Goal: Navigation & Orientation: Find specific page/section

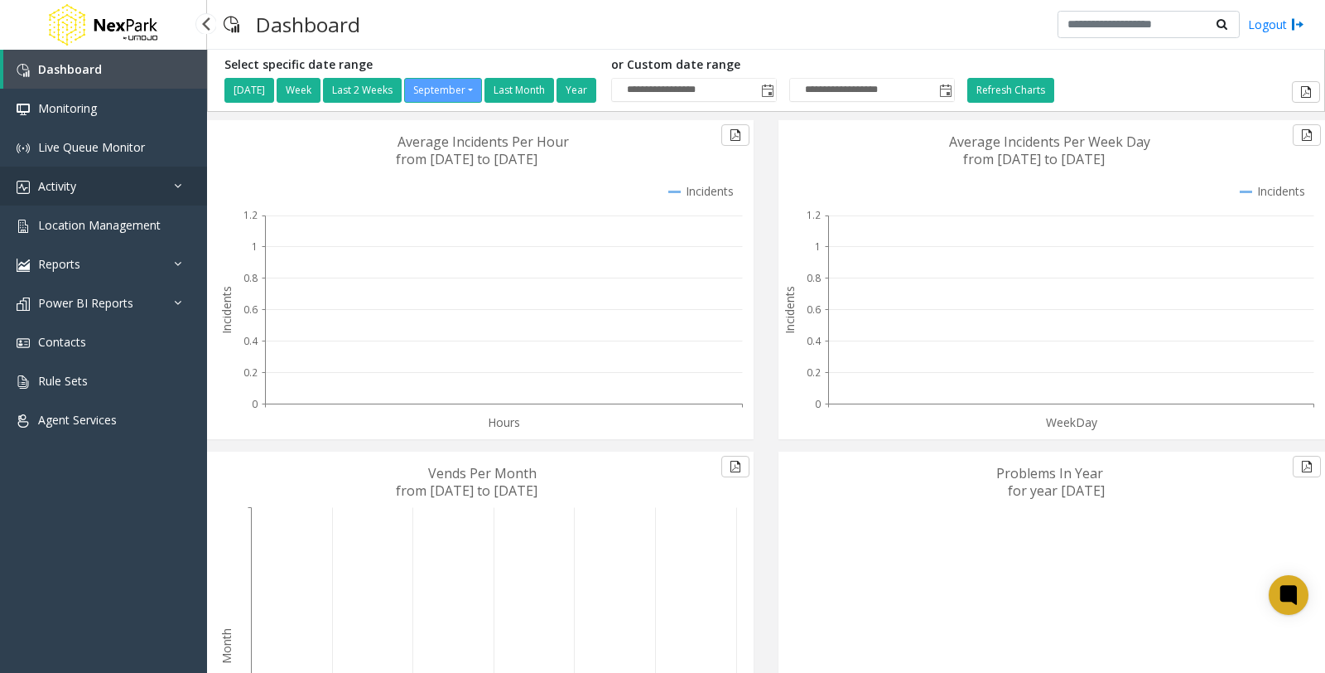
click at [106, 177] on link "Activity" at bounding box center [103, 185] width 207 height 39
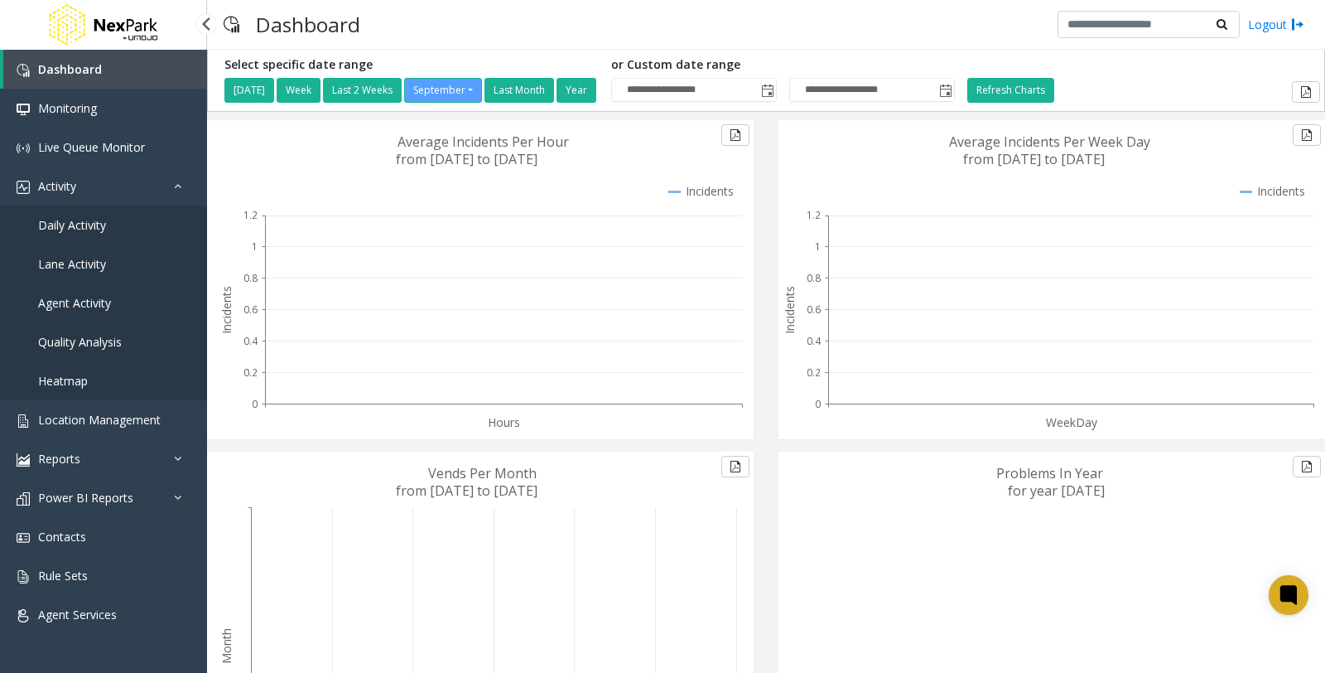
click at [89, 219] on span "Daily Activity" at bounding box center [72, 225] width 68 height 16
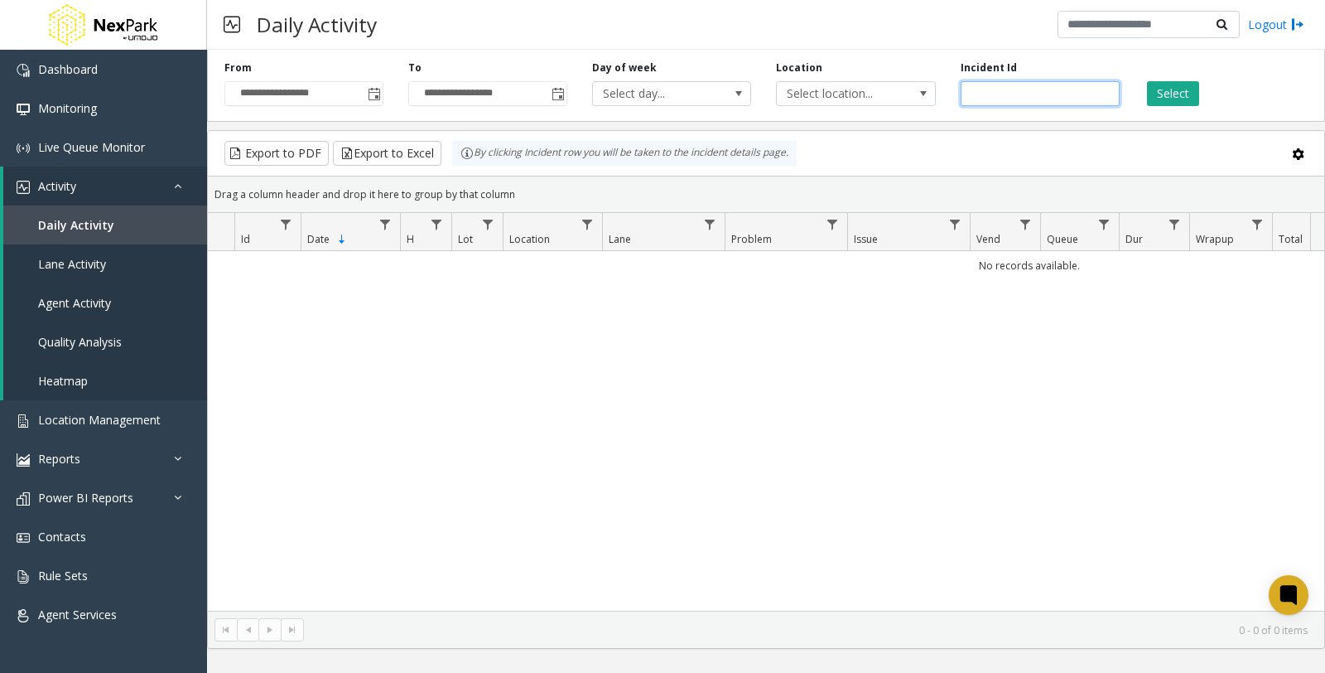
click at [1112, 94] on input "**" at bounding box center [1040, 93] width 159 height 25
click at [1040, 95] on input "**" at bounding box center [1040, 93] width 159 height 25
drag, startPoint x: 825, startPoint y: 89, endPoint x: 809, endPoint y: 89, distance: 15.7
click at [809, 89] on div "**********" at bounding box center [766, 82] width 1118 height 79
paste input "****"
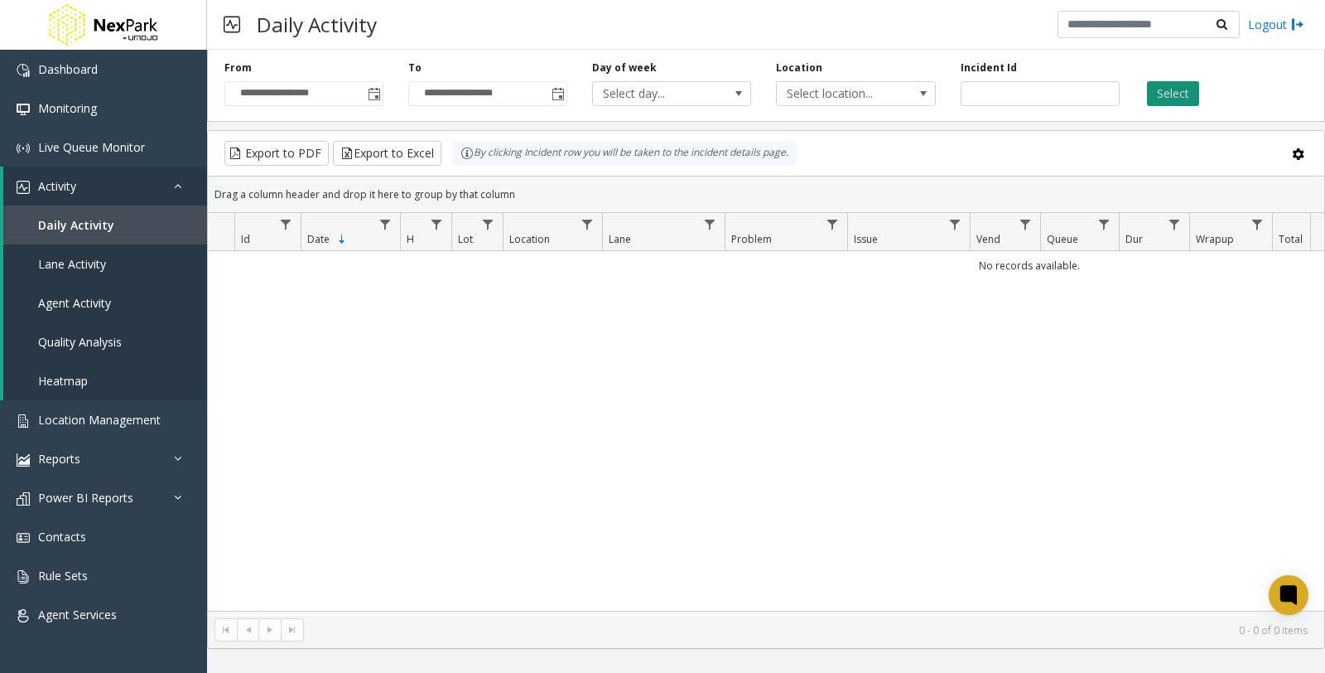
click at [1180, 91] on button "Select" at bounding box center [1173, 93] width 52 height 25
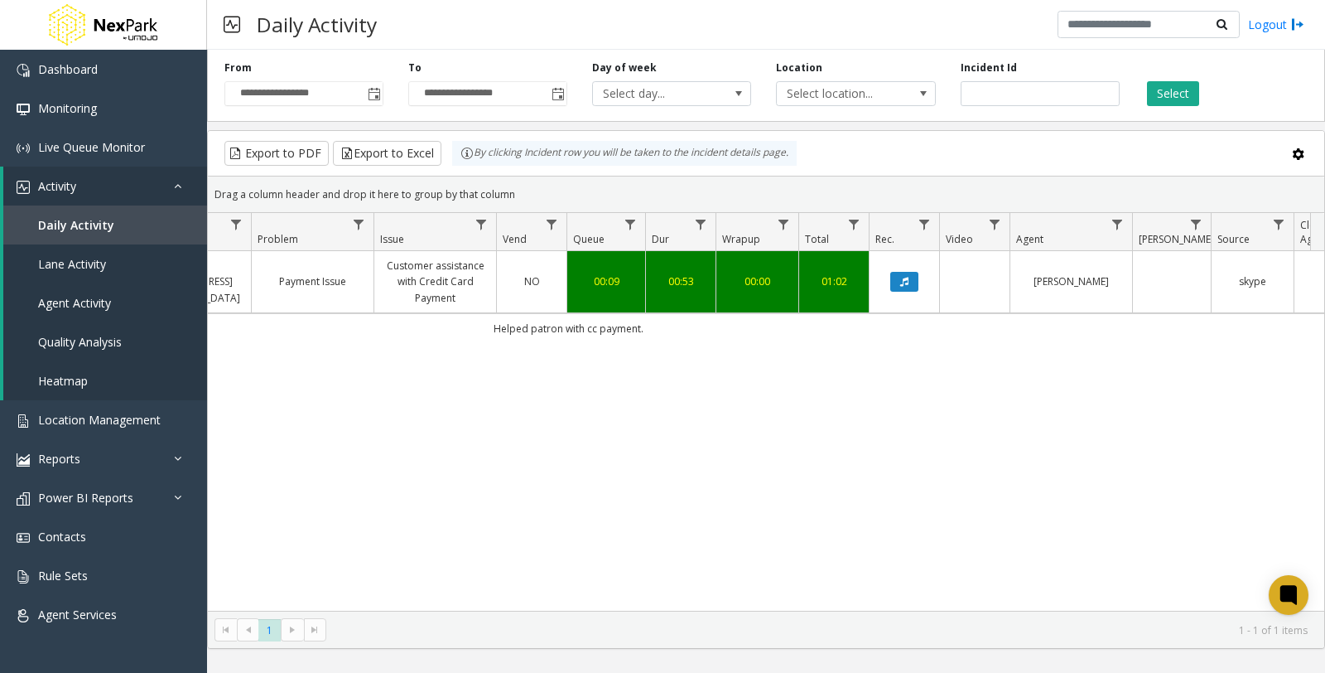
scroll to position [0, 480]
click at [898, 278] on icon "Data table" at bounding box center [898, 282] width 8 height 10
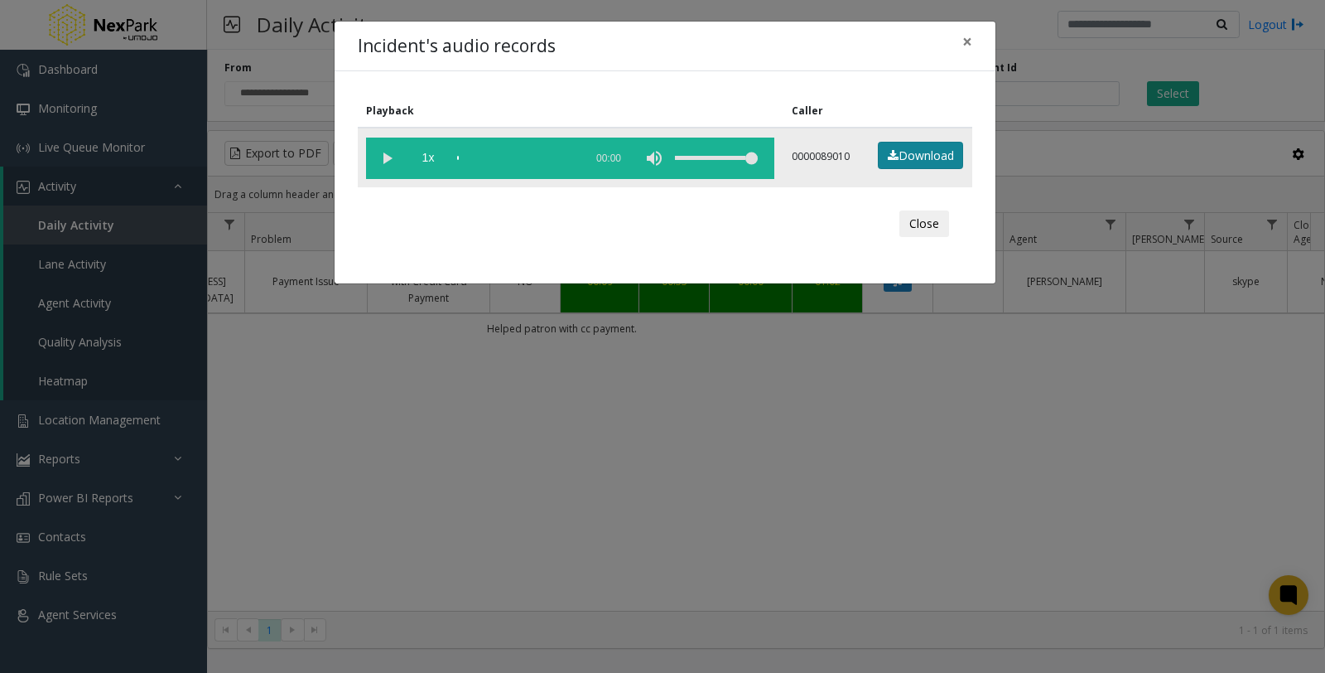
click at [905, 160] on link "Download" at bounding box center [920, 156] width 85 height 28
click at [930, 219] on button "Close" at bounding box center [924, 223] width 50 height 27
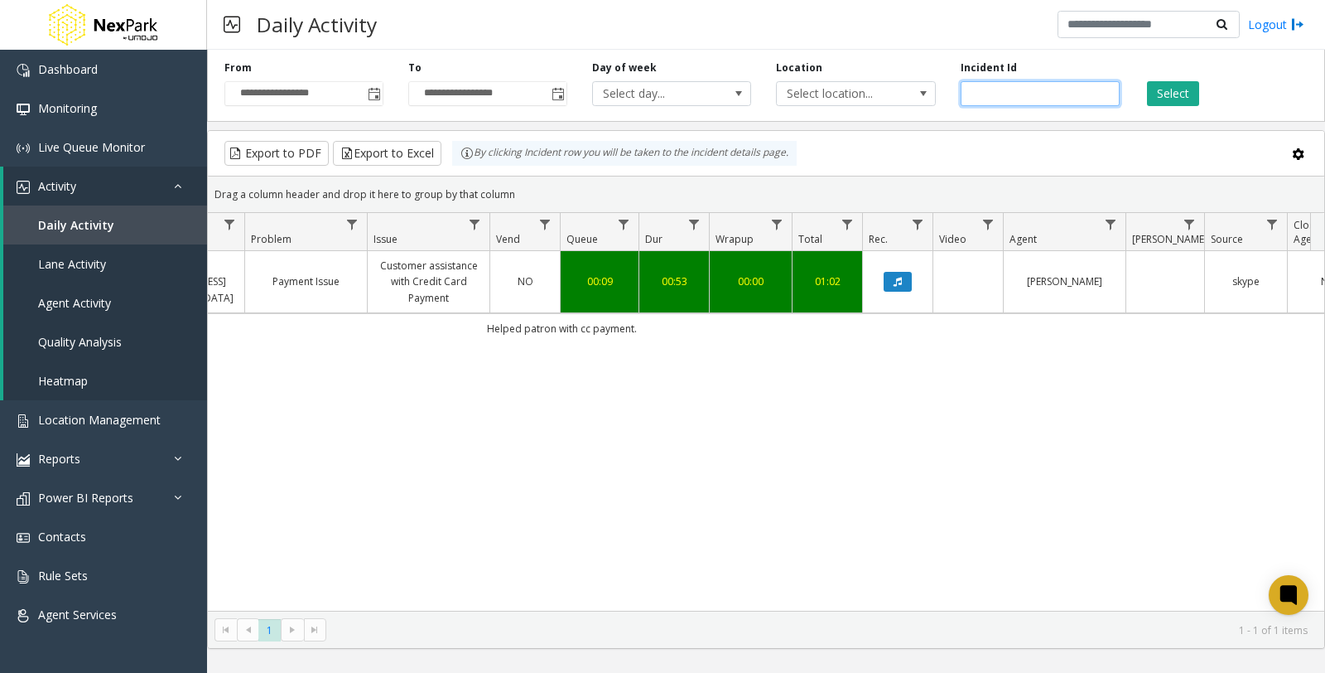
click at [1097, 95] on input "******" at bounding box center [1040, 93] width 159 height 25
drag, startPoint x: 1106, startPoint y: 93, endPoint x: 911, endPoint y: 86, distance: 194.8
click at [961, 86] on input "******" at bounding box center [1040, 93] width 159 height 25
paste input "******"
drag, startPoint x: 1025, startPoint y: 91, endPoint x: 1003, endPoint y: 91, distance: 21.5
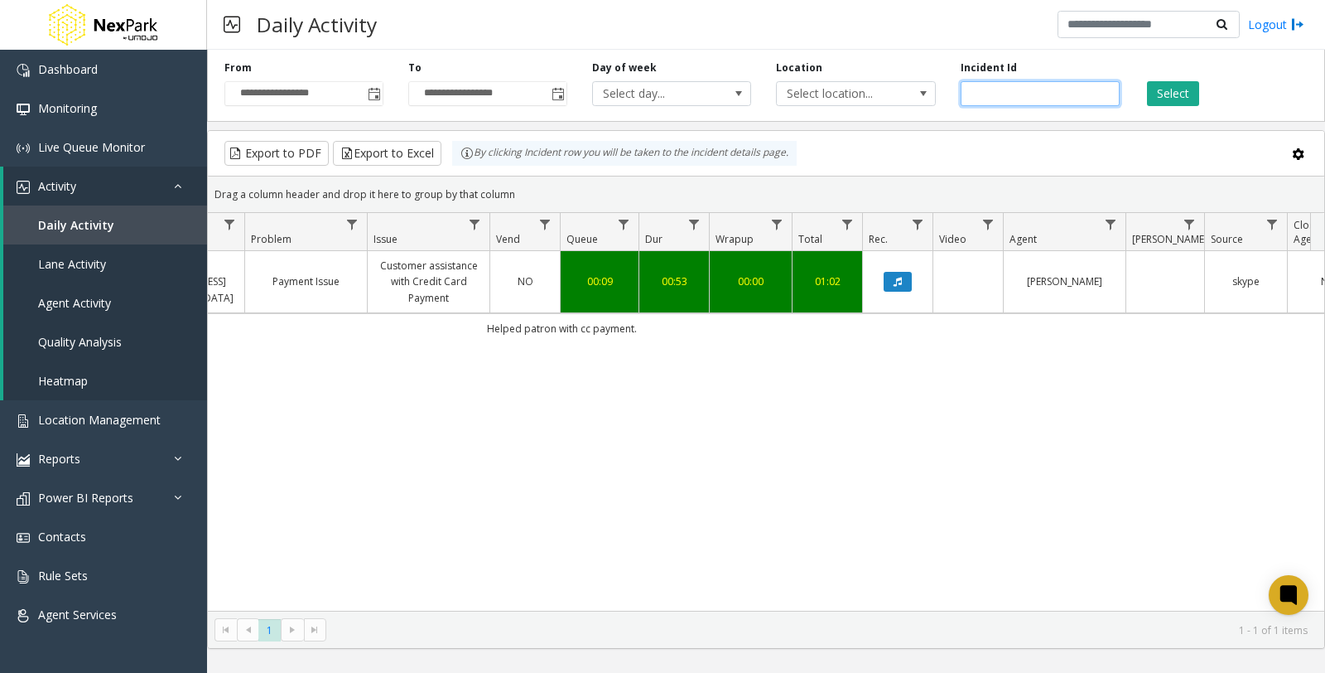
click at [1003, 91] on input "**********" at bounding box center [1040, 93] width 159 height 25
drag, startPoint x: 1059, startPoint y: 91, endPoint x: 921, endPoint y: 89, distance: 137.5
click at [921, 89] on div "**********" at bounding box center [766, 82] width 1118 height 79
paste input "number"
click at [1161, 88] on button "Select" at bounding box center [1173, 93] width 52 height 25
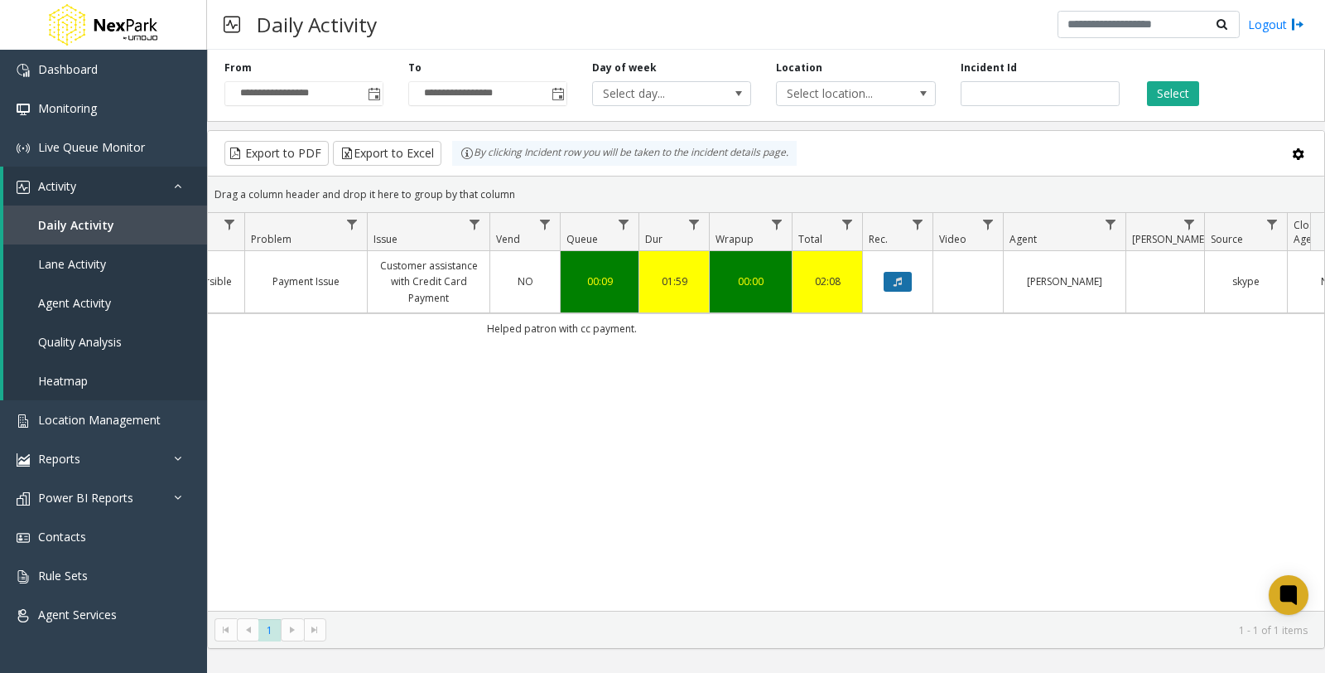
click at [904, 284] on button "Data table" at bounding box center [898, 282] width 28 height 20
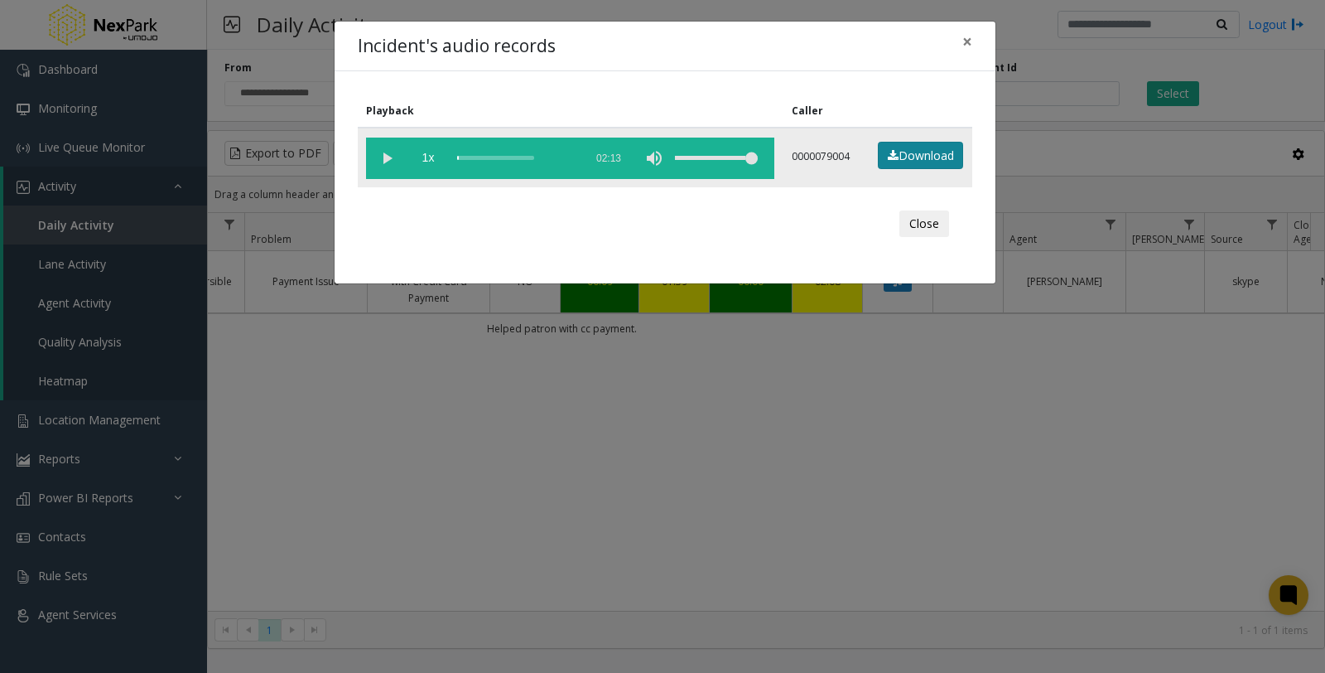
click at [913, 151] on link "Download" at bounding box center [920, 156] width 85 height 28
click at [969, 39] on span "×" at bounding box center [967, 41] width 10 height 23
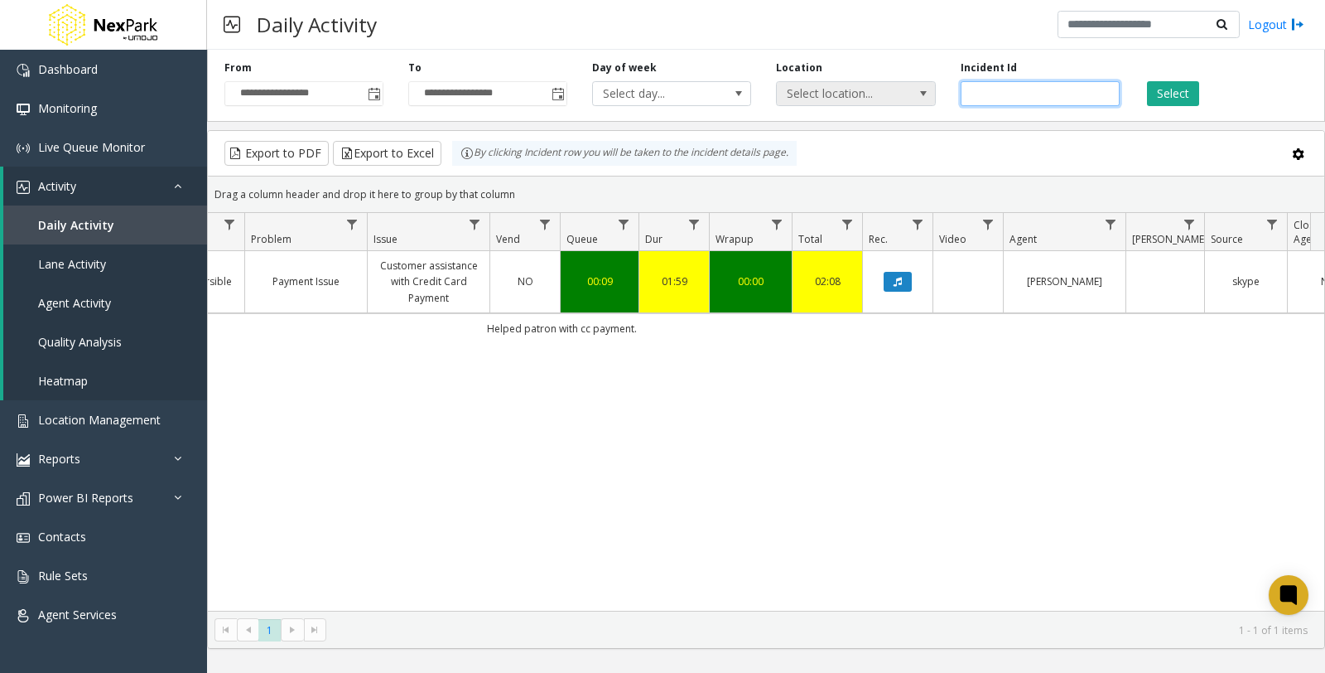
drag, startPoint x: 1059, startPoint y: 89, endPoint x: 880, endPoint y: 89, distance: 178.1
click at [880, 89] on div "**********" at bounding box center [766, 82] width 1118 height 79
paste input "number"
click at [1174, 94] on button "Select" at bounding box center [1173, 93] width 52 height 25
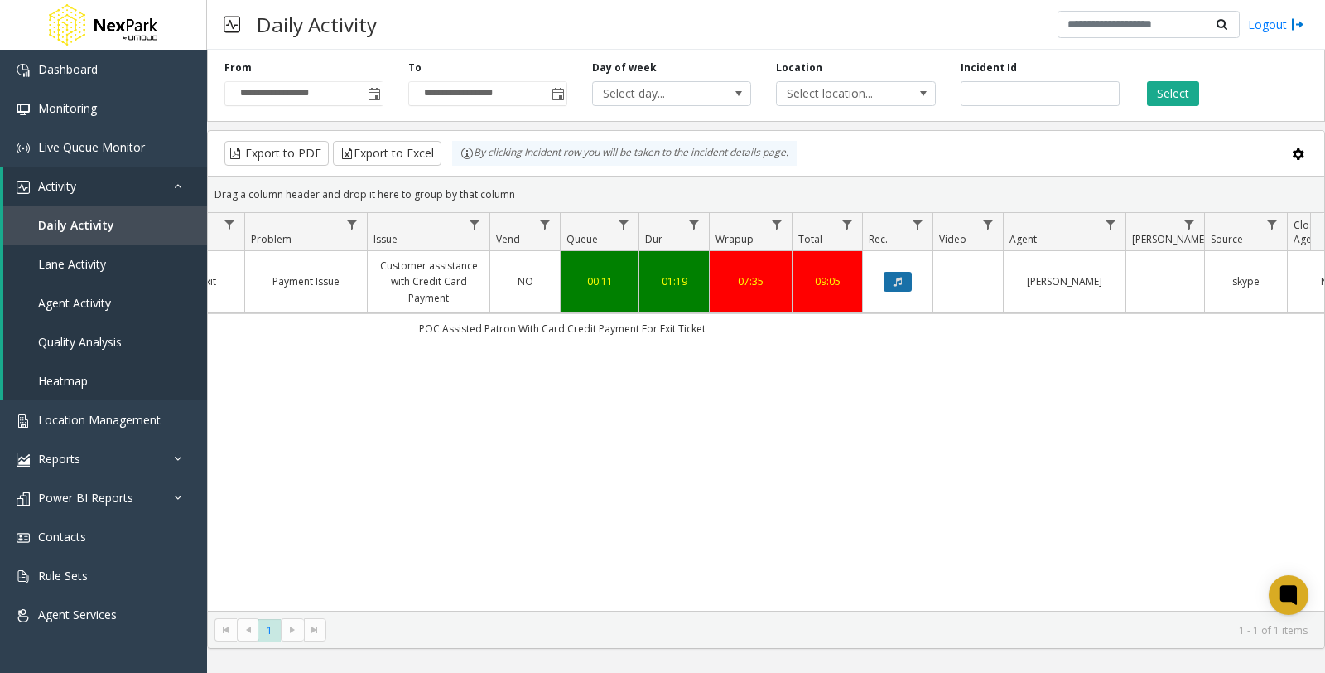
click at [898, 283] on icon "Data table" at bounding box center [898, 282] width 8 height 10
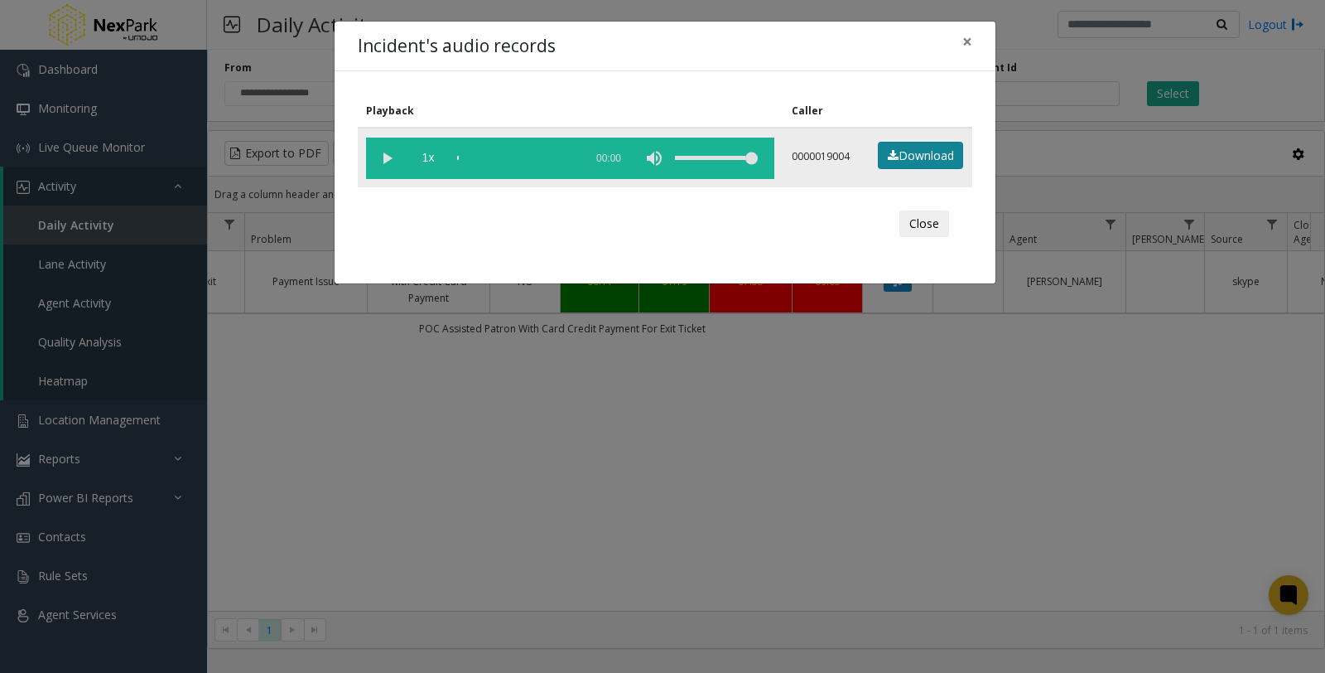
click at [913, 162] on link "Download" at bounding box center [920, 156] width 85 height 28
click at [919, 224] on button "Close" at bounding box center [924, 223] width 50 height 27
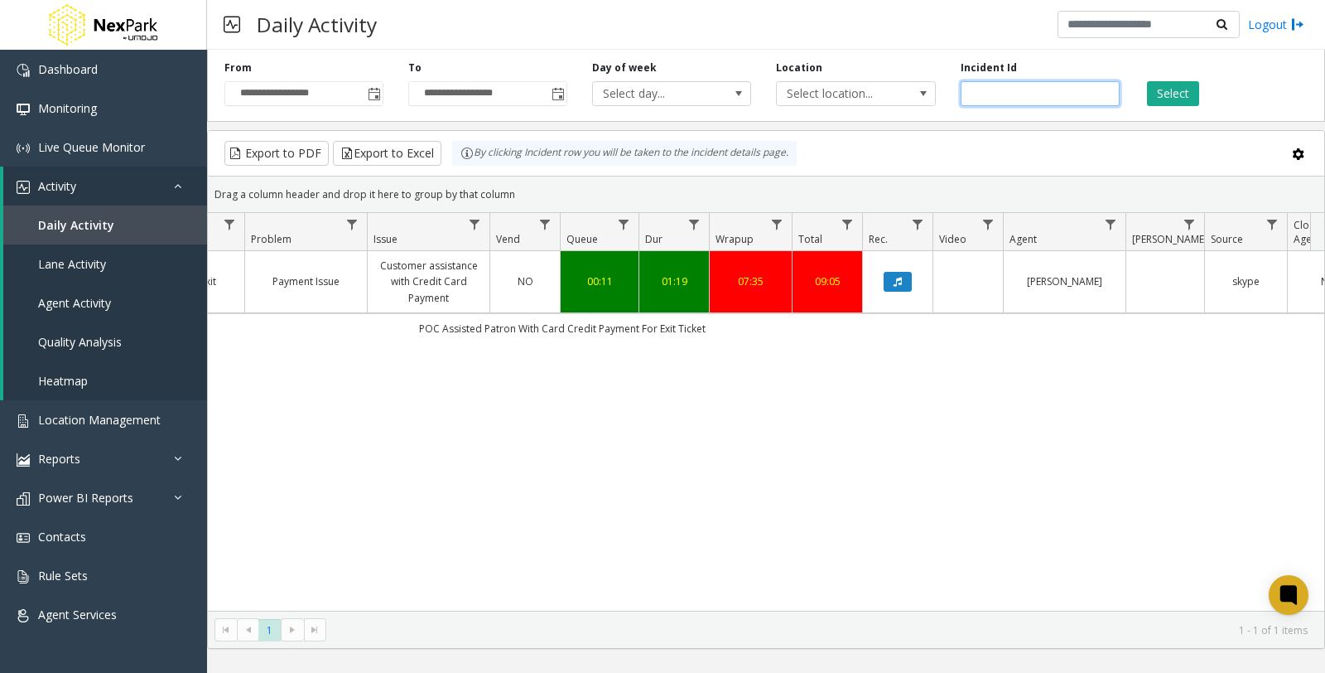
click at [1085, 89] on input "******" at bounding box center [1040, 93] width 159 height 25
drag, startPoint x: 1097, startPoint y: 88, endPoint x: 826, endPoint y: 87, distance: 271.7
click at [826, 87] on div "**********" at bounding box center [766, 82] width 1118 height 79
paste input "number"
click at [1161, 92] on button "Select" at bounding box center [1173, 93] width 52 height 25
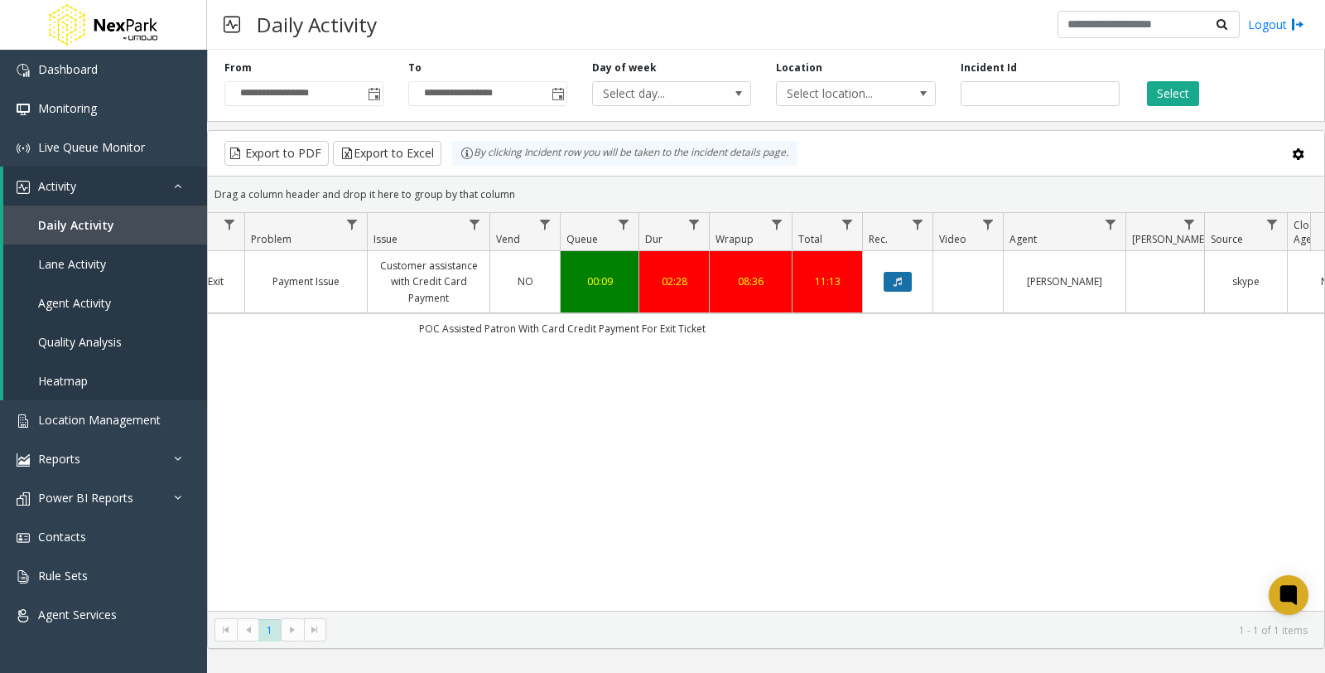
click at [903, 290] on button "Data table" at bounding box center [898, 282] width 28 height 20
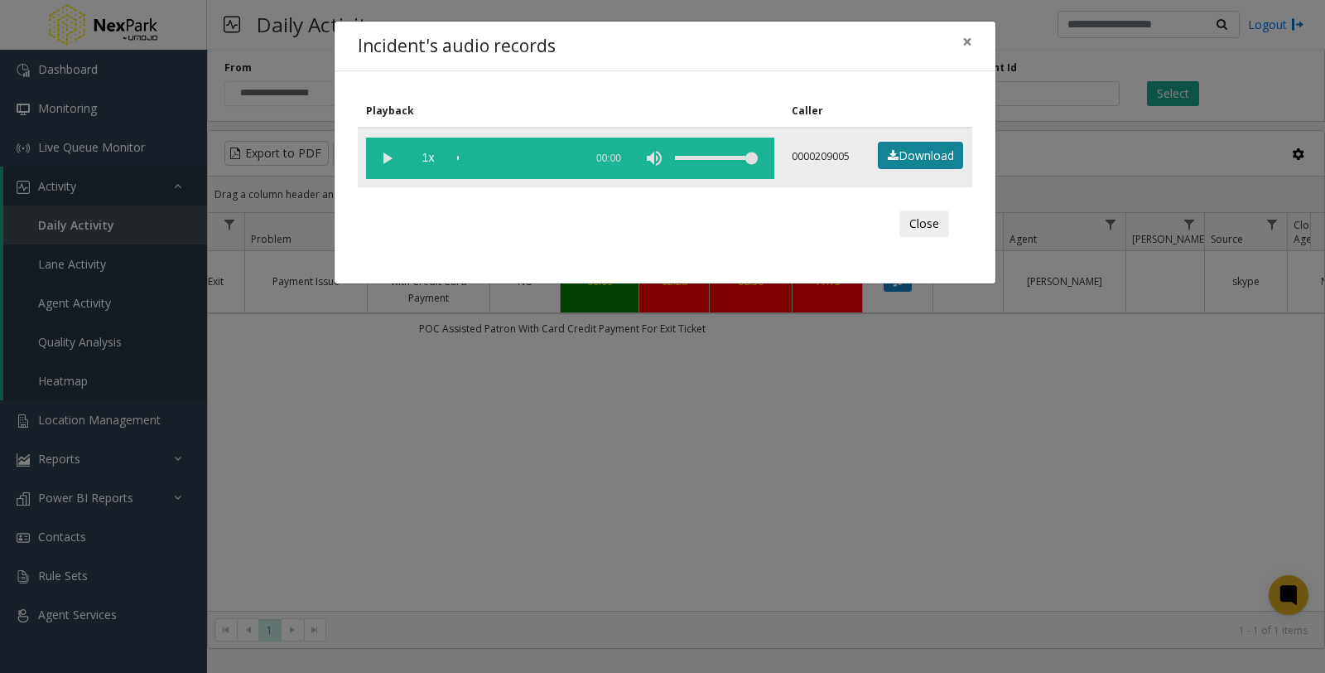
click at [931, 160] on link "Download" at bounding box center [920, 156] width 85 height 28
click at [938, 222] on button "Close" at bounding box center [924, 223] width 50 height 27
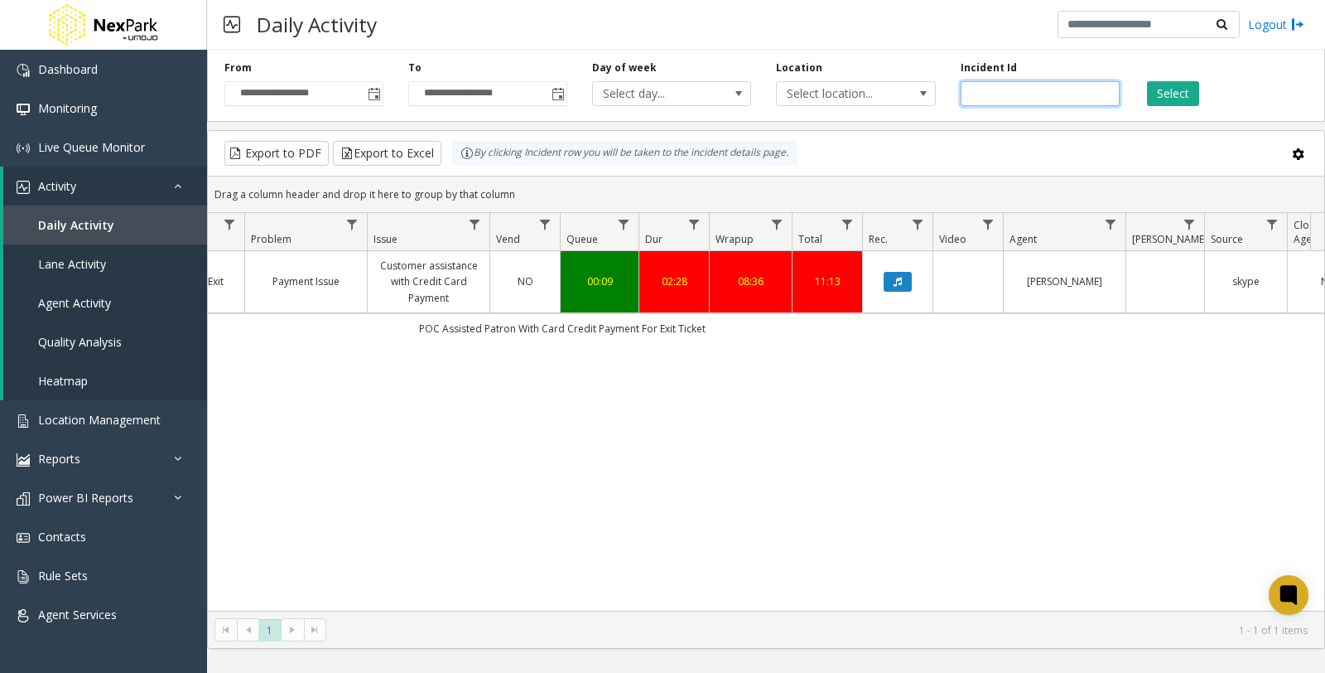
click at [1014, 95] on input "******" at bounding box center [1040, 93] width 159 height 25
drag, startPoint x: 1030, startPoint y: 95, endPoint x: 888, endPoint y: 89, distance: 141.8
click at [888, 89] on div "**********" at bounding box center [766, 82] width 1118 height 79
paste input "number"
type input "******"
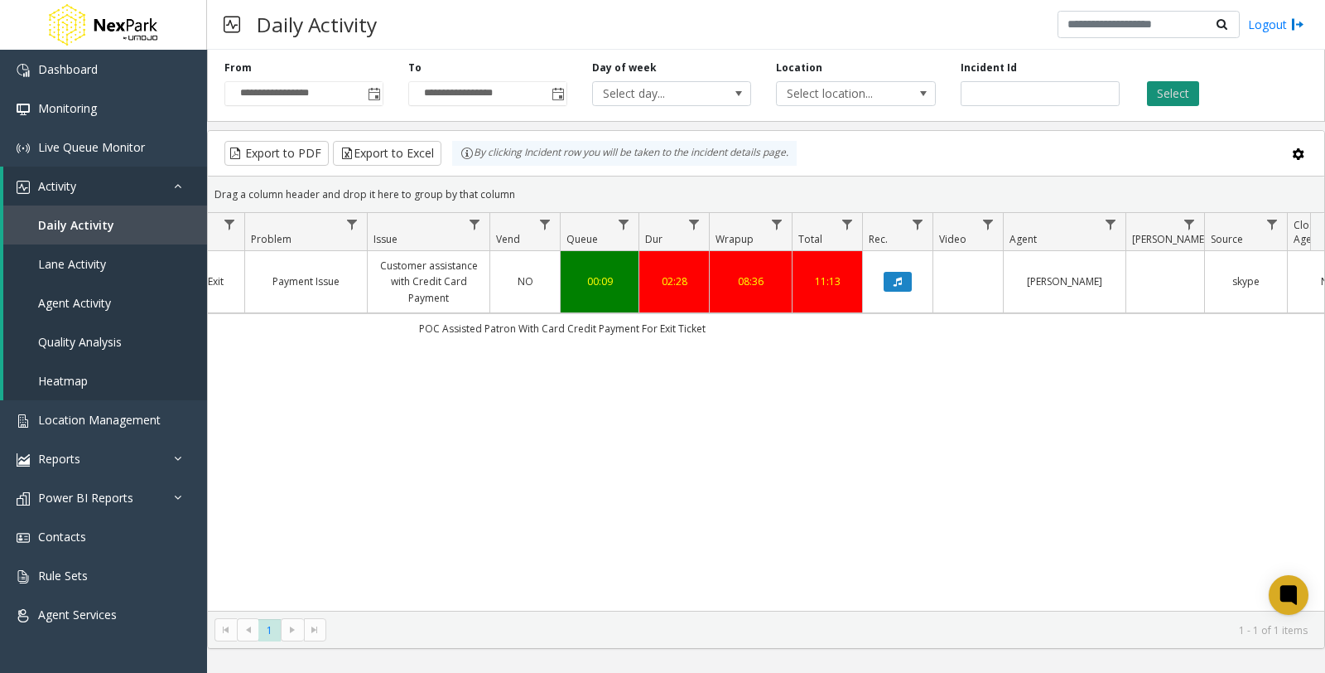
click at [1170, 98] on button "Select" at bounding box center [1173, 93] width 52 height 25
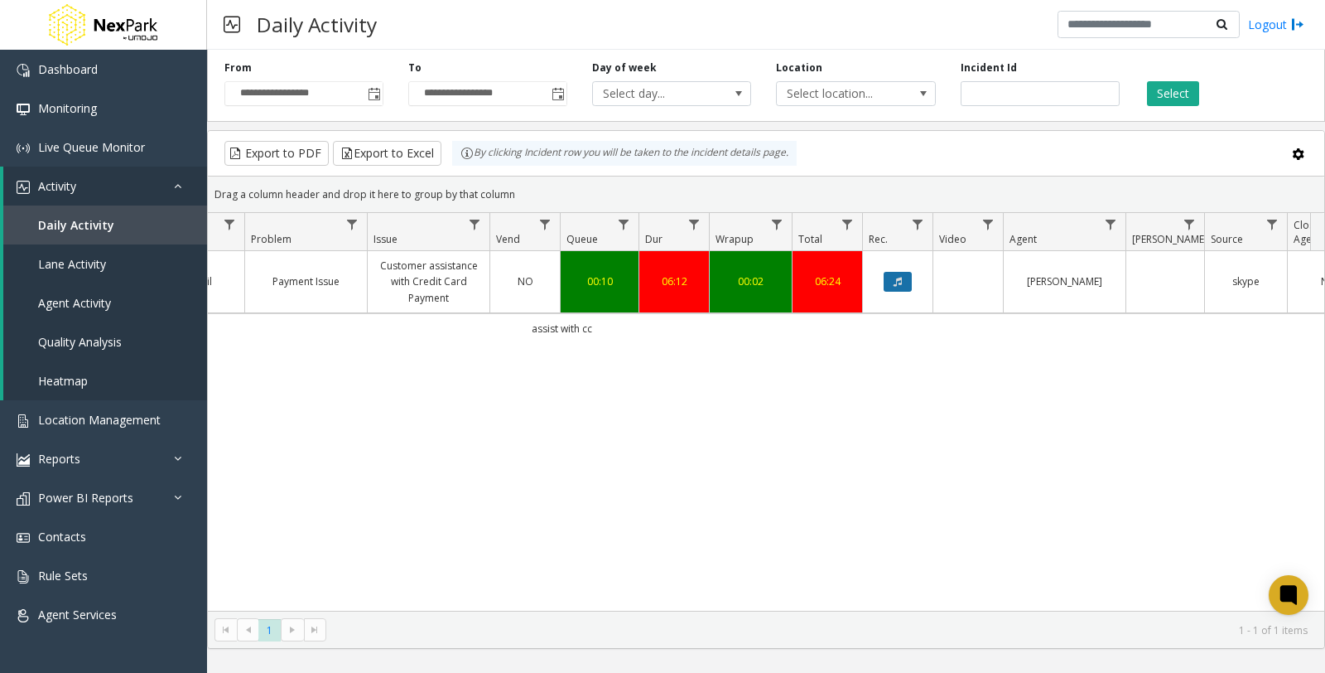
click at [908, 280] on button "Data table" at bounding box center [898, 282] width 28 height 20
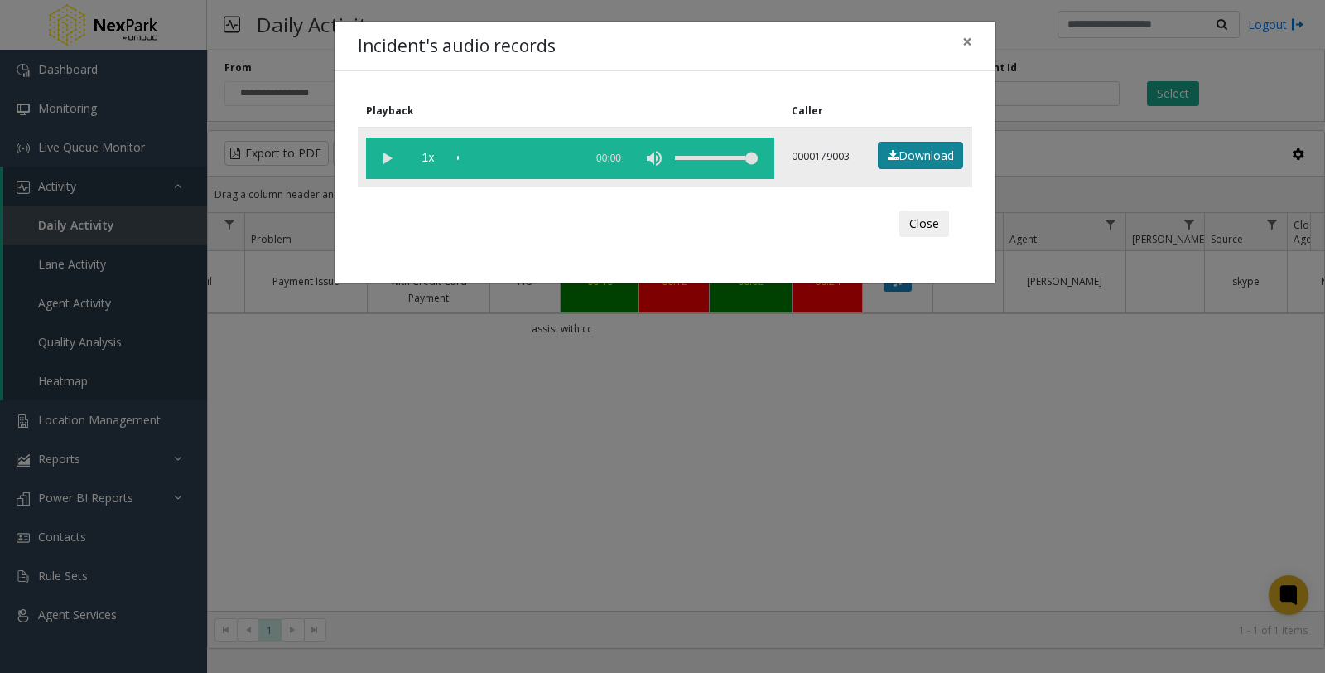
click at [904, 155] on link "Download" at bounding box center [920, 156] width 85 height 28
click at [969, 39] on span "×" at bounding box center [967, 41] width 10 height 23
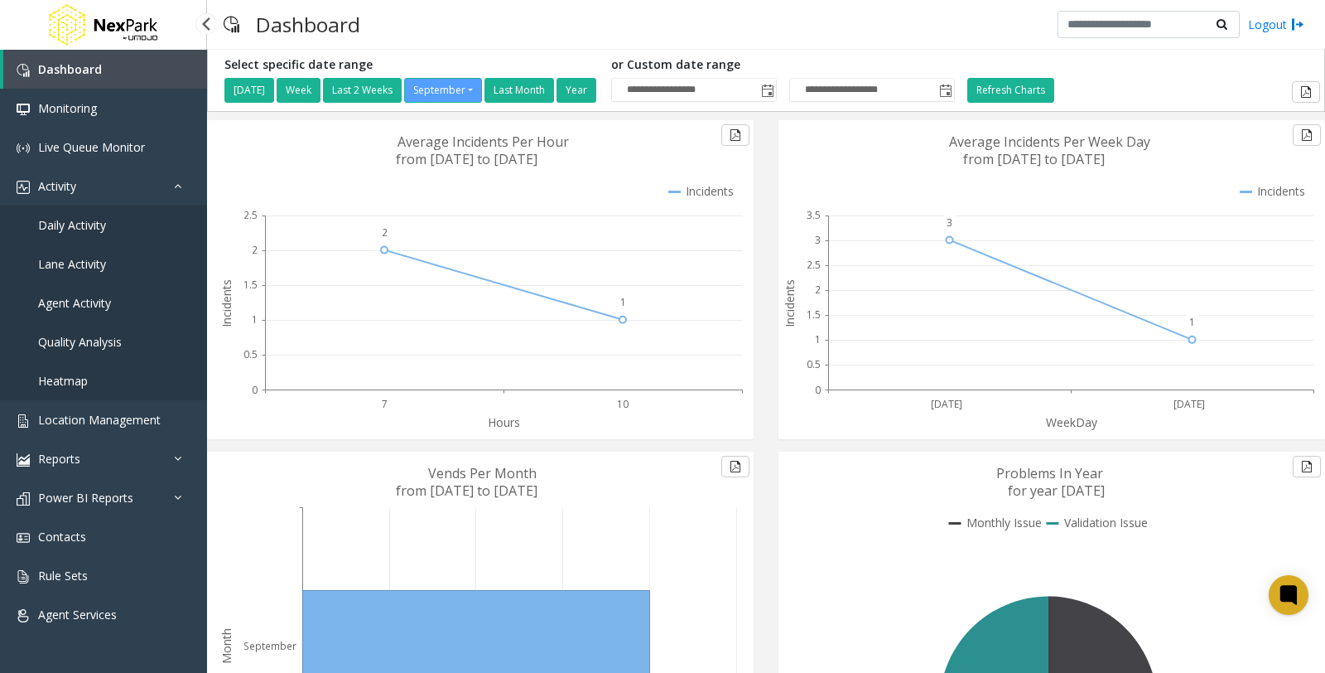
click at [71, 226] on span "Daily Activity" at bounding box center [72, 225] width 68 height 16
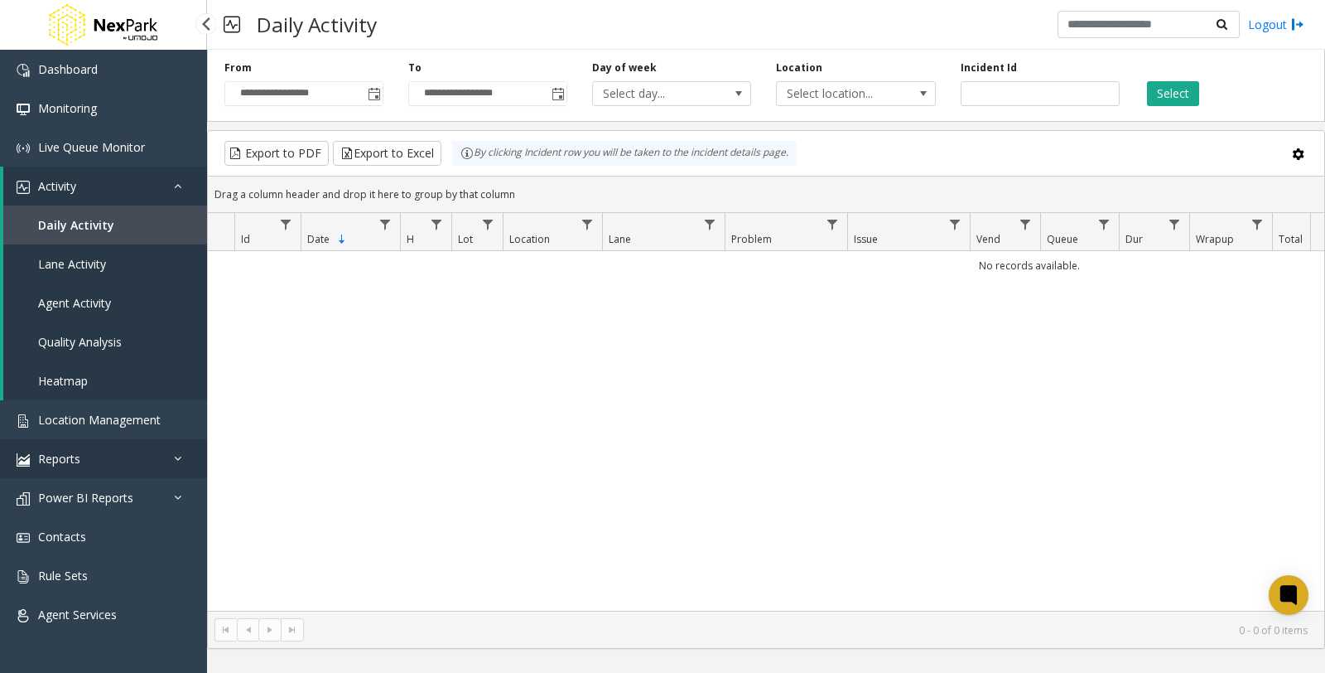
click at [169, 466] on link "Reports" at bounding box center [103, 458] width 207 height 39
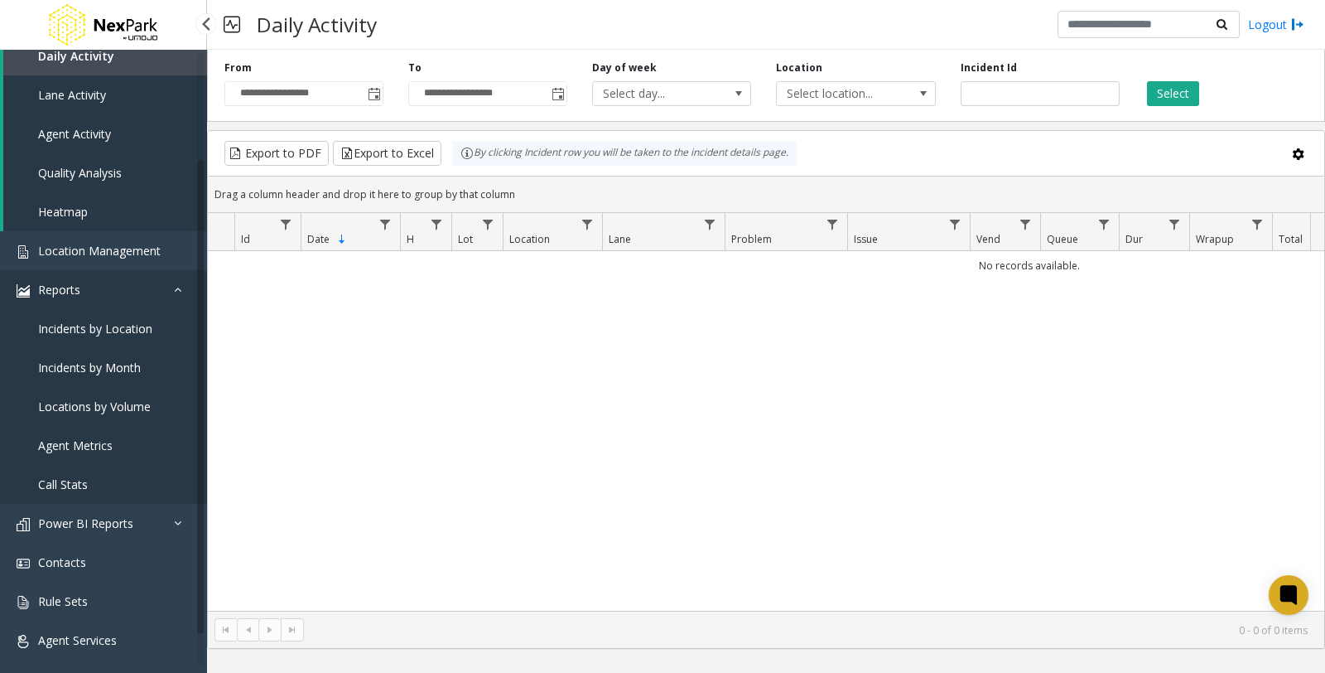
scroll to position [171, 0]
click at [166, 527] on link "Power BI Reports" at bounding box center [103, 521] width 207 height 39
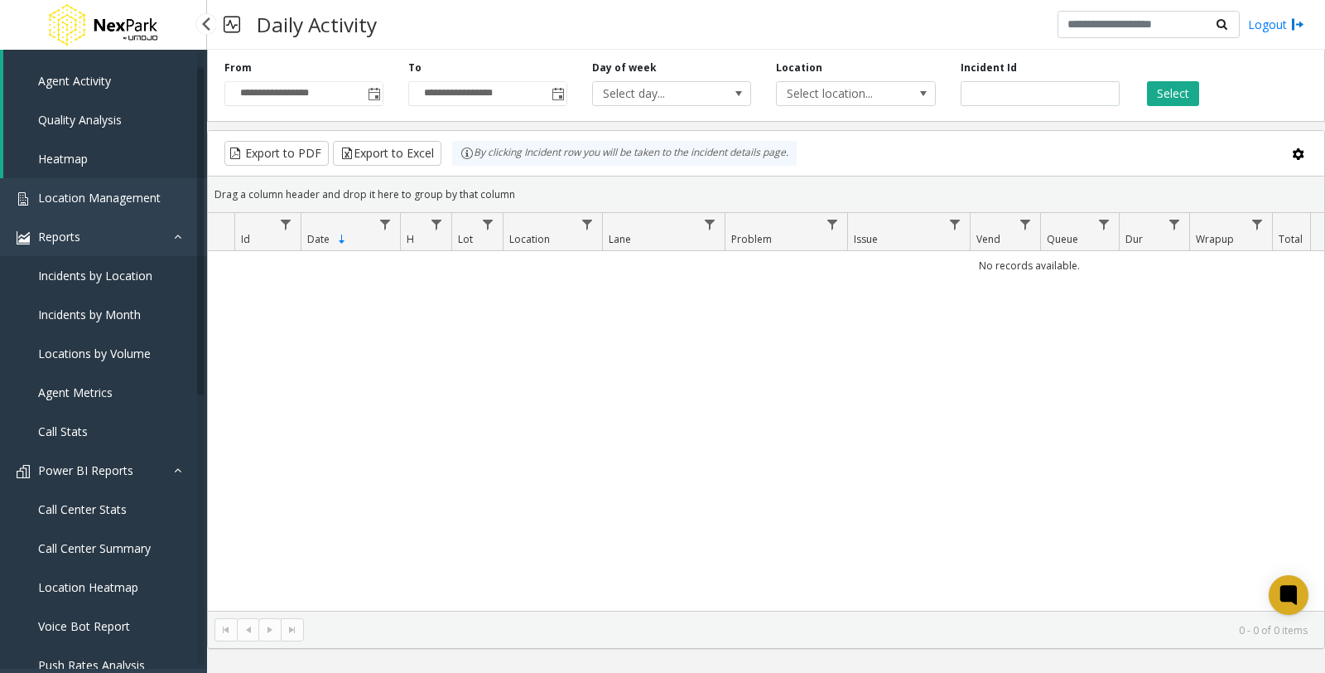
scroll to position [0, 0]
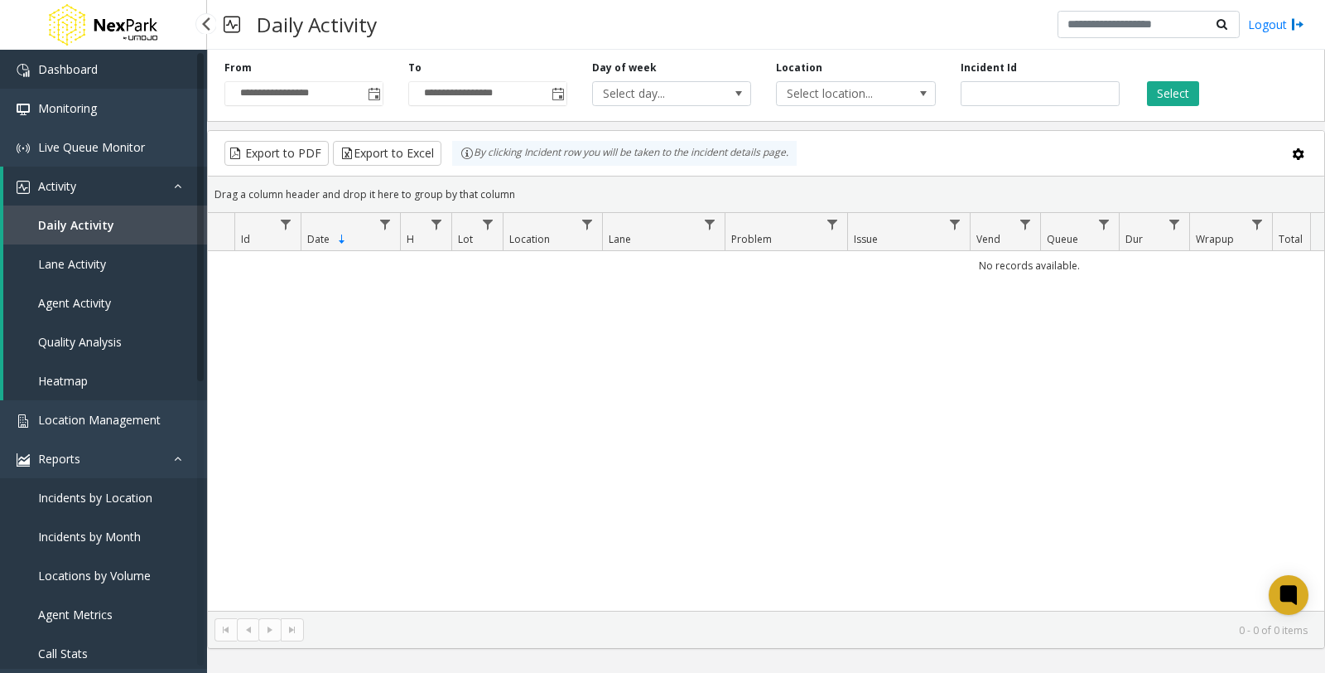
click at [70, 62] on span "Dashboard" at bounding box center [68, 69] width 60 height 16
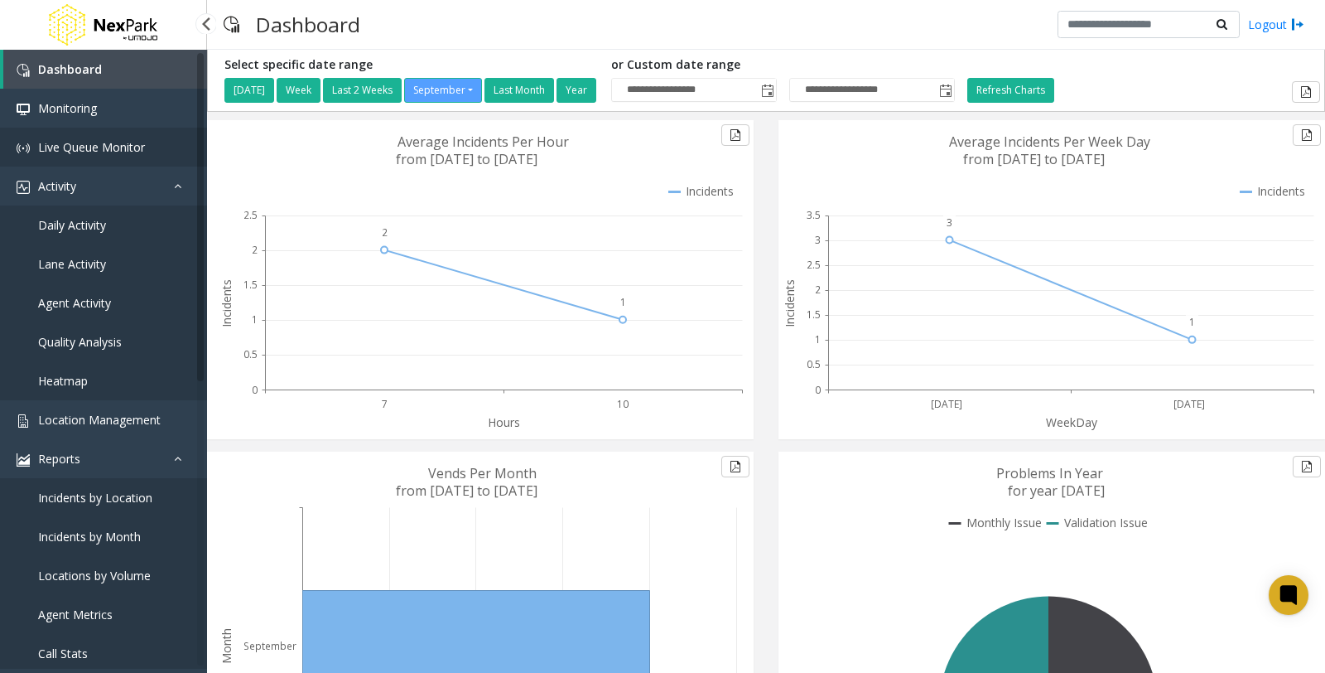
click at [128, 147] on span "Live Queue Monitor" at bounding box center [91, 147] width 107 height 16
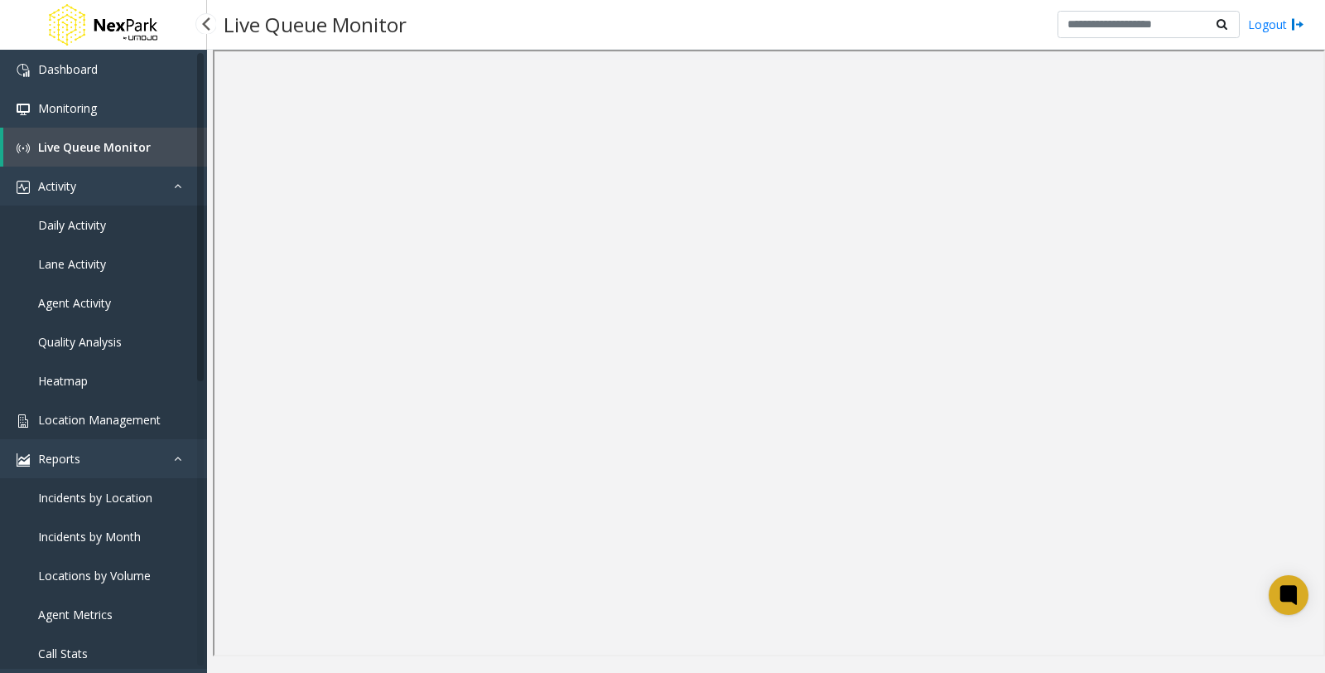
click at [62, 422] on span "Location Management" at bounding box center [99, 420] width 123 height 16
click at [80, 423] on span "Location Management" at bounding box center [99, 420] width 123 height 16
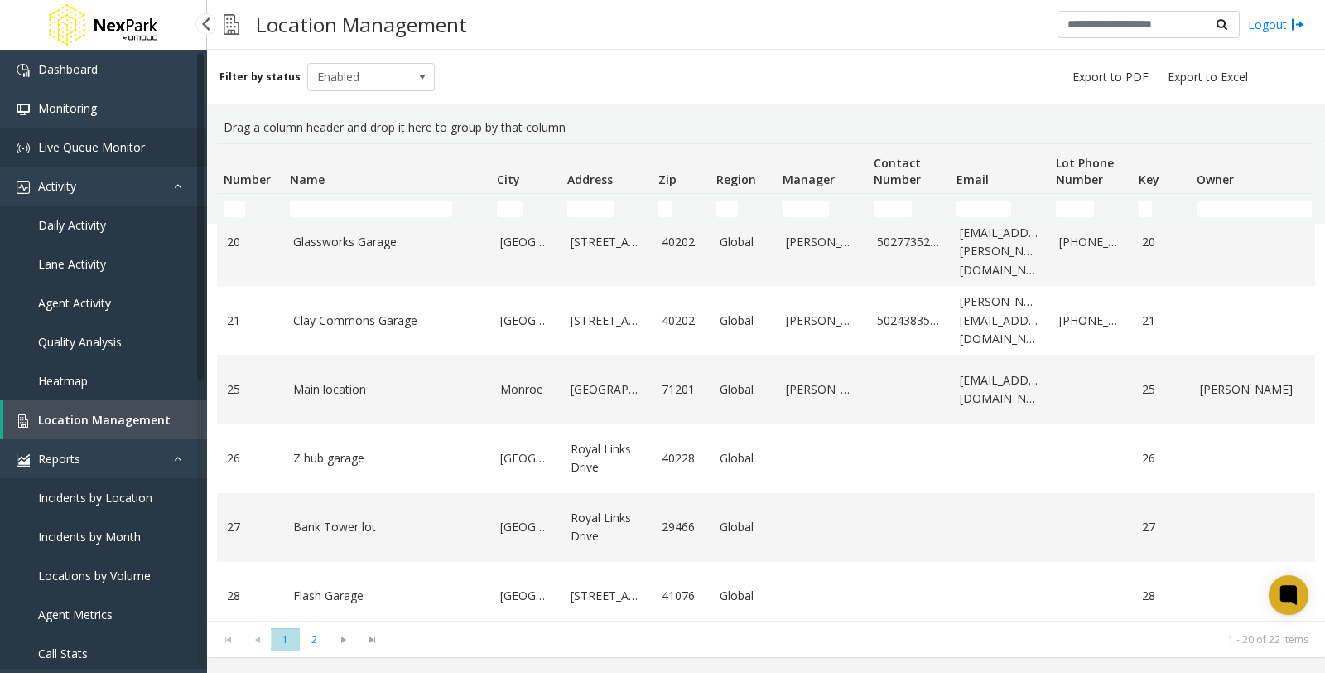
click at [78, 139] on span "Live Queue Monitor" at bounding box center [91, 147] width 107 height 16
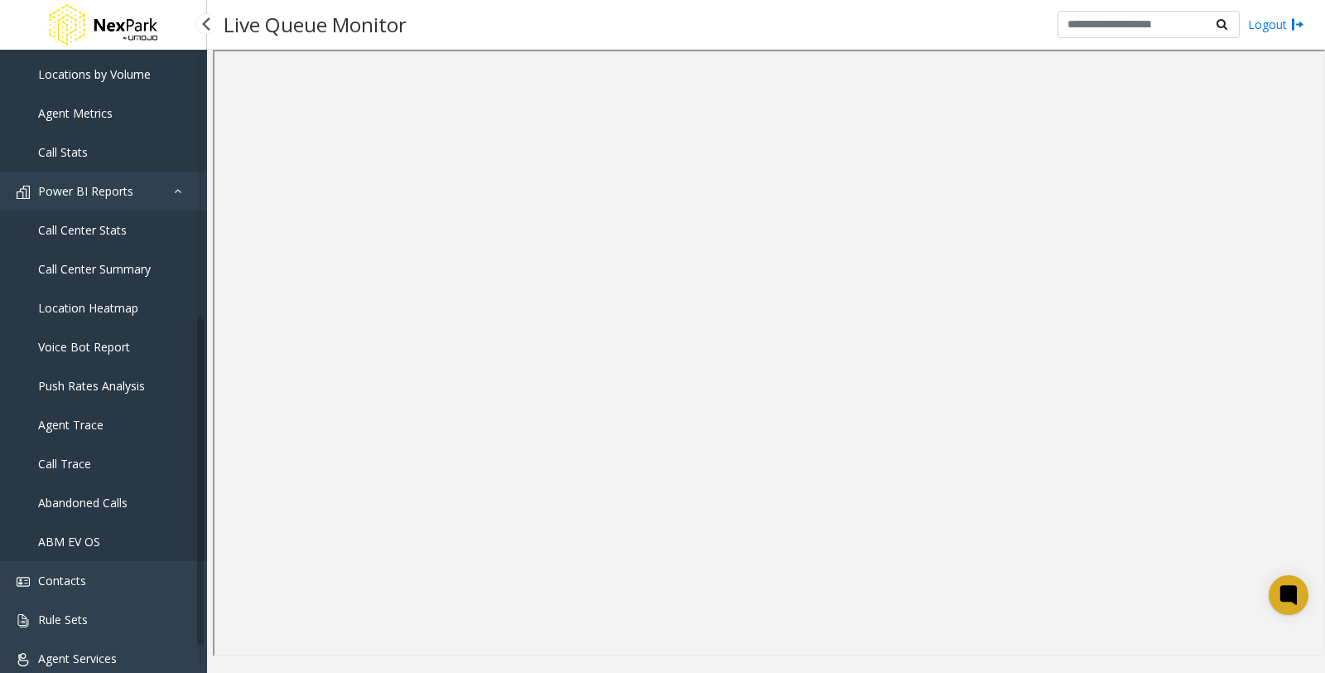
scroll to position [522, 0]
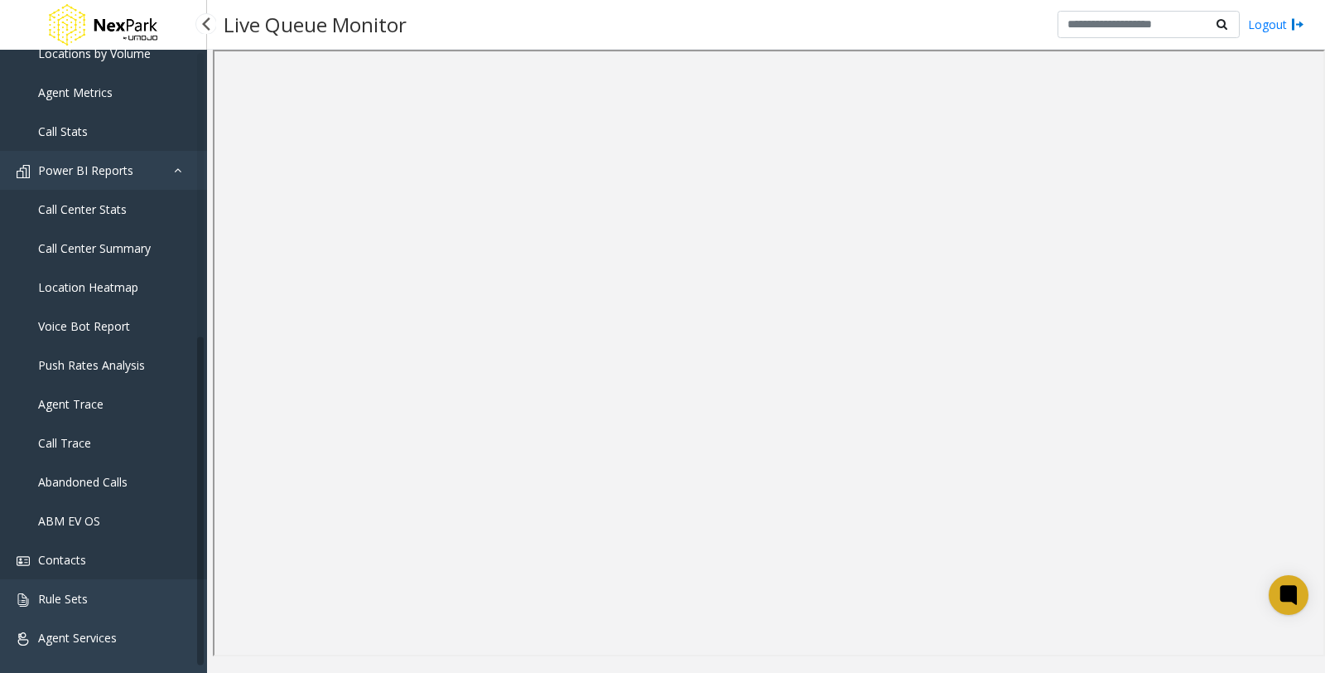
click at [101, 560] on link "Contacts" at bounding box center [103, 559] width 207 height 39
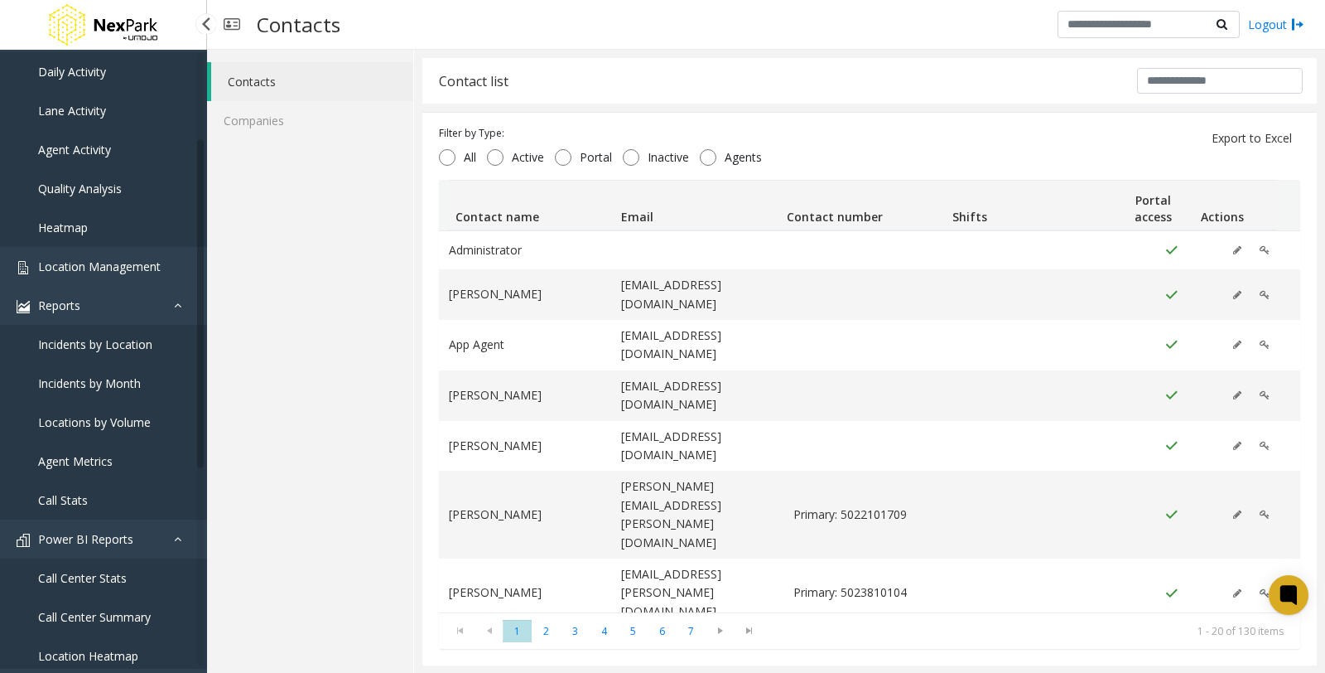
scroll to position [245, 0]
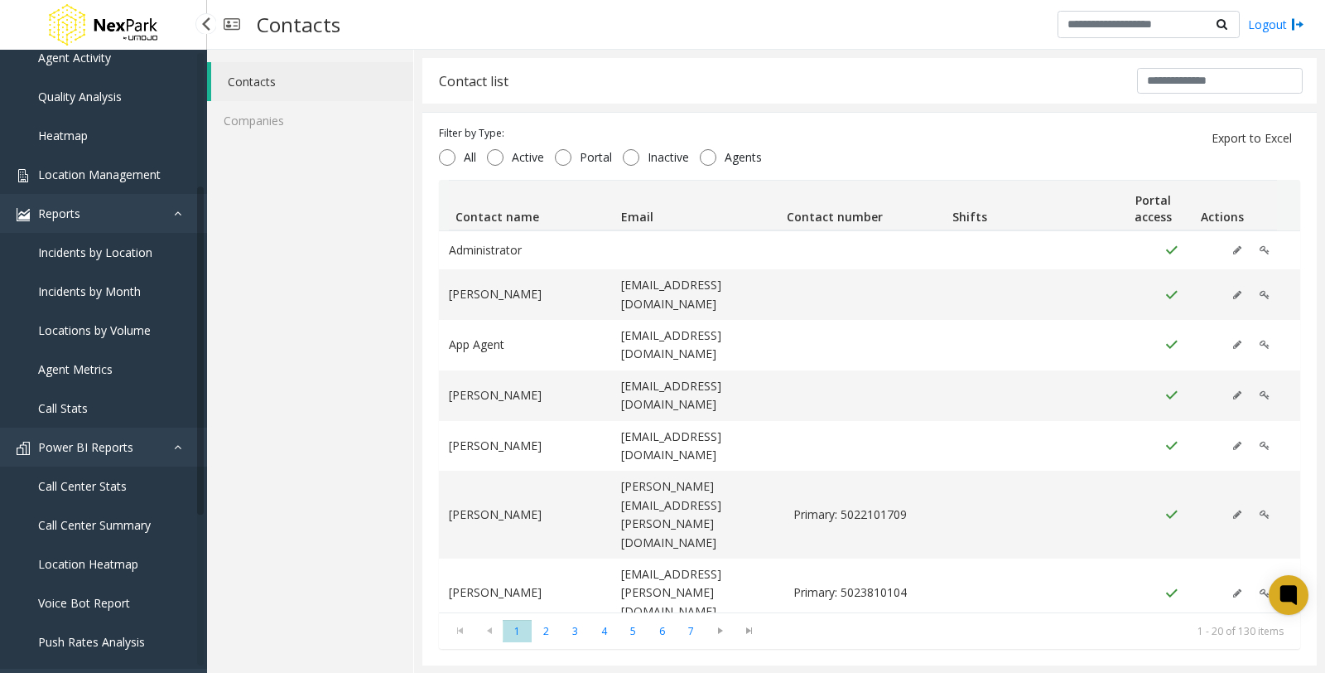
click at [104, 170] on span "Location Management" at bounding box center [99, 174] width 123 height 16
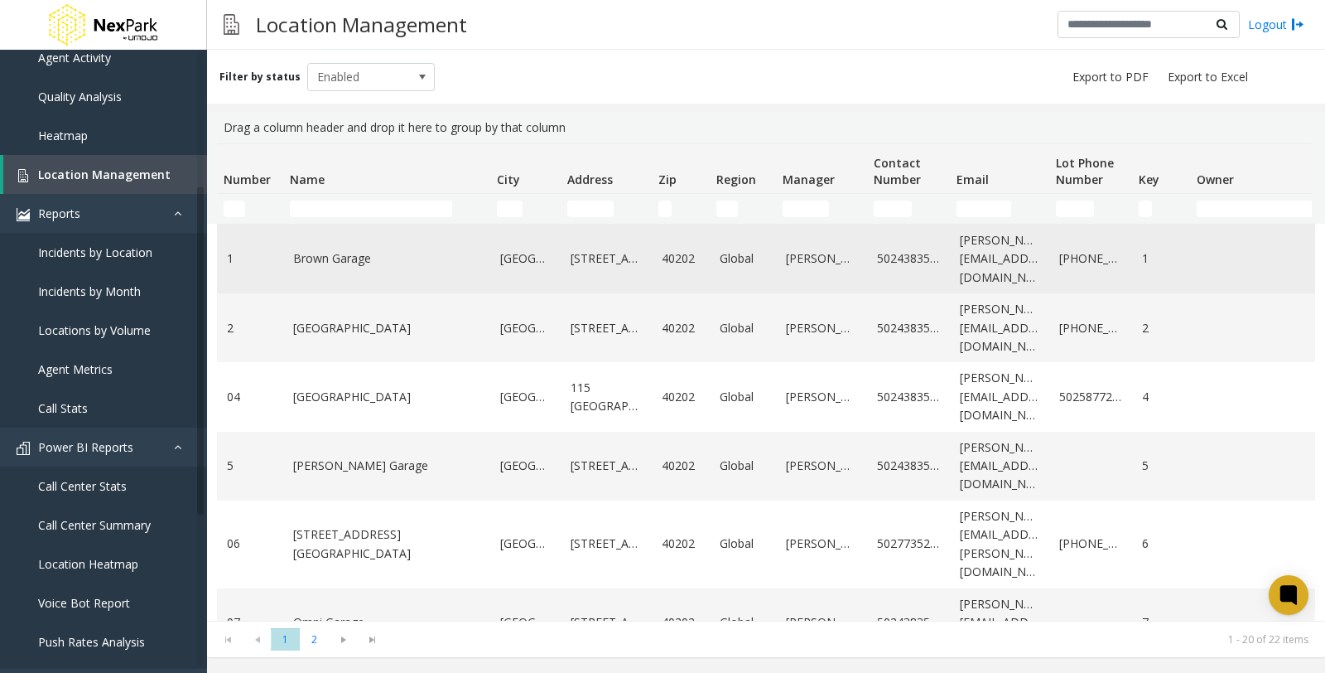
click at [340, 255] on link "Brown Garage" at bounding box center [386, 258] width 187 height 18
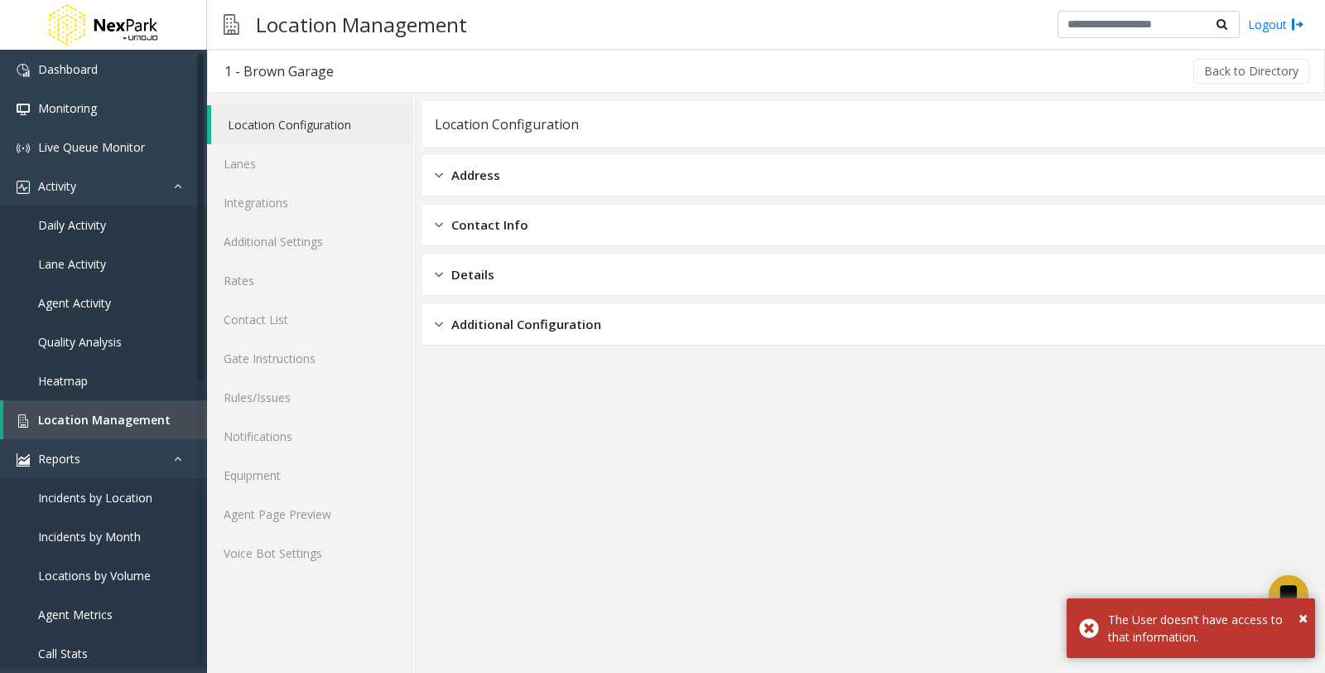
click at [288, 123] on link "Location Configuration" at bounding box center [312, 124] width 202 height 39
click at [470, 176] on span "Address" at bounding box center [475, 175] width 49 height 19
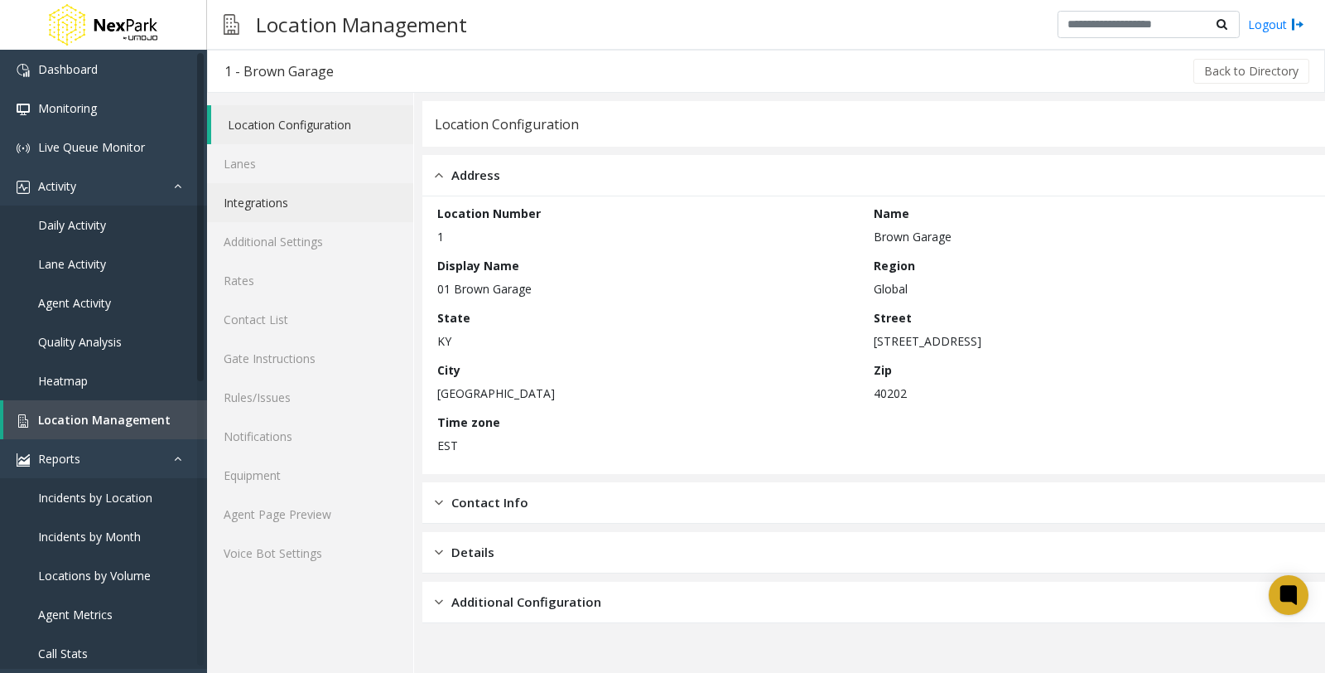
click at [266, 210] on link "Integrations" at bounding box center [310, 202] width 206 height 39
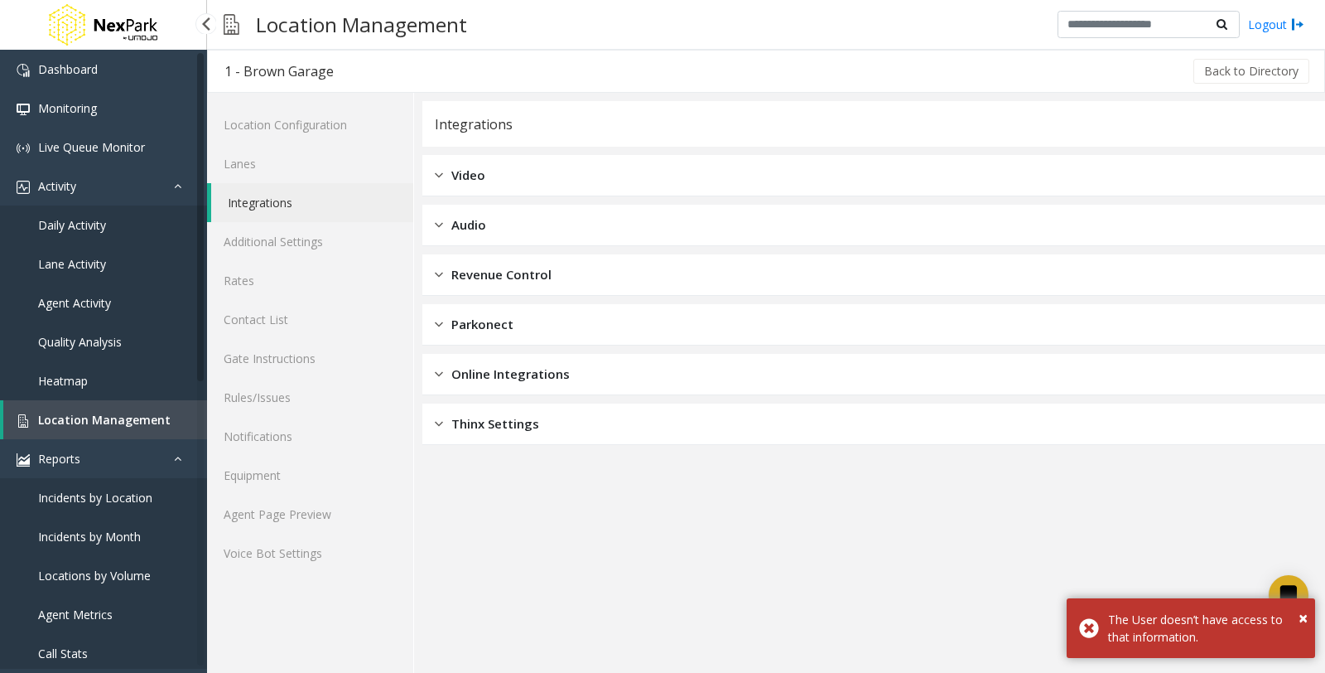
click at [98, 417] on span "Location Management" at bounding box center [104, 420] width 133 height 16
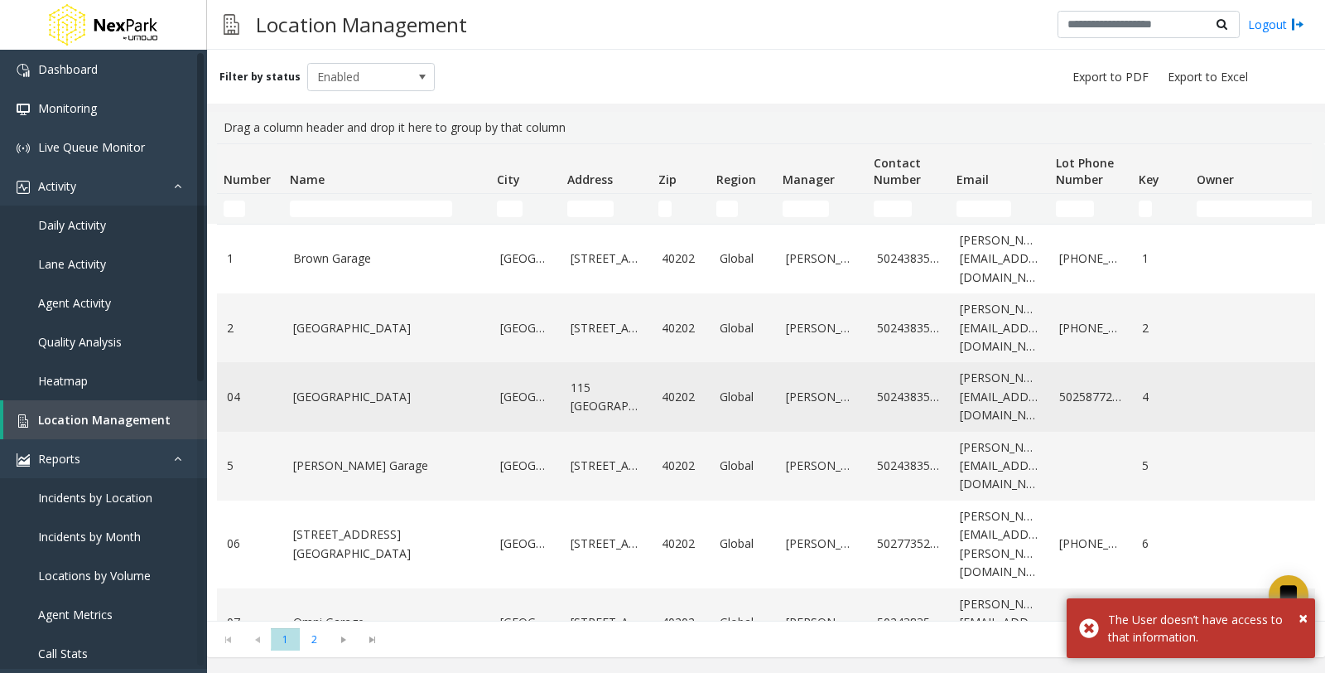
click at [403, 398] on link "[GEOGRAPHIC_DATA]" at bounding box center [386, 397] width 187 height 18
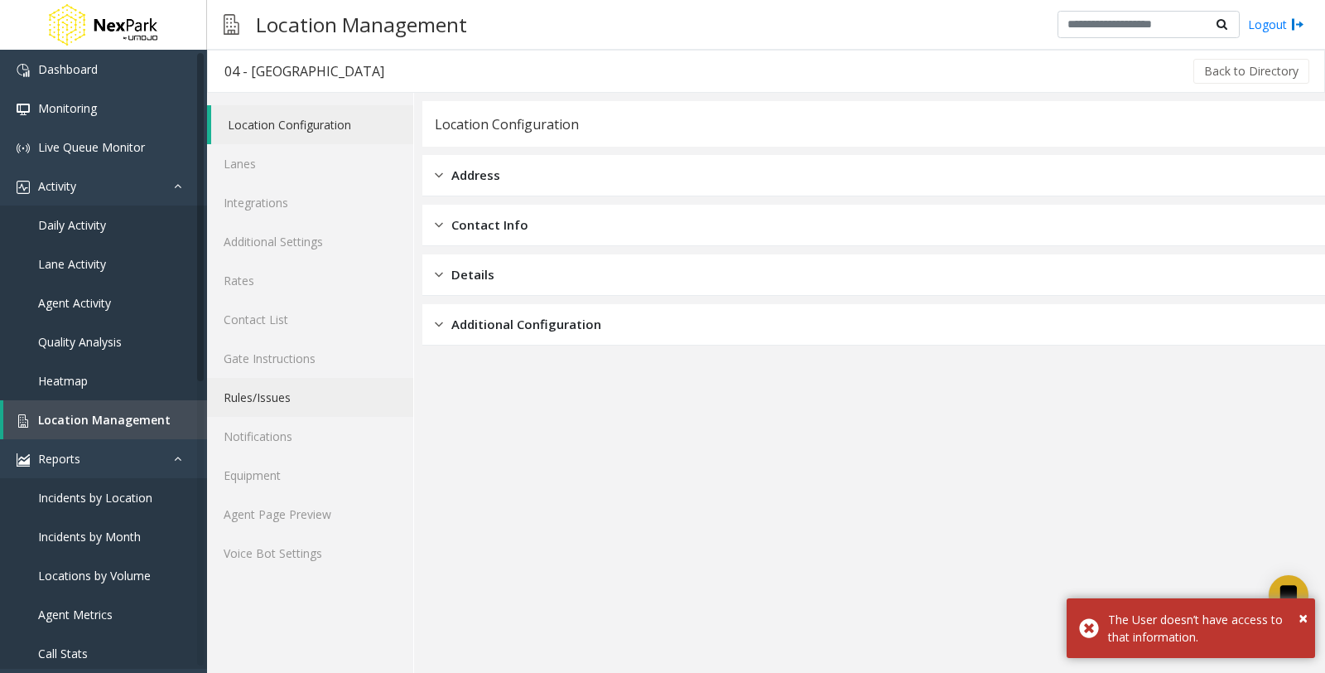
click at [278, 402] on link "Rules/Issues" at bounding box center [310, 397] width 206 height 39
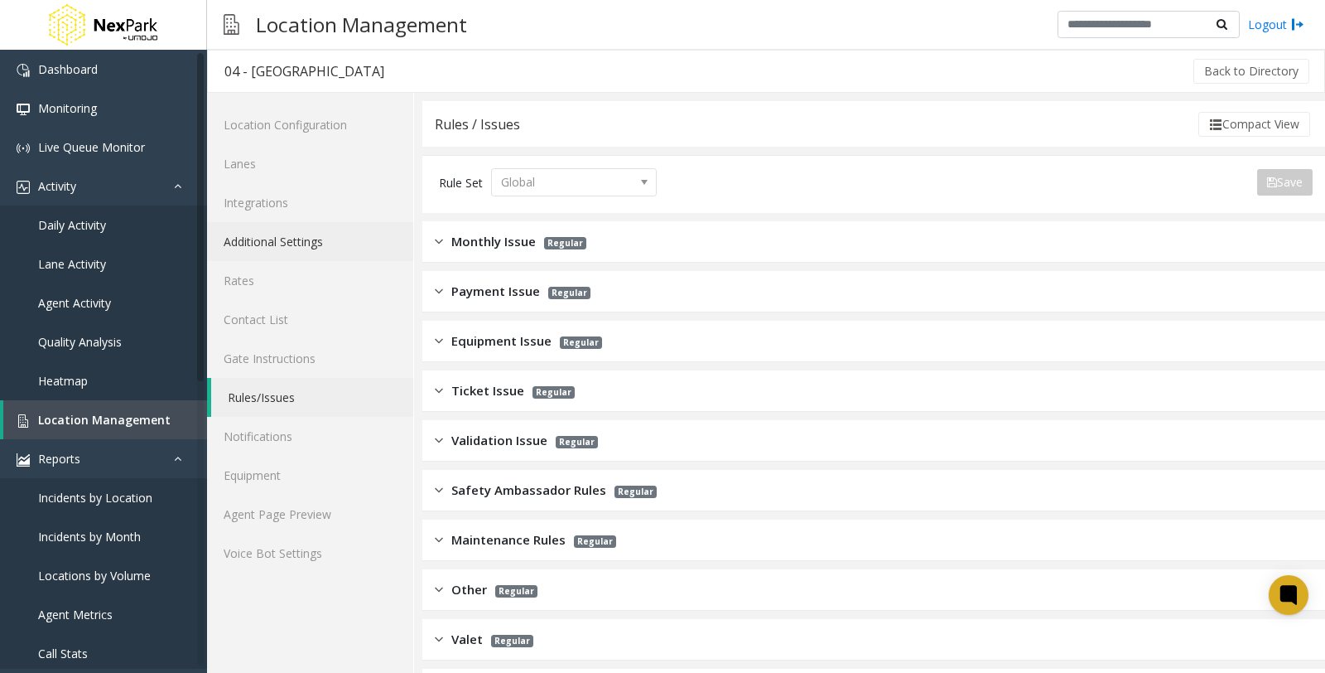
click at [285, 232] on link "Additional Settings" at bounding box center [310, 241] width 206 height 39
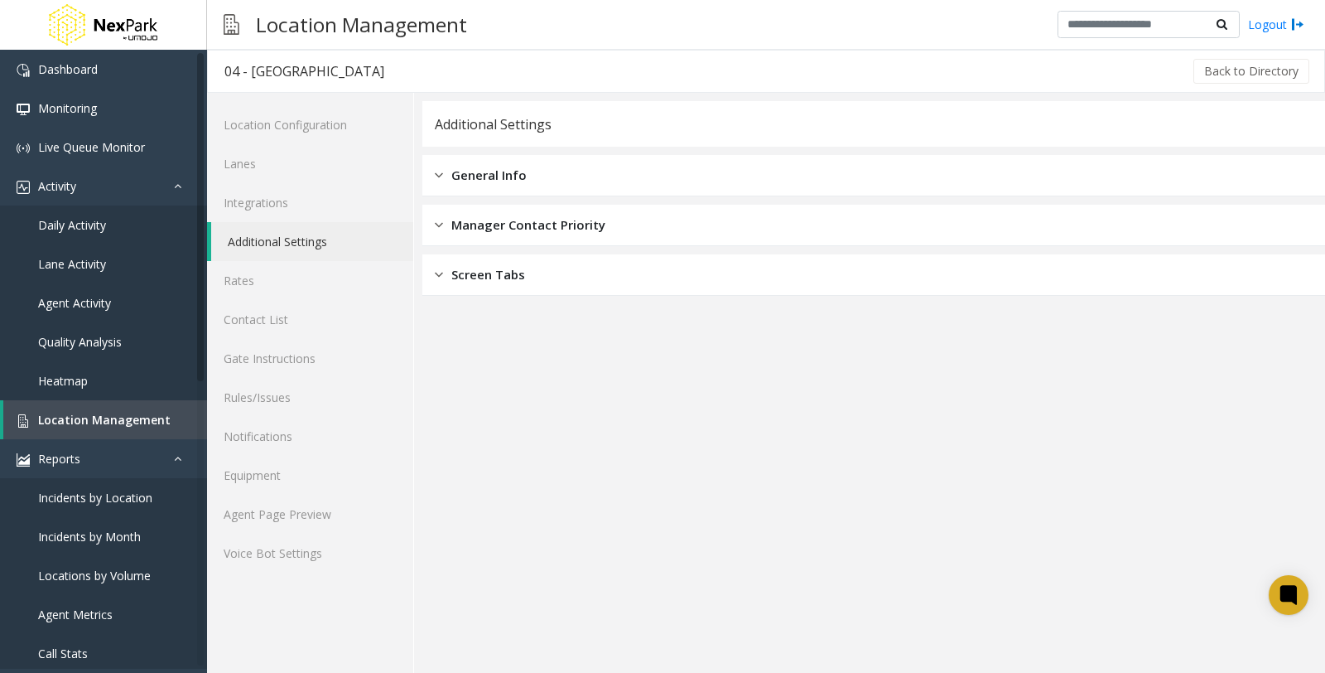
click at [502, 181] on span "General Info" at bounding box center [488, 175] width 75 height 19
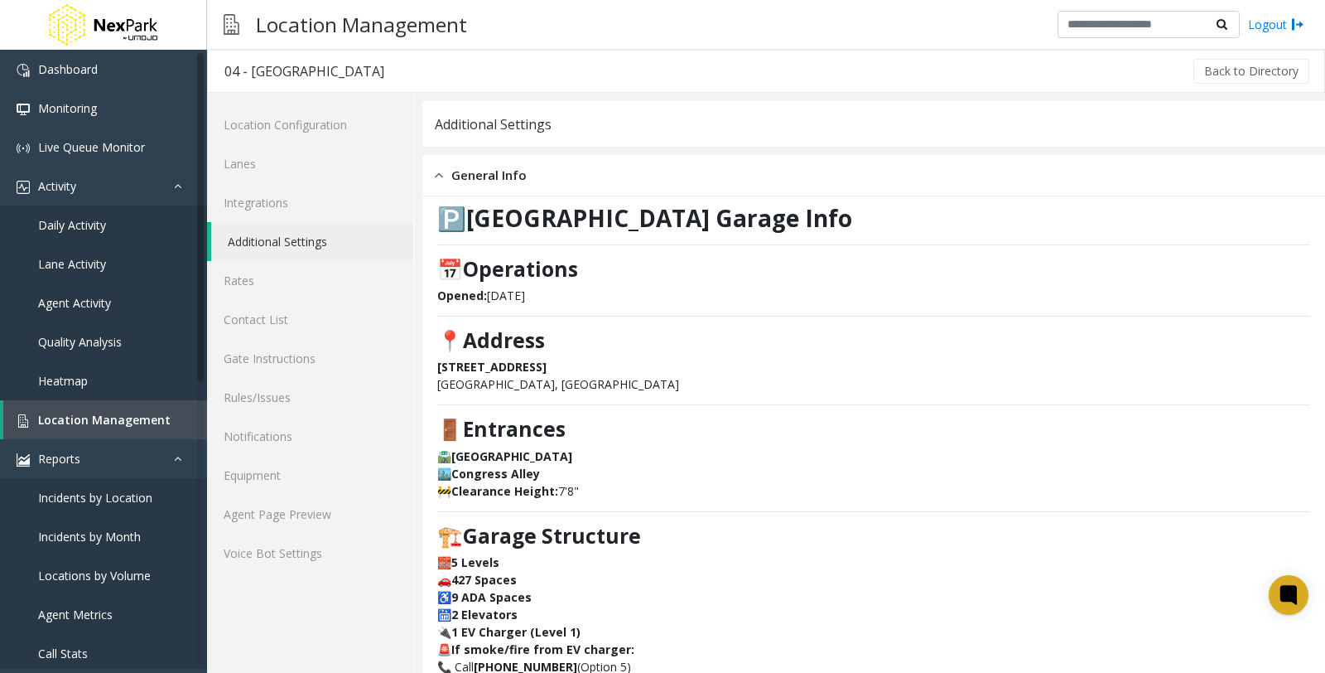
click at [758, 435] on h3 "🚪 Entrances" at bounding box center [873, 429] width 873 height 24
click at [277, 199] on link "Integrations" at bounding box center [310, 202] width 206 height 39
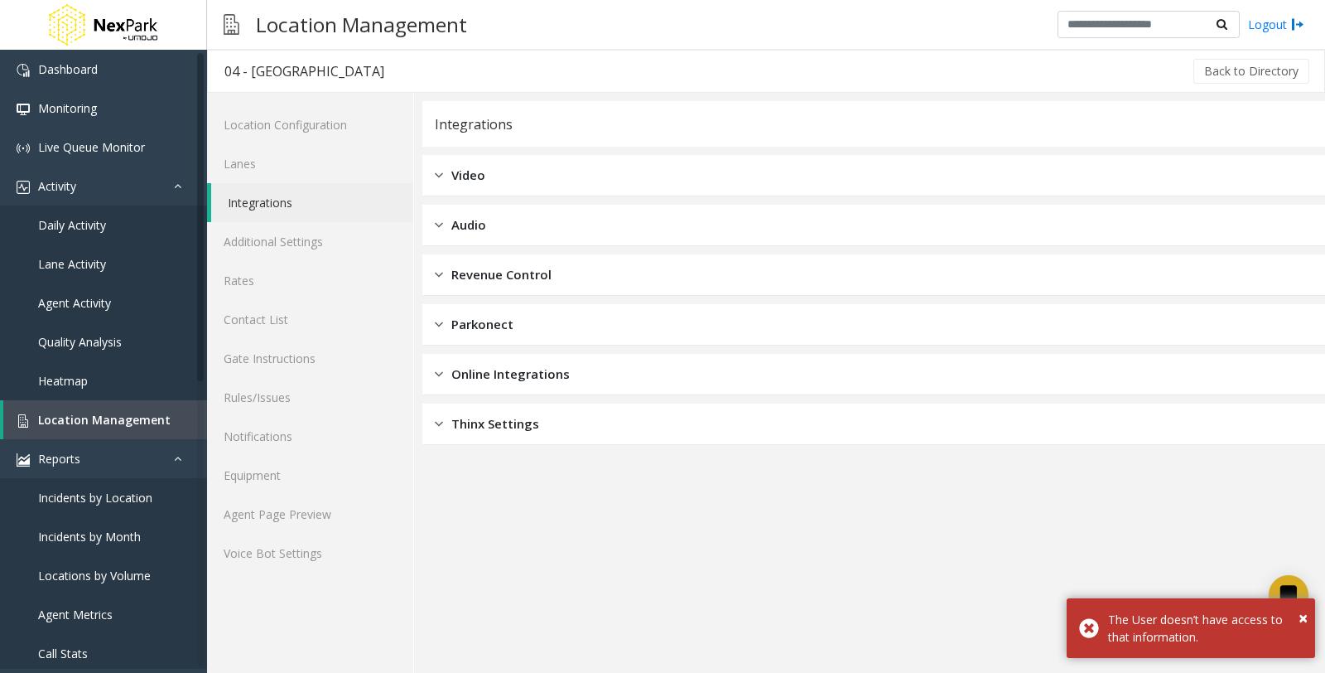
click at [530, 420] on span "Thinx Settings" at bounding box center [495, 423] width 88 height 19
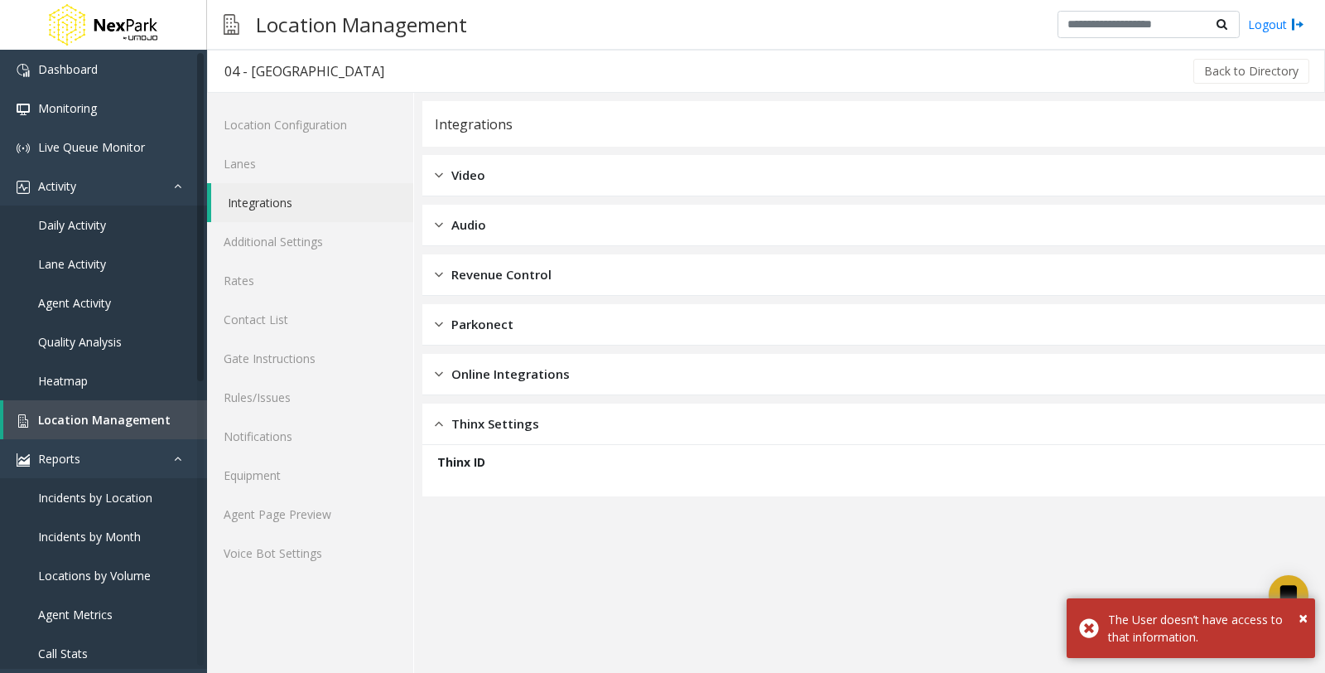
click at [490, 371] on span "Online Integrations" at bounding box center [510, 373] width 118 height 19
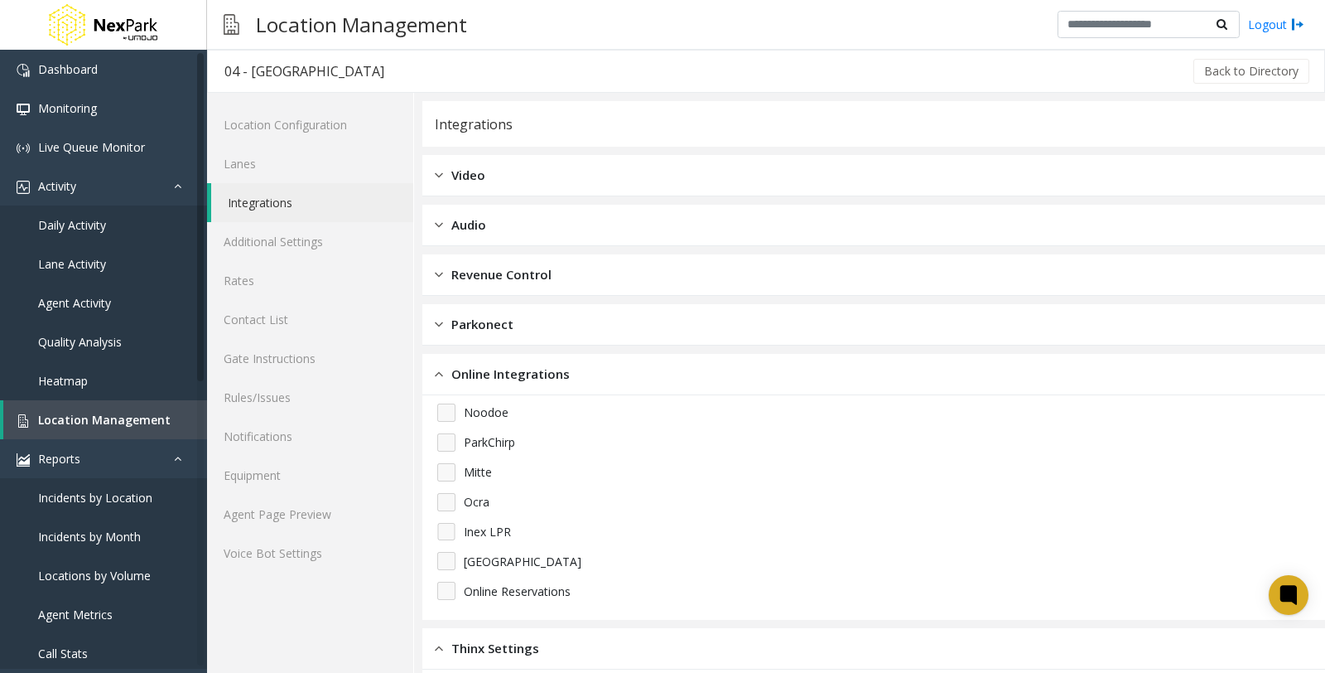
scroll to position [70, 0]
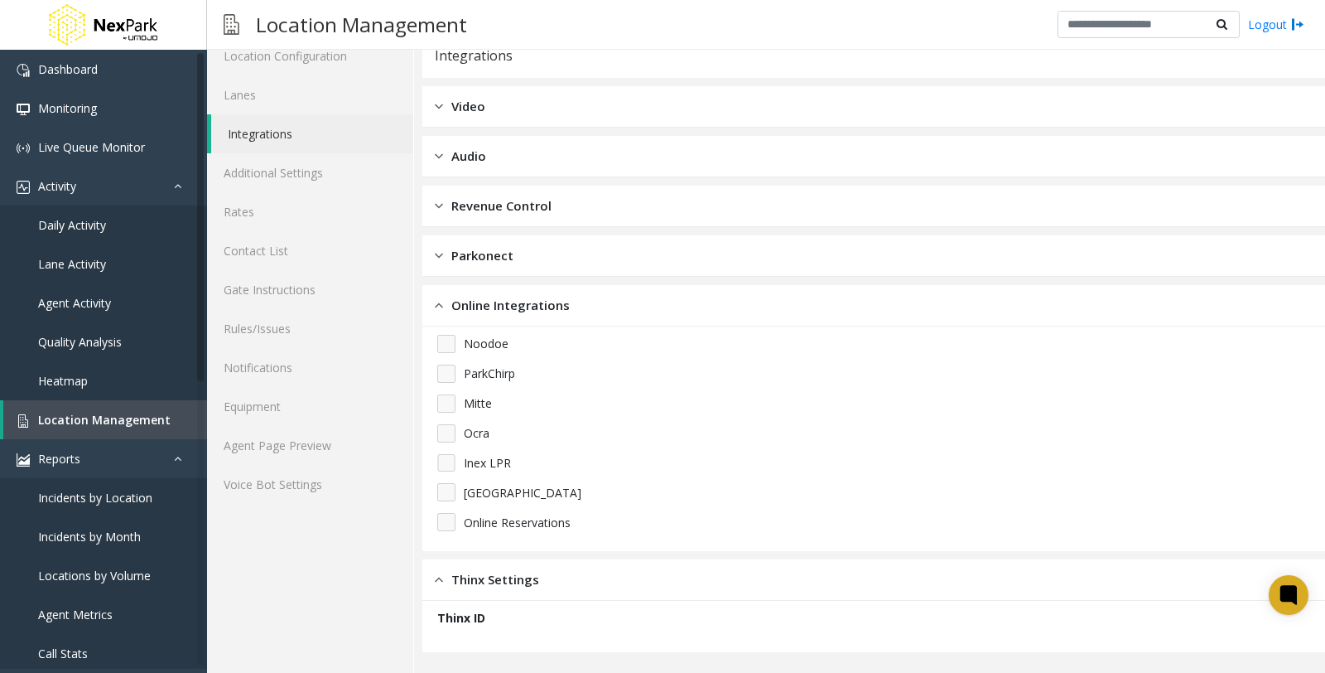
click at [499, 257] on span "Parkonect" at bounding box center [482, 255] width 62 height 19
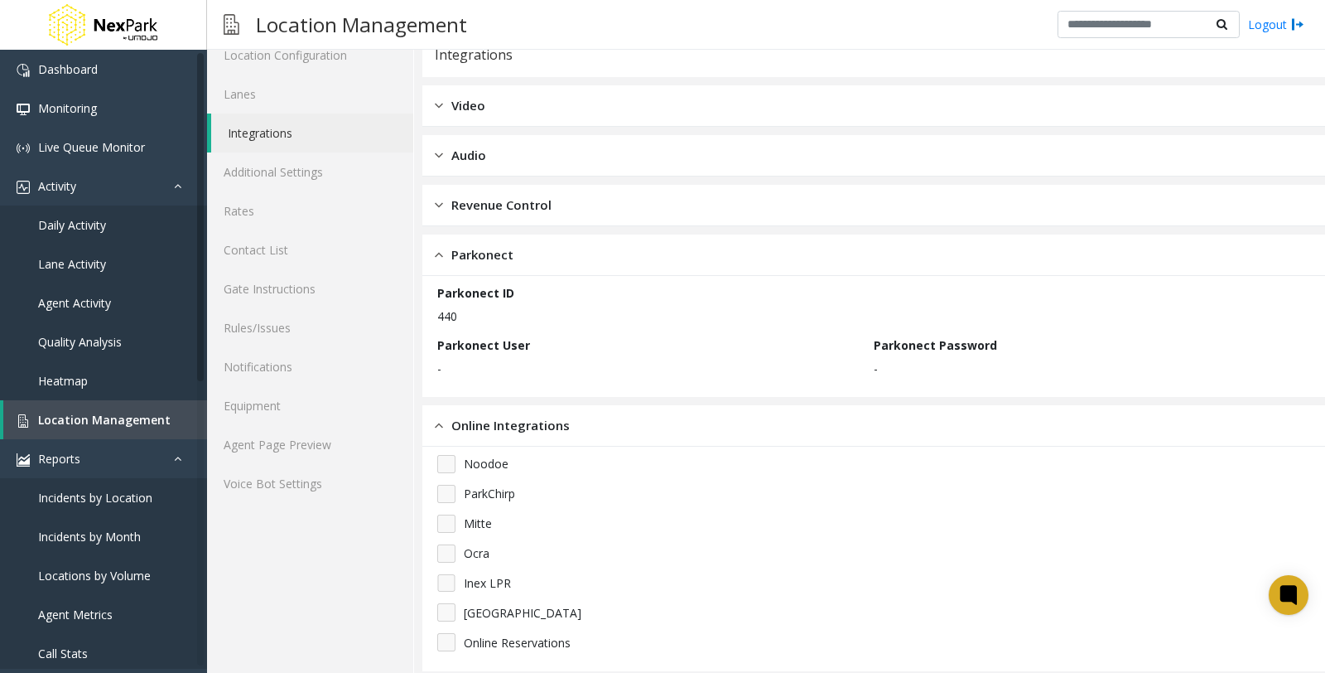
scroll to position [0, 0]
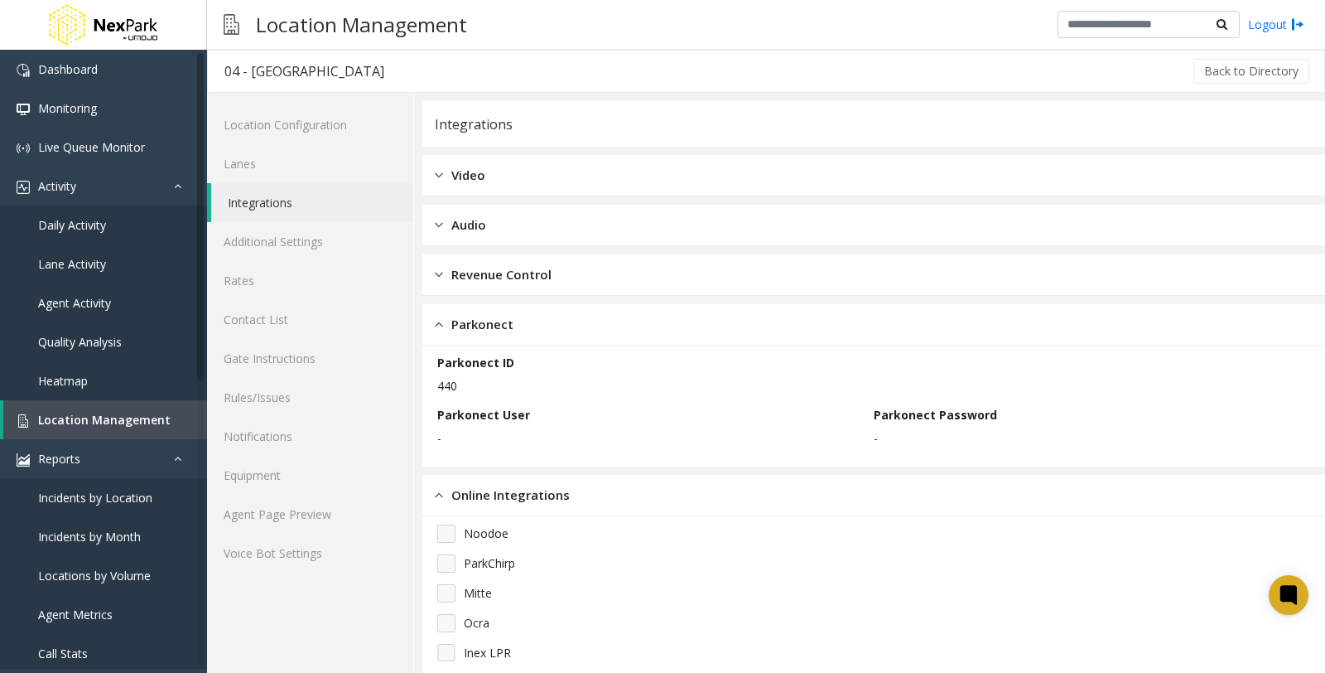
click at [539, 274] on span "Revenue Control" at bounding box center [501, 274] width 100 height 19
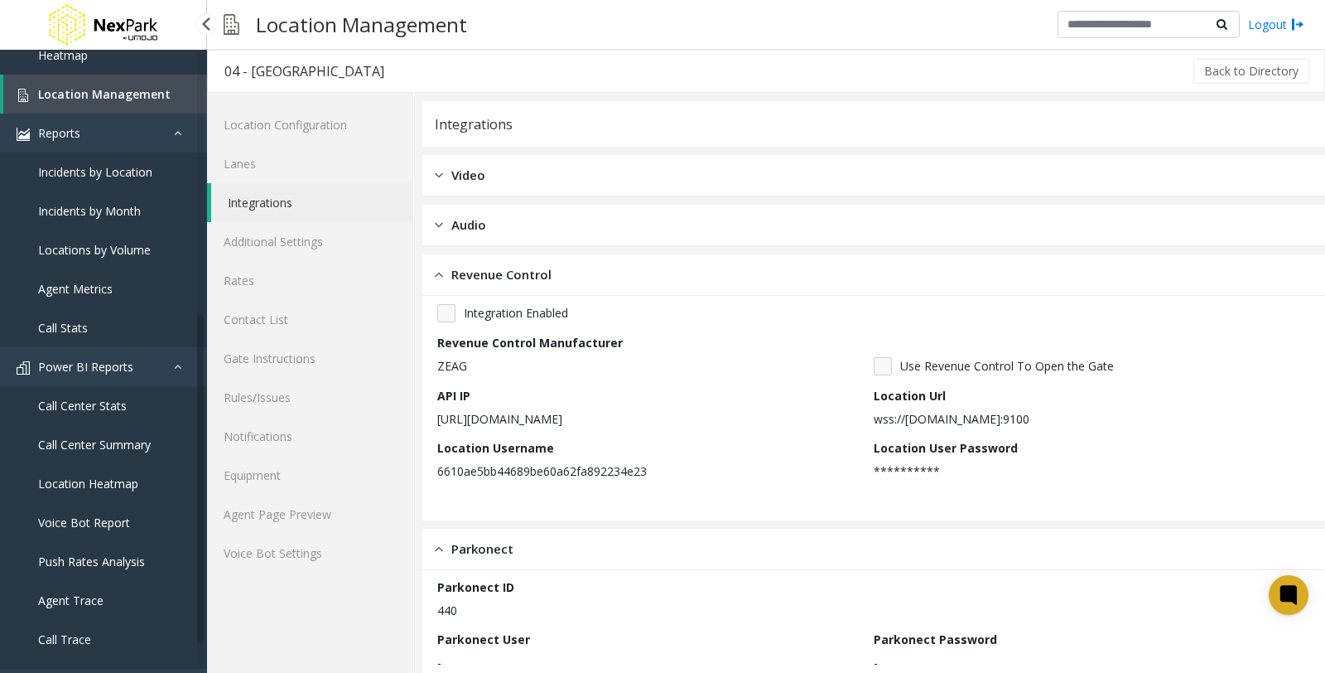
scroll to position [522, 0]
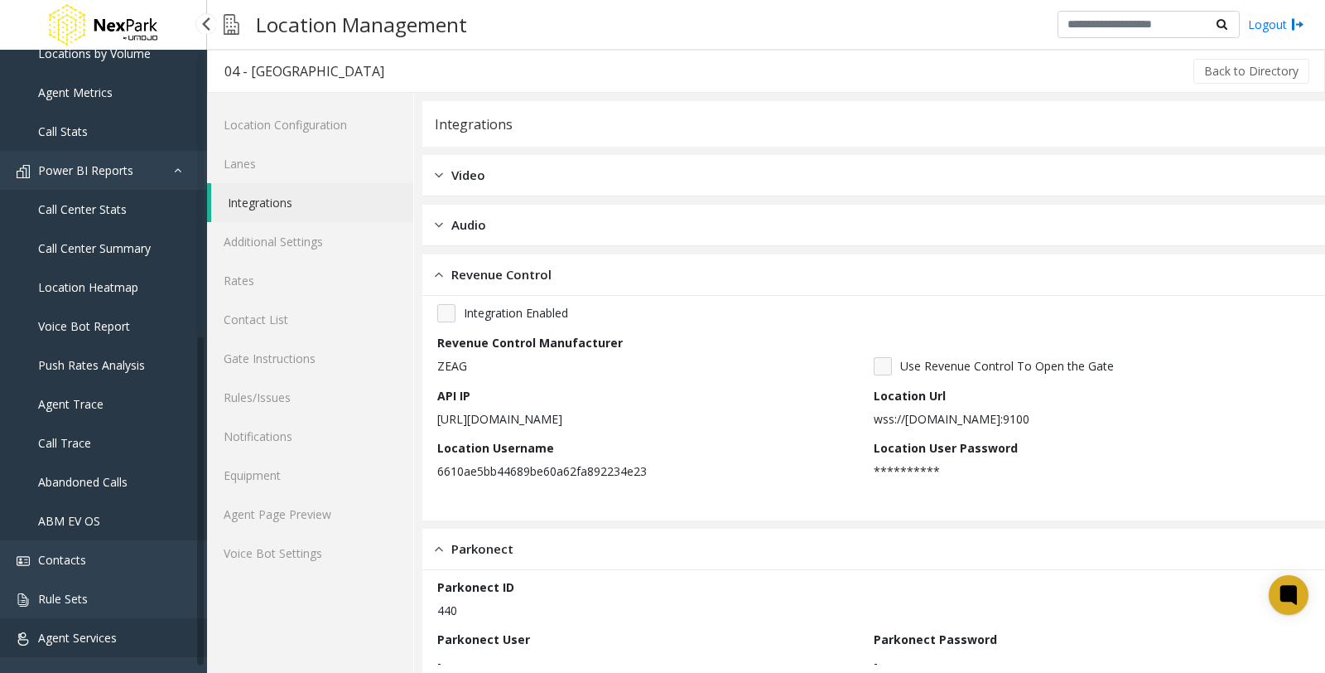
click at [108, 634] on span "Agent Services" at bounding box center [77, 637] width 79 height 16
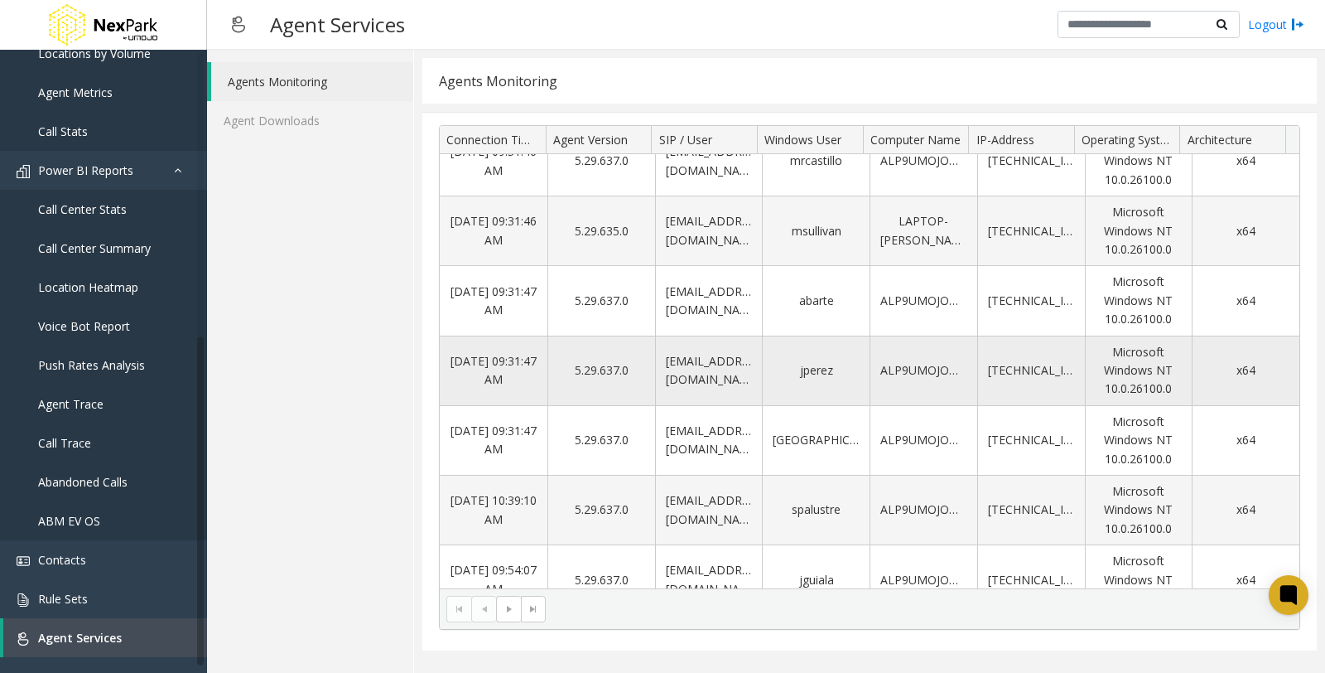
scroll to position [472, 0]
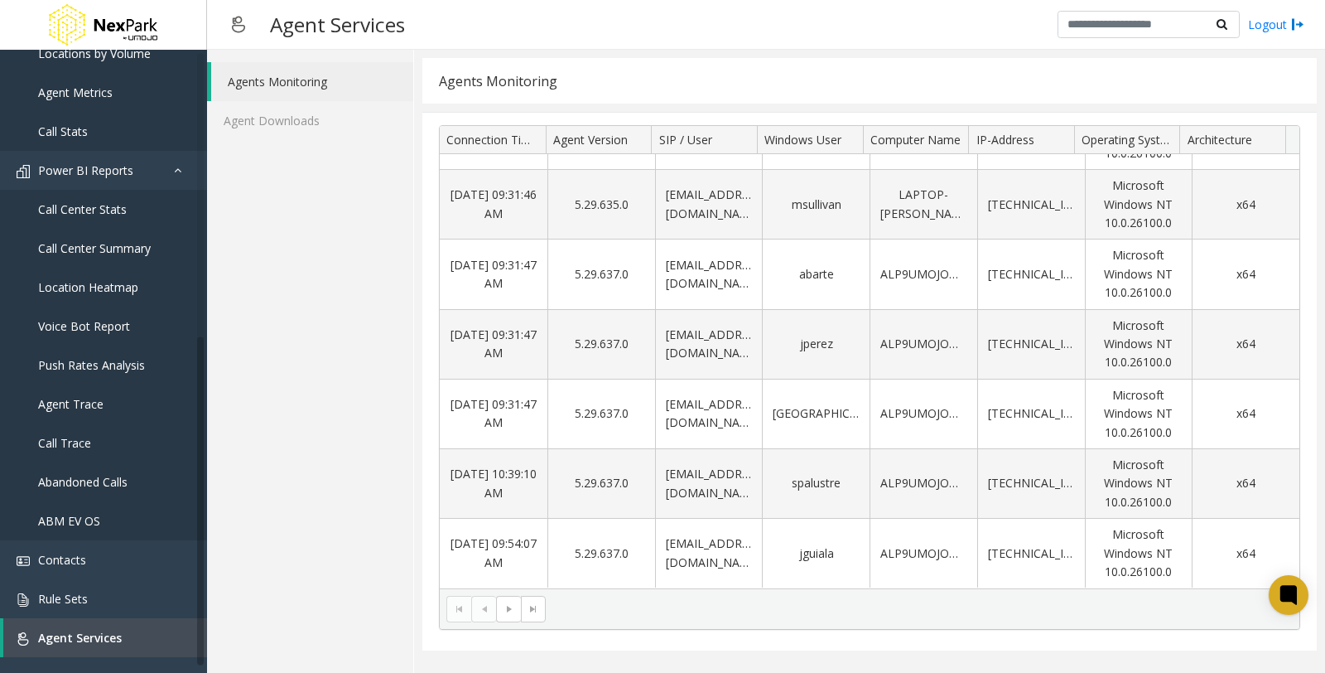
click at [299, 418] on div "Agents Monitoring Agent Downloads" at bounding box center [310, 361] width 207 height 623
click at [119, 605] on link "Rule Sets" at bounding box center [103, 598] width 207 height 39
click at [44, 591] on span "Rule Sets" at bounding box center [63, 599] width 50 height 16
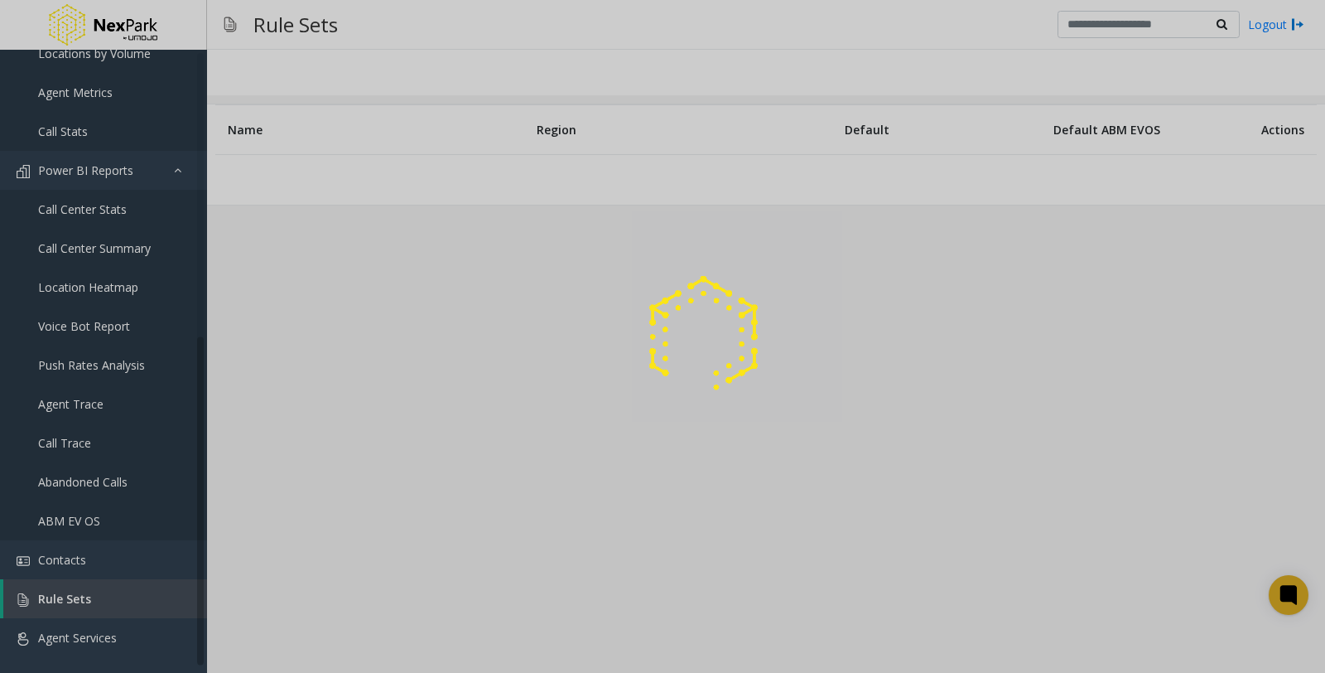
click at [77, 593] on div at bounding box center [662, 336] width 1325 height 673
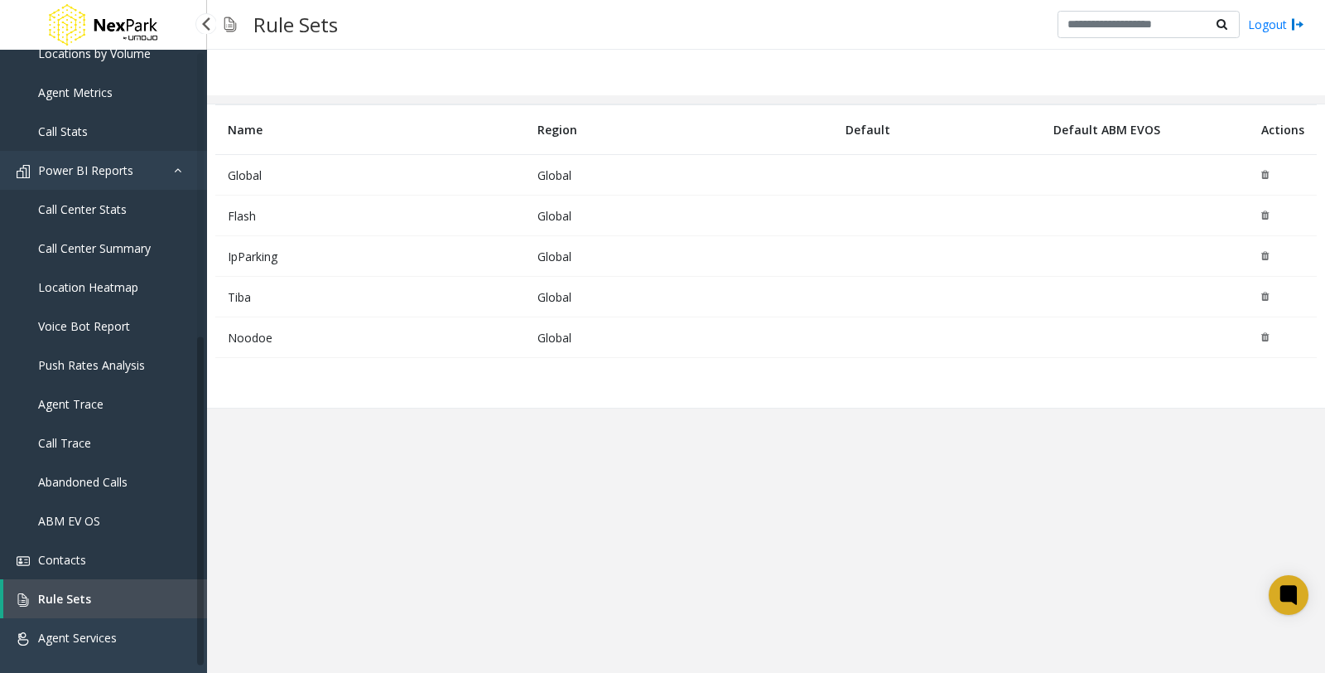
click at [66, 555] on span "Contacts" at bounding box center [62, 560] width 48 height 16
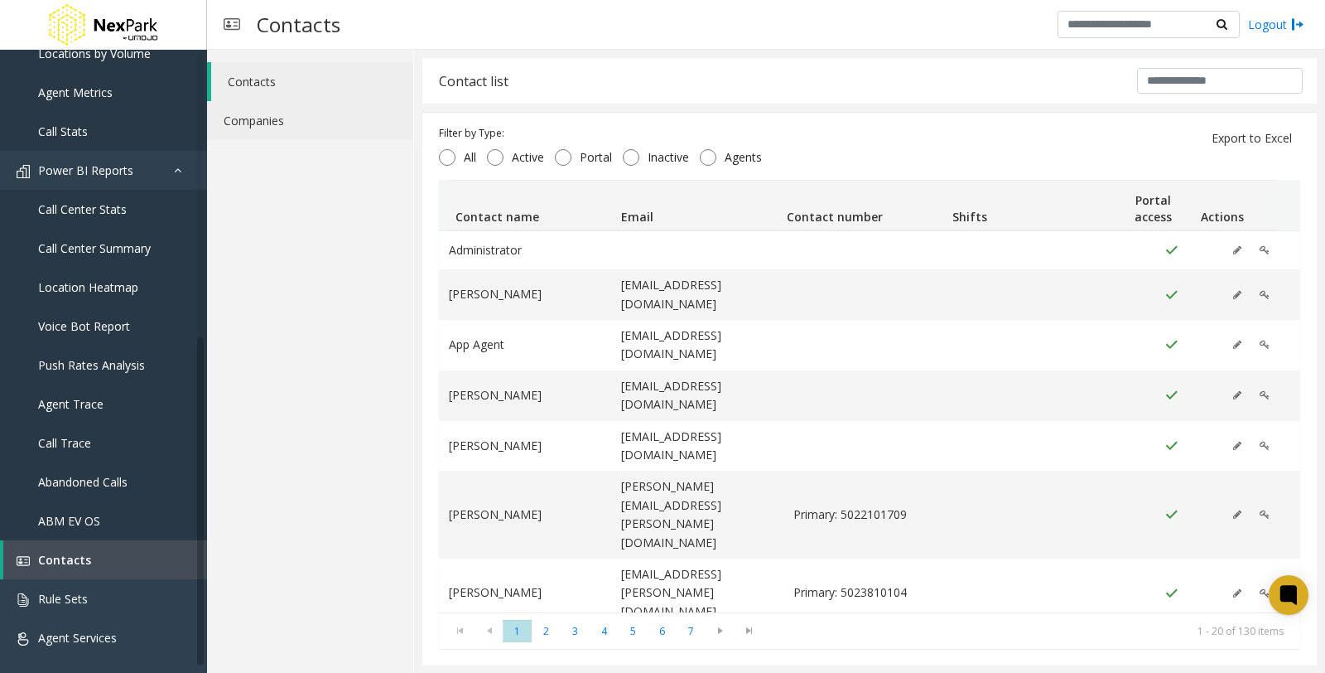
click at [260, 113] on link "Companies" at bounding box center [310, 120] width 206 height 39
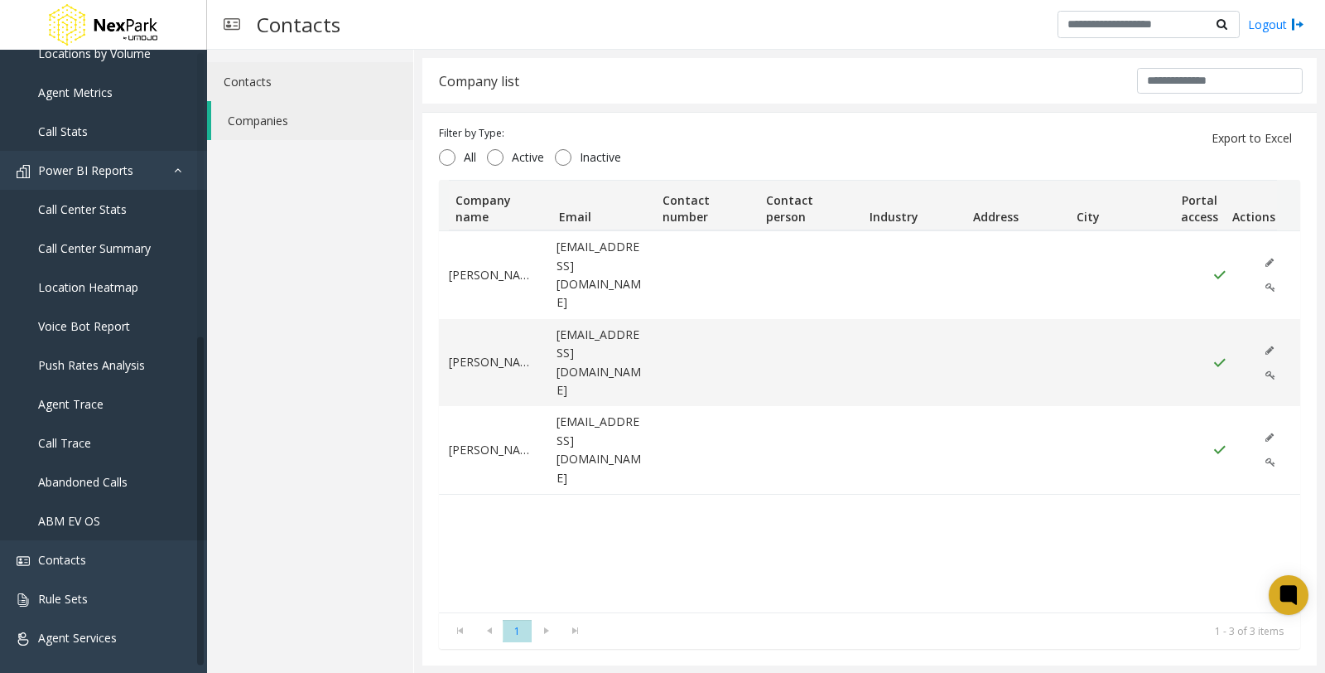
click at [268, 70] on link "Contacts" at bounding box center [310, 81] width 206 height 39
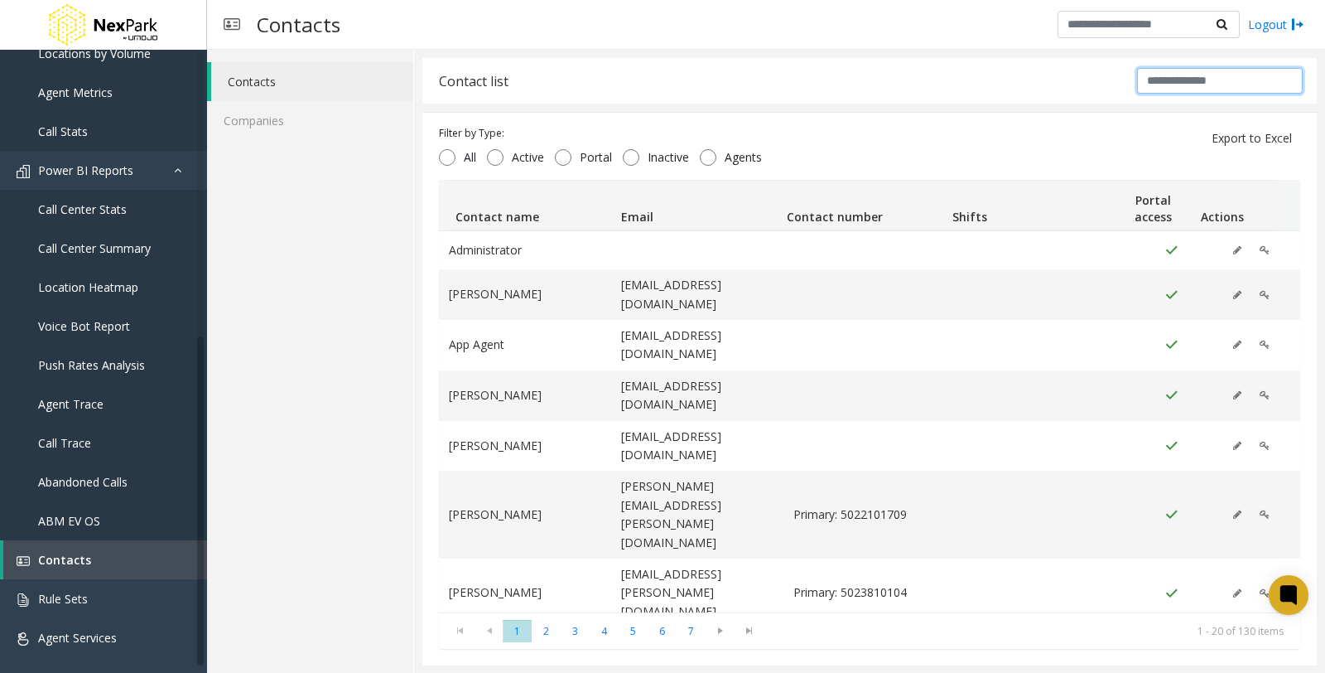
click at [1189, 69] on input "text" at bounding box center [1220, 81] width 166 height 26
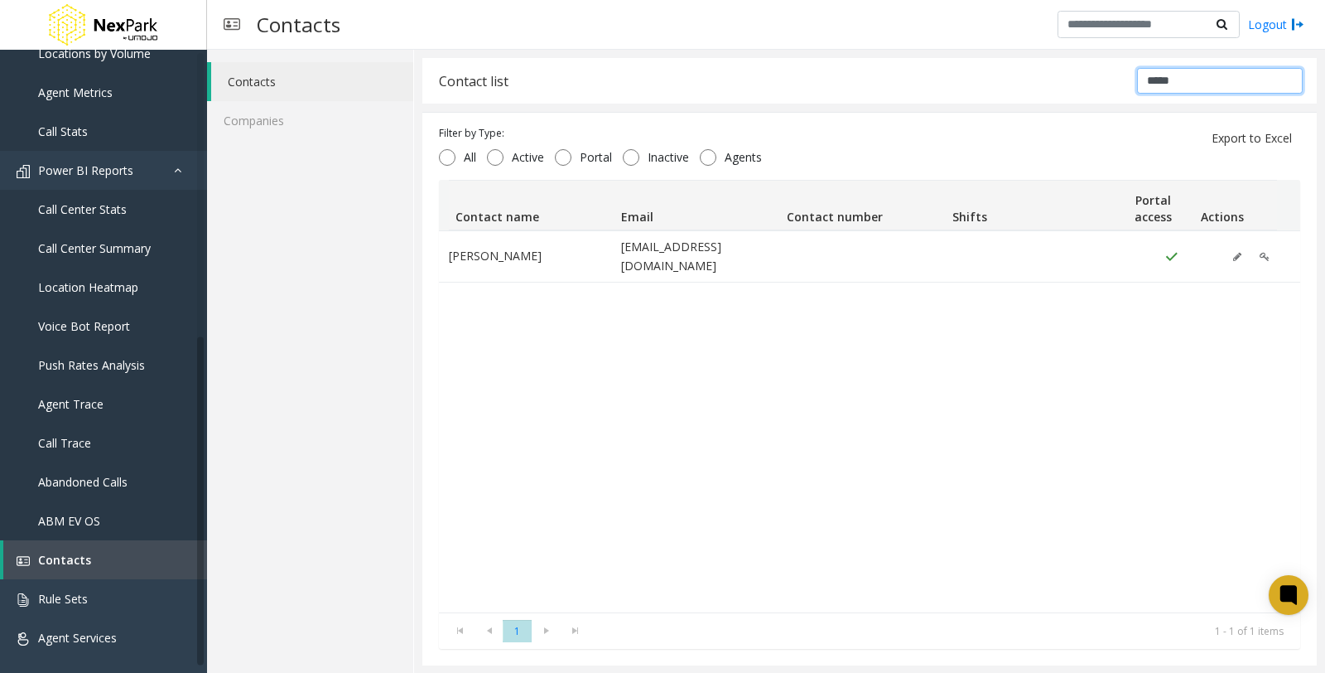
drag, startPoint x: 1190, startPoint y: 84, endPoint x: 1039, endPoint y: 89, distance: 151.6
click at [1039, 89] on div "Contact list *****" at bounding box center [869, 81] width 895 height 46
type input "*****"
click at [92, 490] on link "Abandoned Calls" at bounding box center [103, 481] width 207 height 39
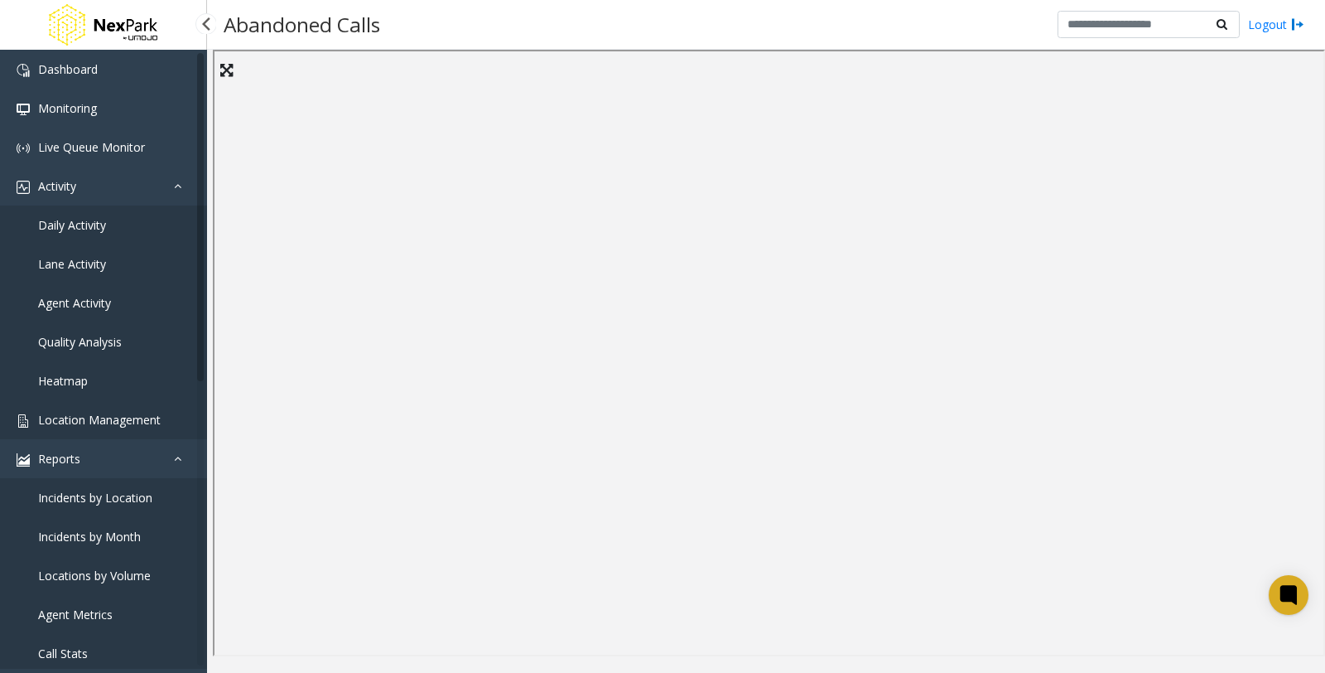
click at [116, 409] on link "Location Management" at bounding box center [103, 419] width 207 height 39
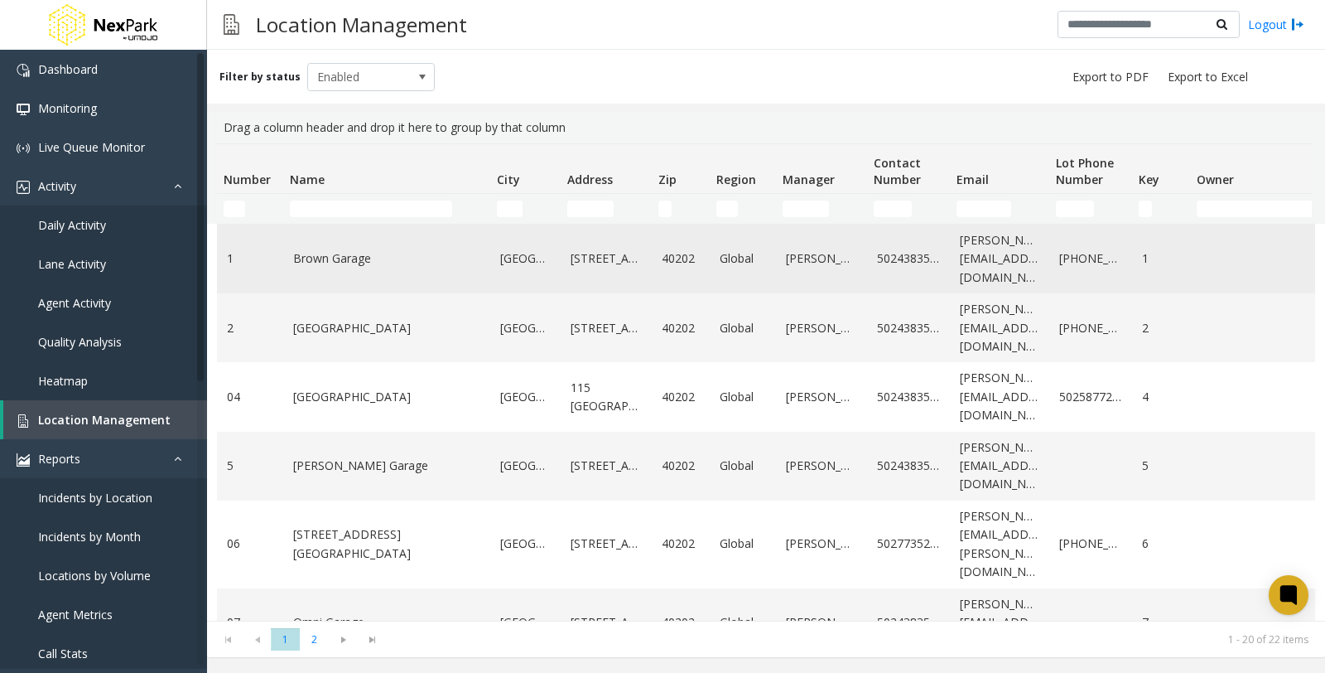
click at [345, 266] on link "Brown Garage" at bounding box center [386, 258] width 187 height 18
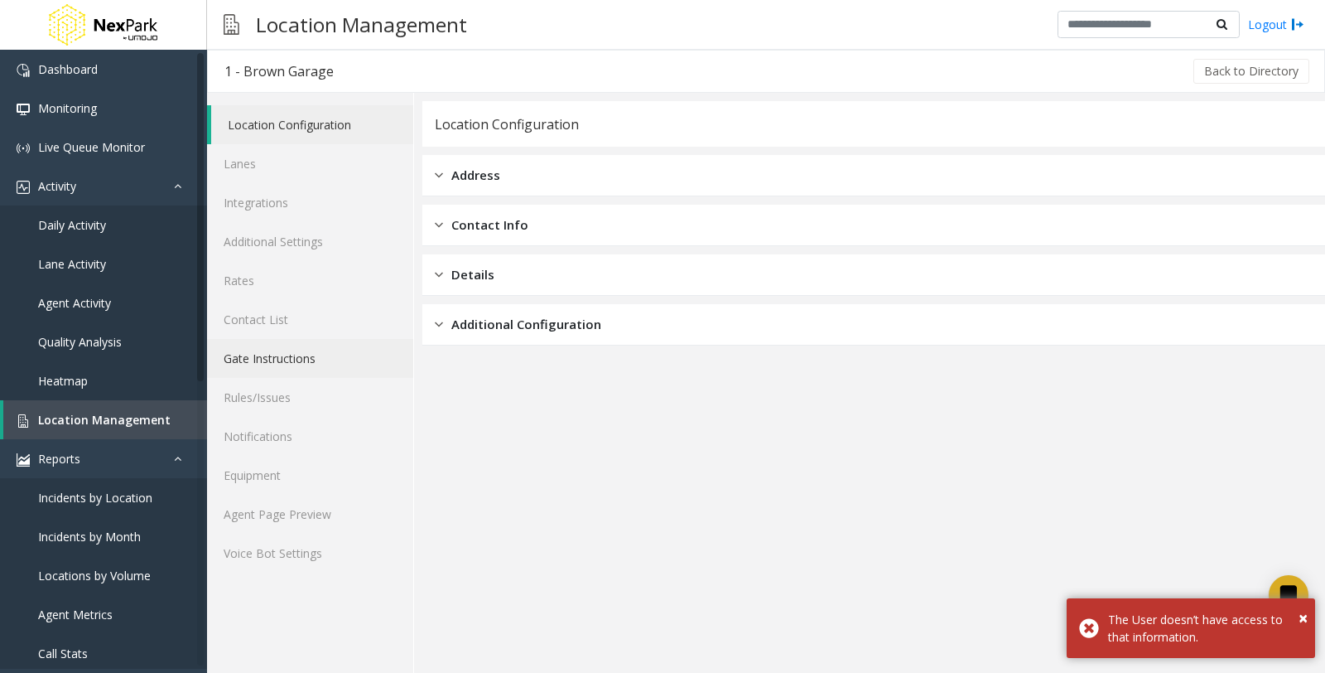
click at [301, 360] on link "Gate Instructions" at bounding box center [310, 358] width 206 height 39
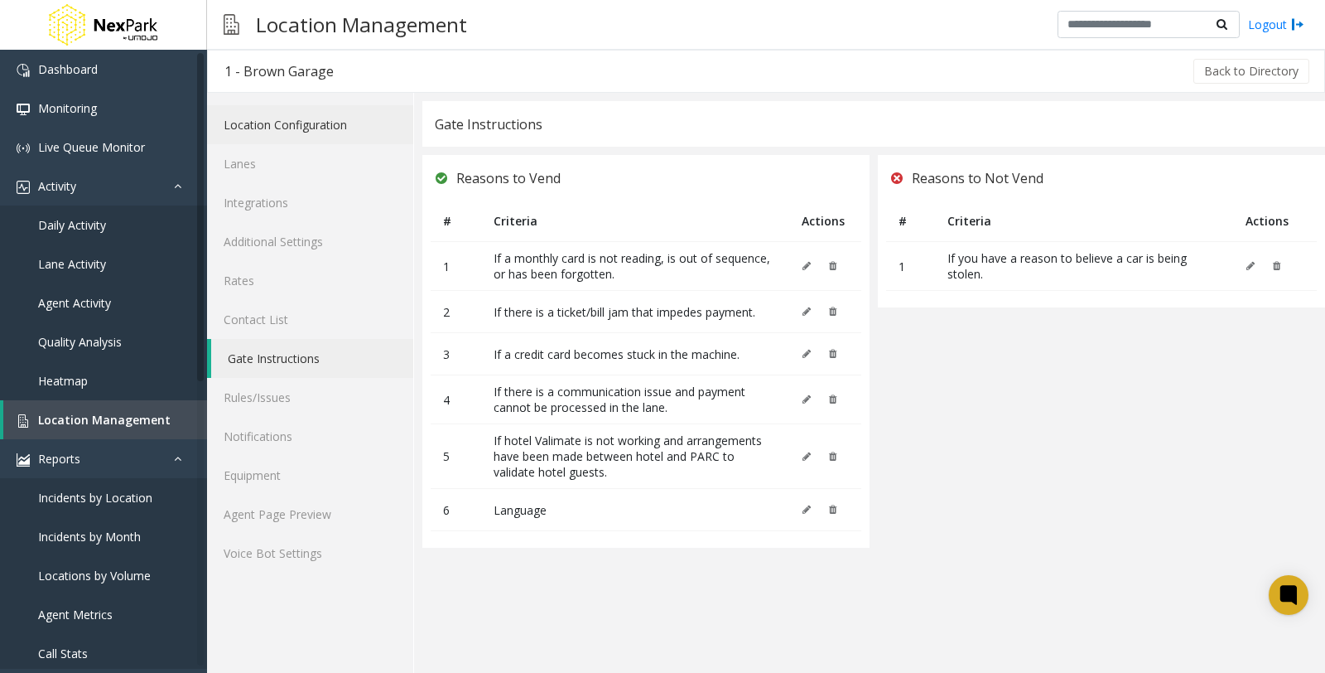
click at [300, 119] on link "Location Configuration" at bounding box center [310, 124] width 206 height 39
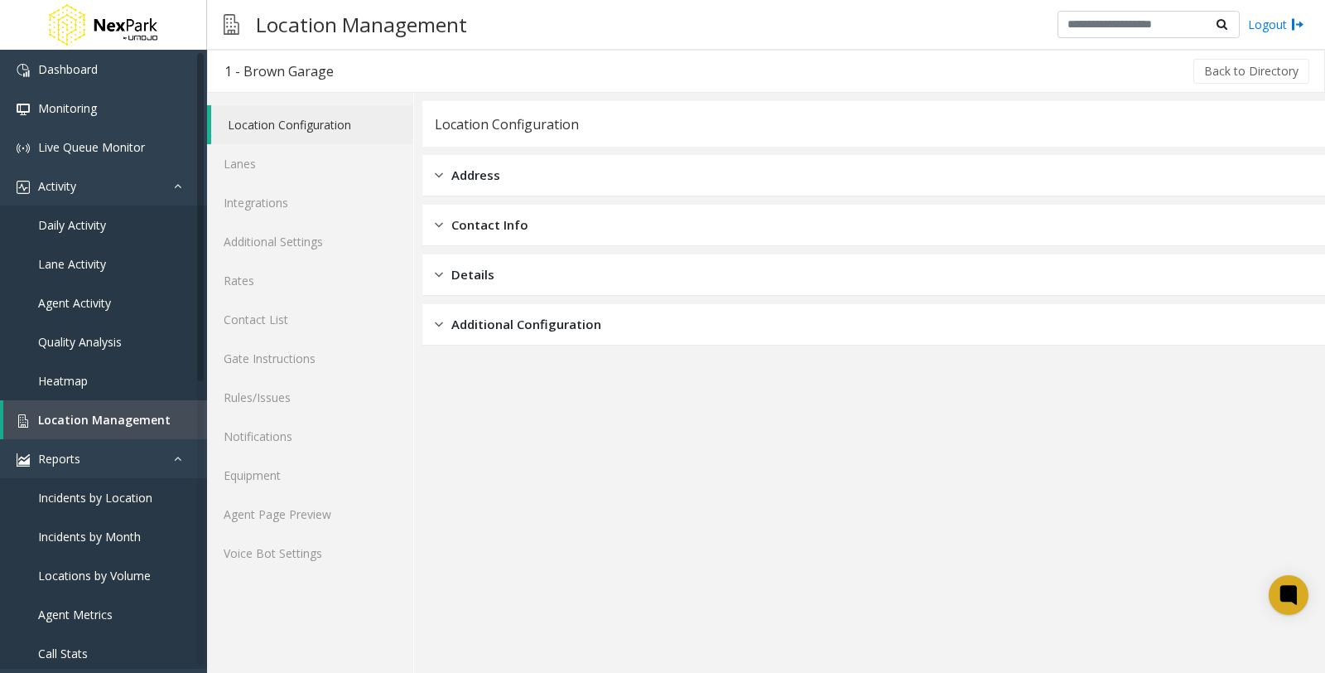
click at [570, 292] on div "Details" at bounding box center [873, 274] width 903 height 41
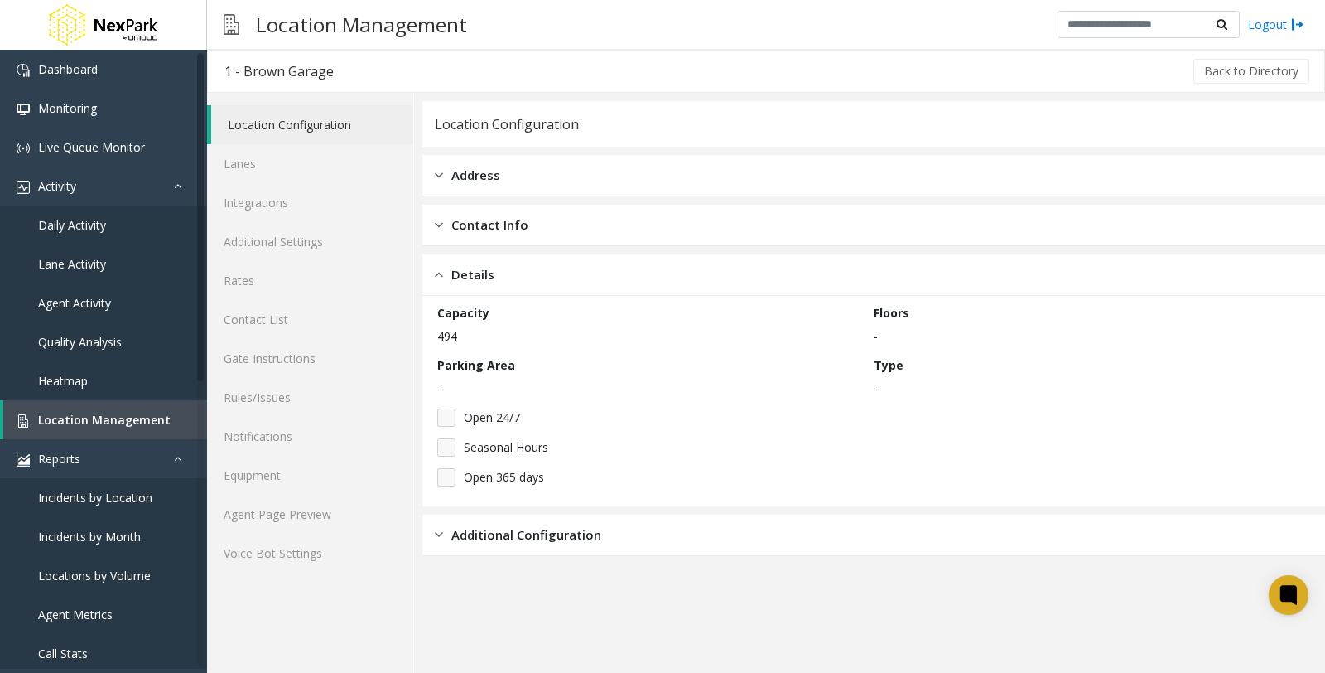
click at [561, 533] on span "Additional Configuration" at bounding box center [526, 534] width 150 height 19
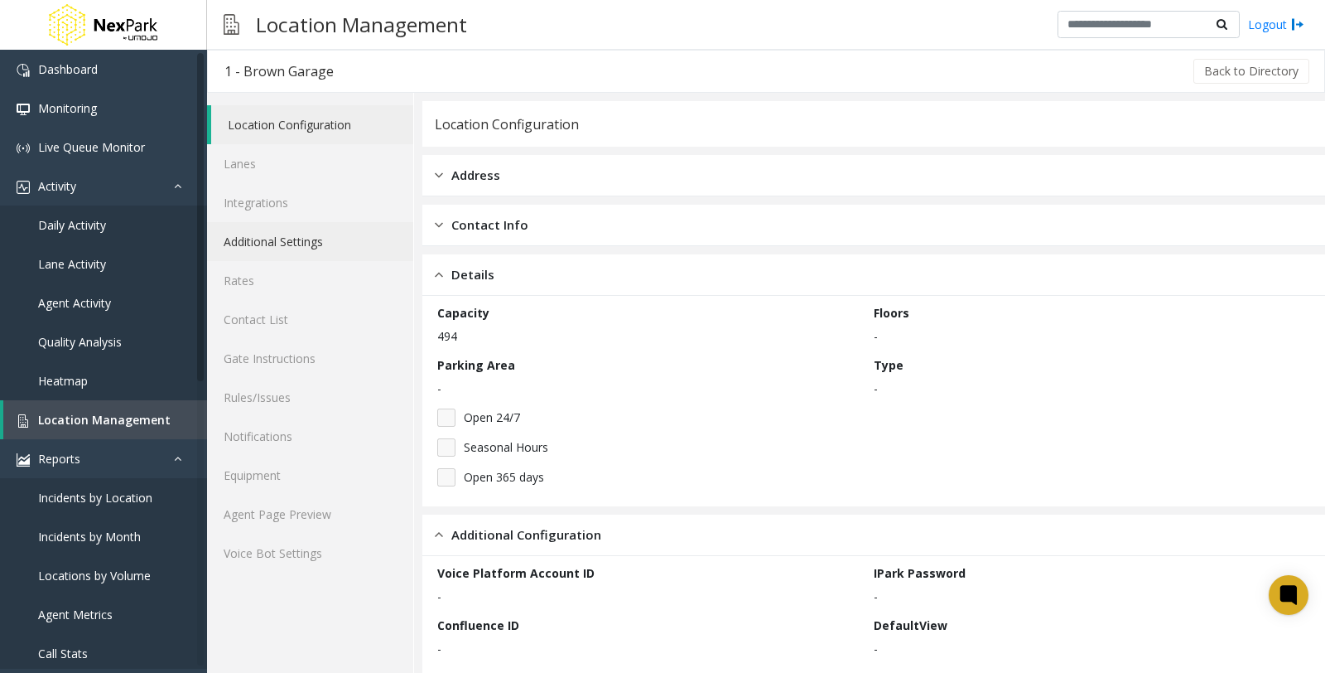
click at [329, 237] on link "Additional Settings" at bounding box center [310, 241] width 206 height 39
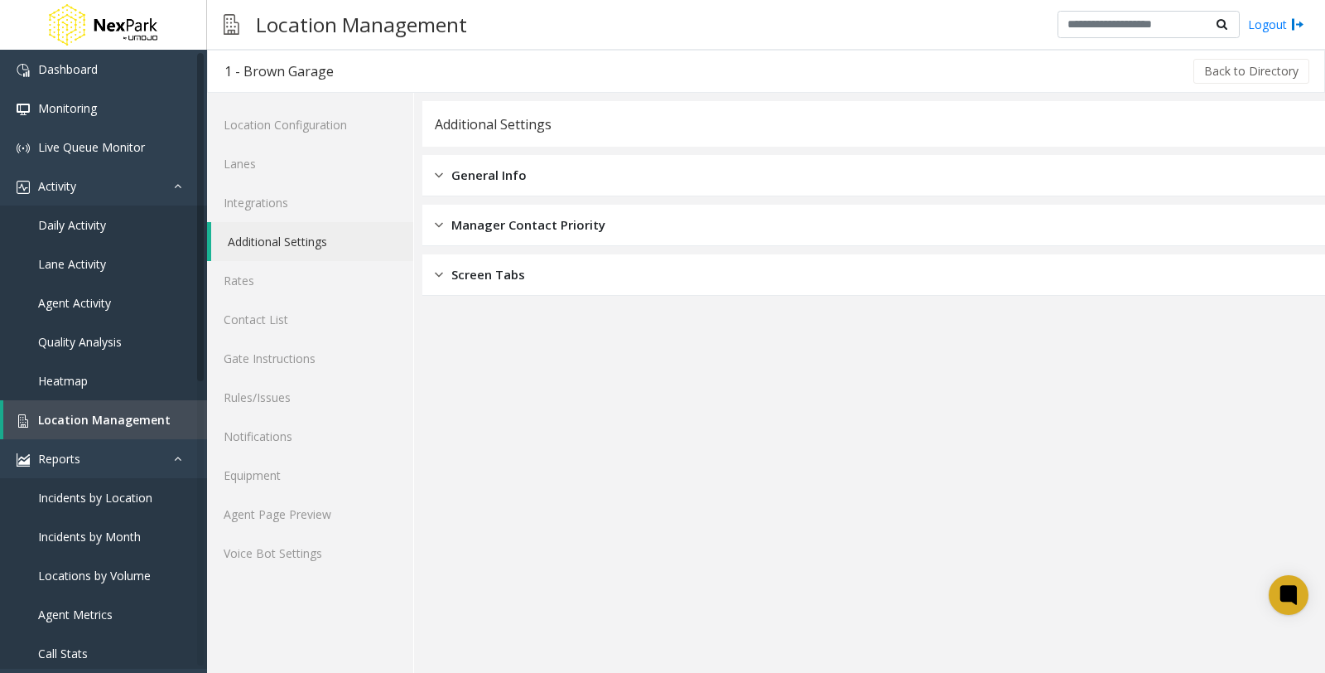
click at [510, 274] on span "Screen Tabs" at bounding box center [488, 274] width 74 height 19
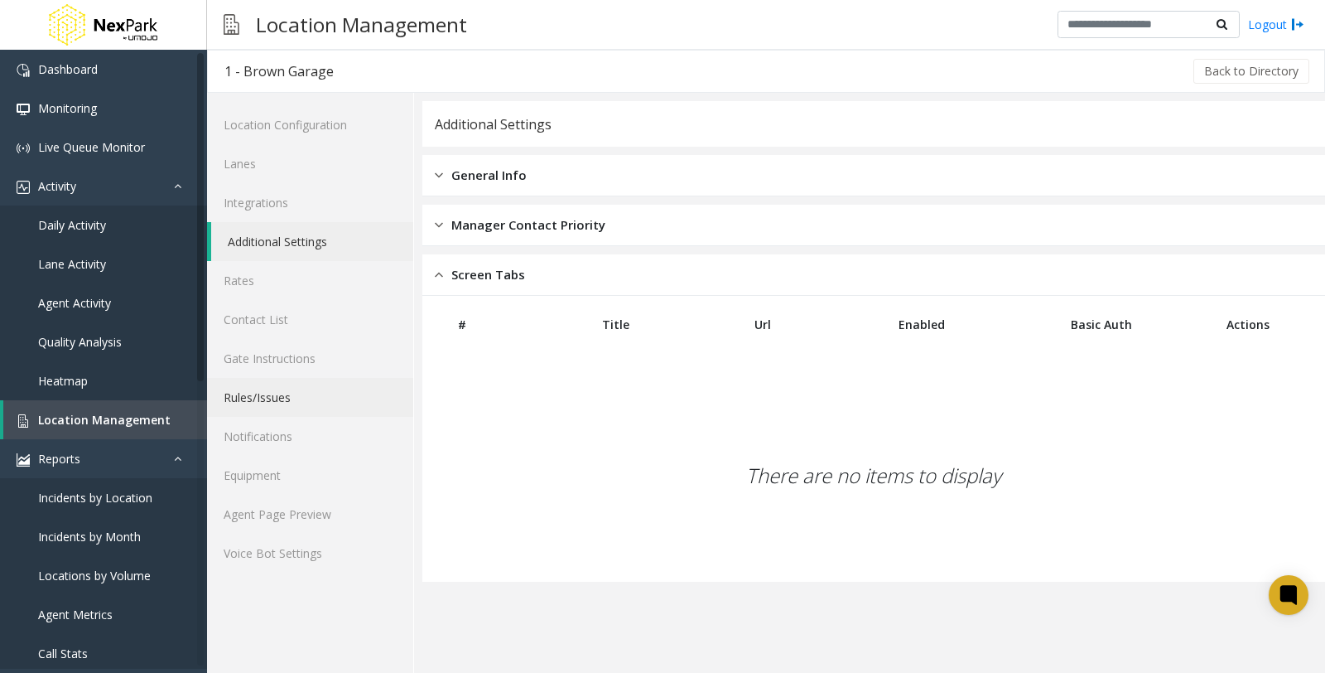
click at [261, 393] on link "Rules/Issues" at bounding box center [310, 397] width 206 height 39
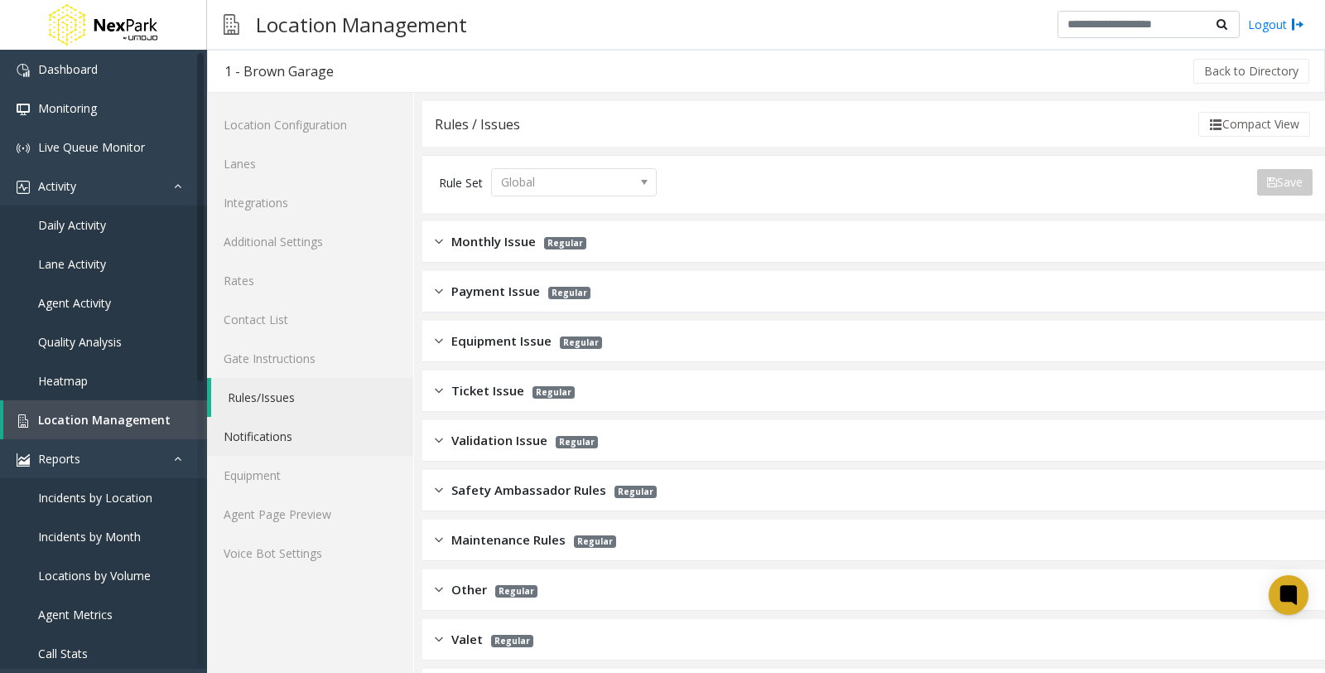
click at [274, 439] on link "Notifications" at bounding box center [310, 436] width 206 height 39
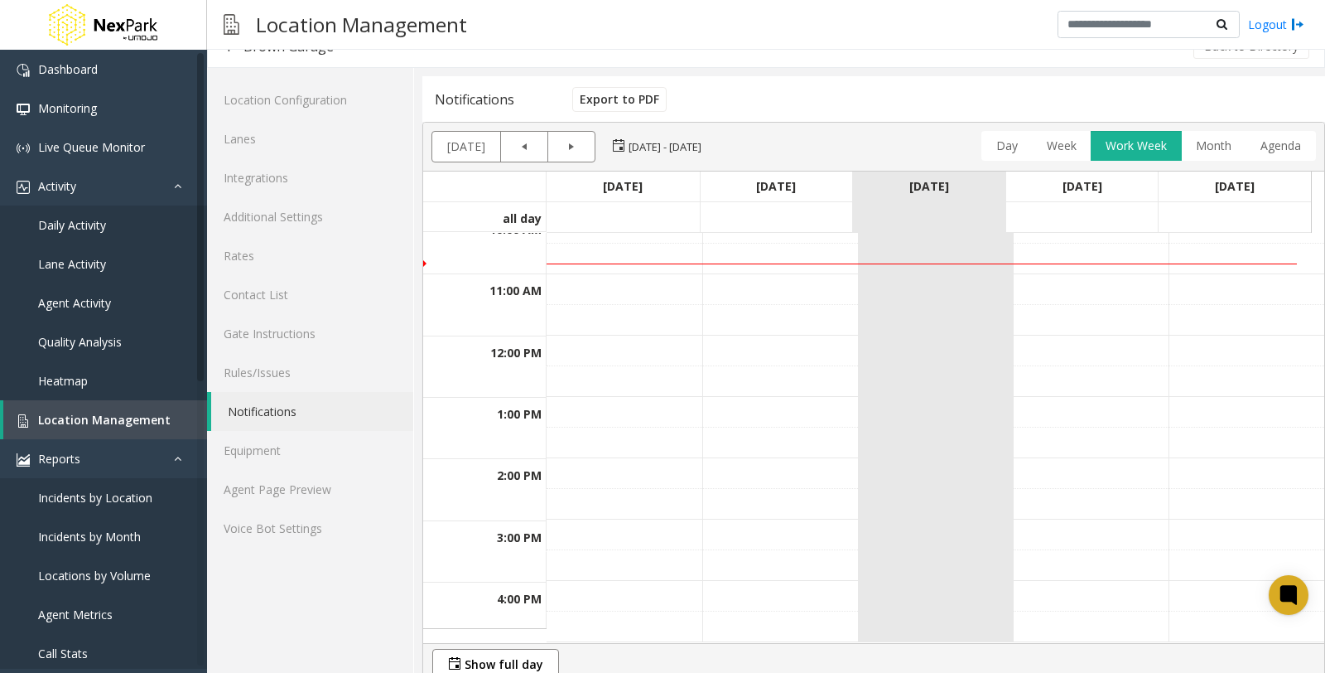
scroll to position [37, 0]
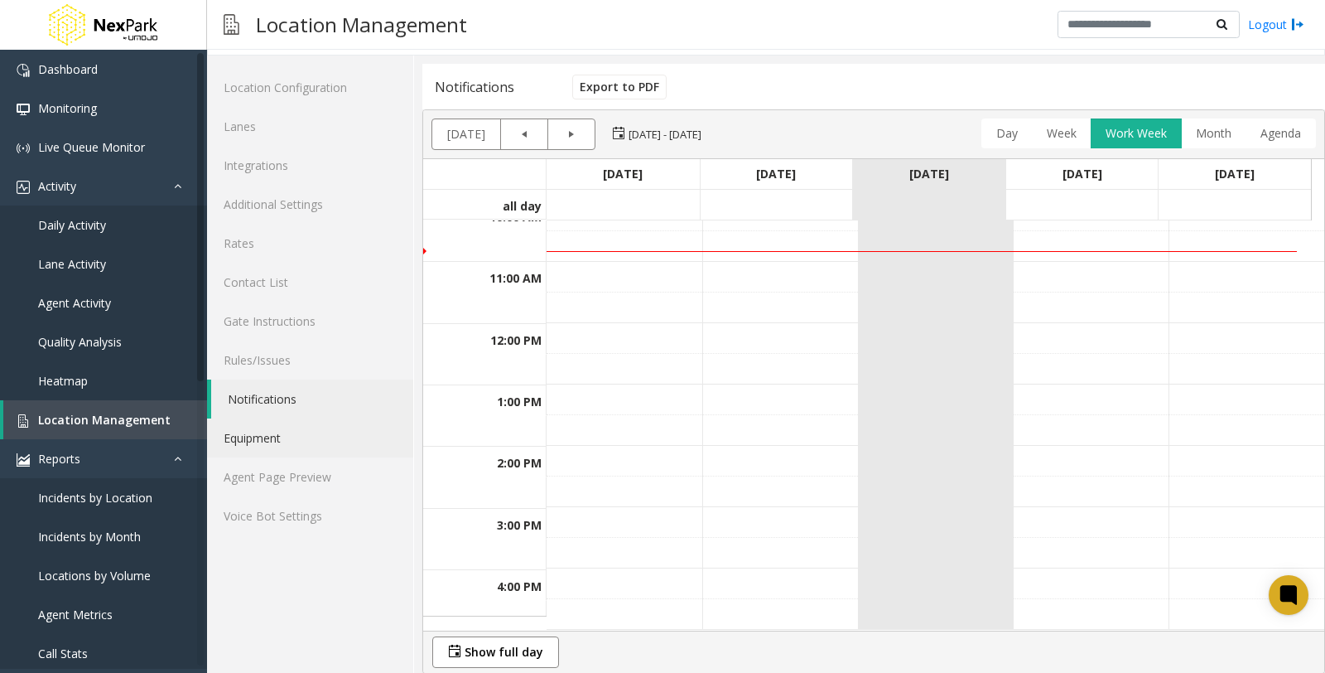
click at [283, 440] on link "Equipment" at bounding box center [310, 437] width 206 height 39
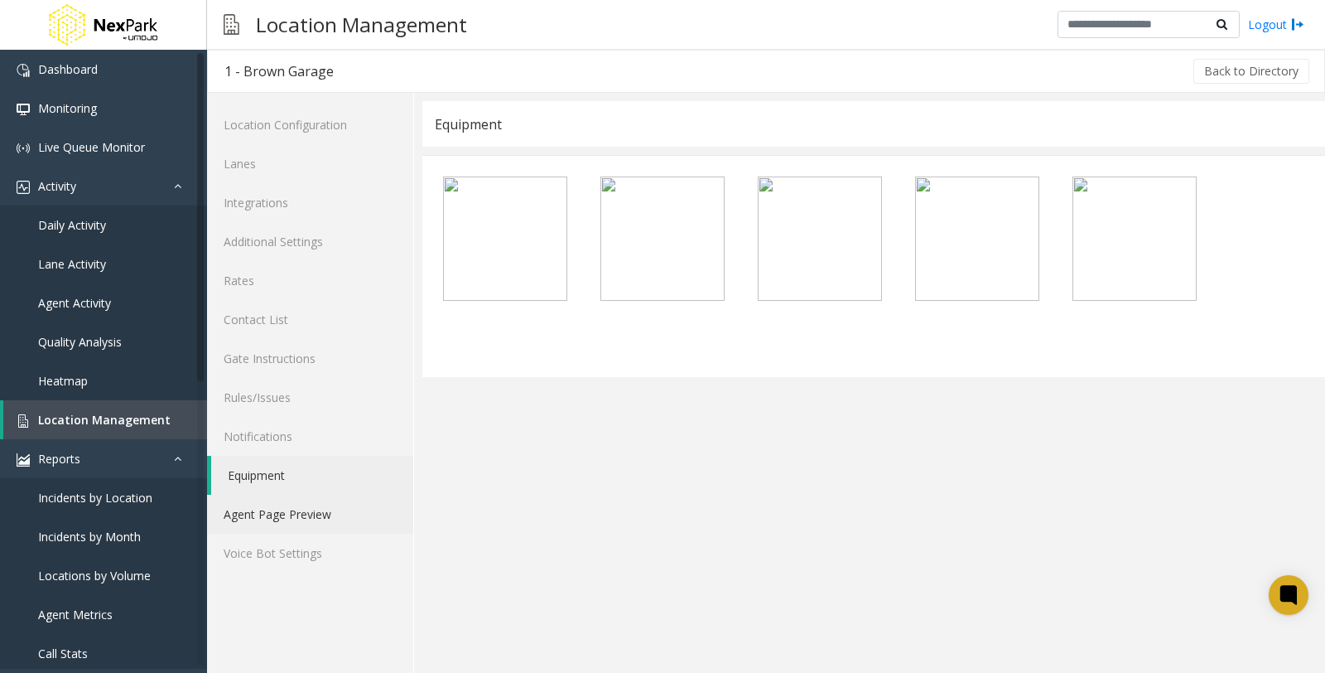
click at [303, 511] on link "Agent Page Preview" at bounding box center [310, 513] width 206 height 39
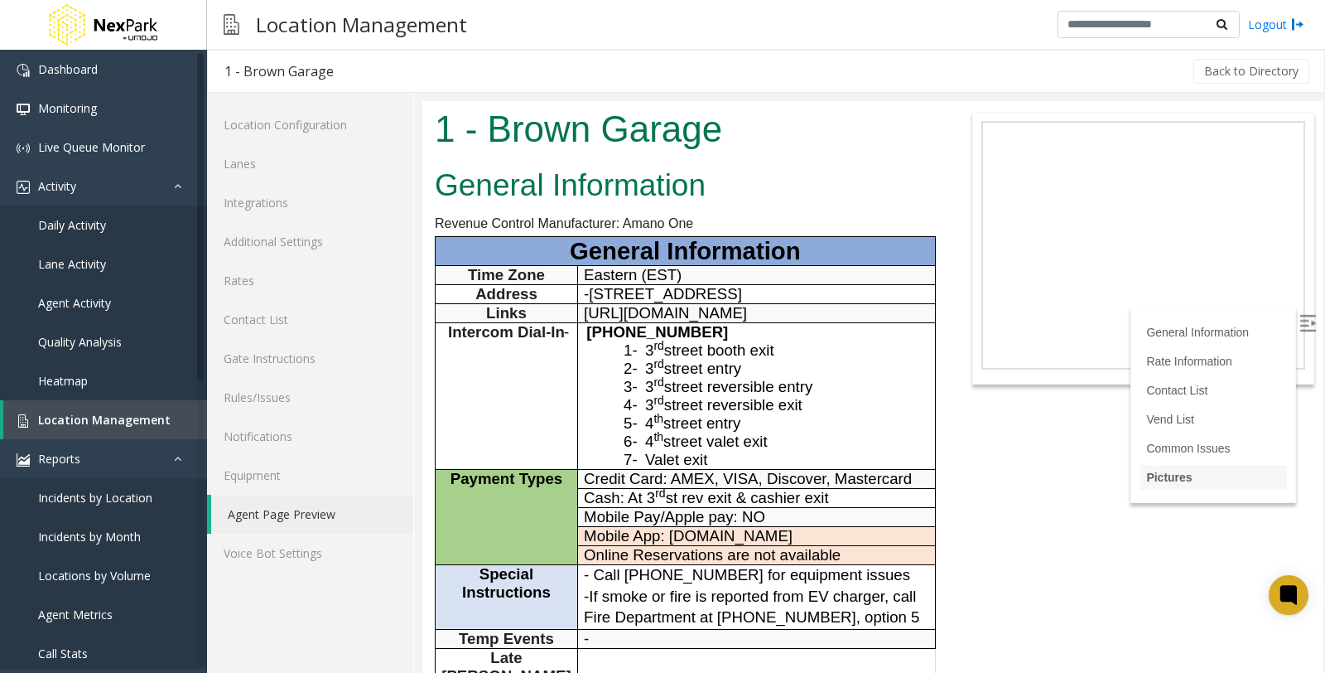
click at [1164, 476] on link "Pictures" at bounding box center [1169, 476] width 46 height 13
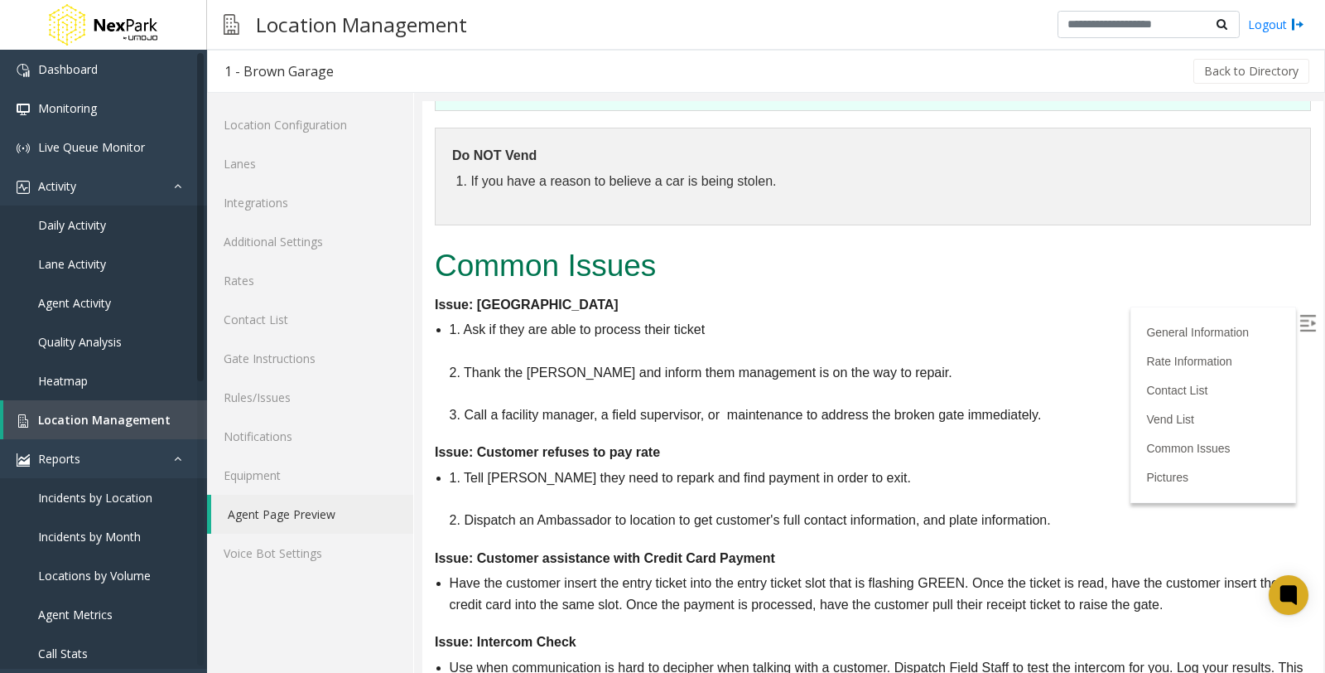
scroll to position [1799, 0]
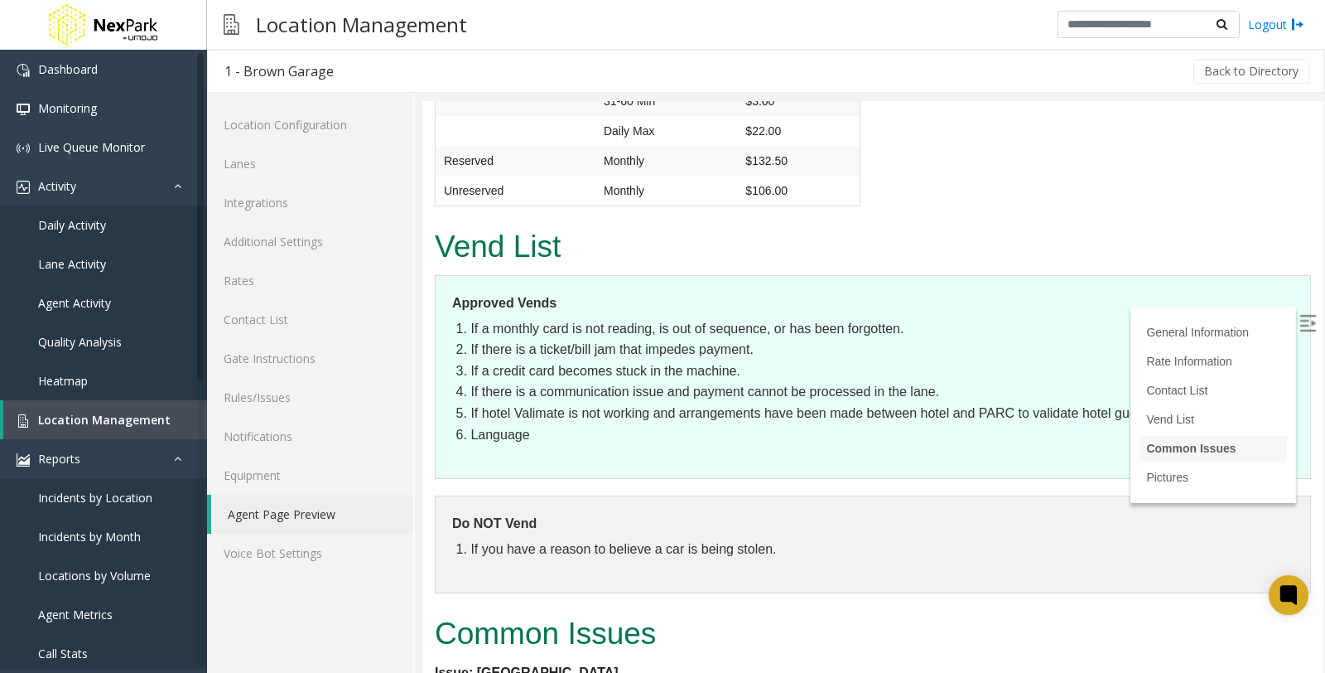
click at [1178, 452] on link "Common Issues" at bounding box center [1190, 447] width 89 height 13
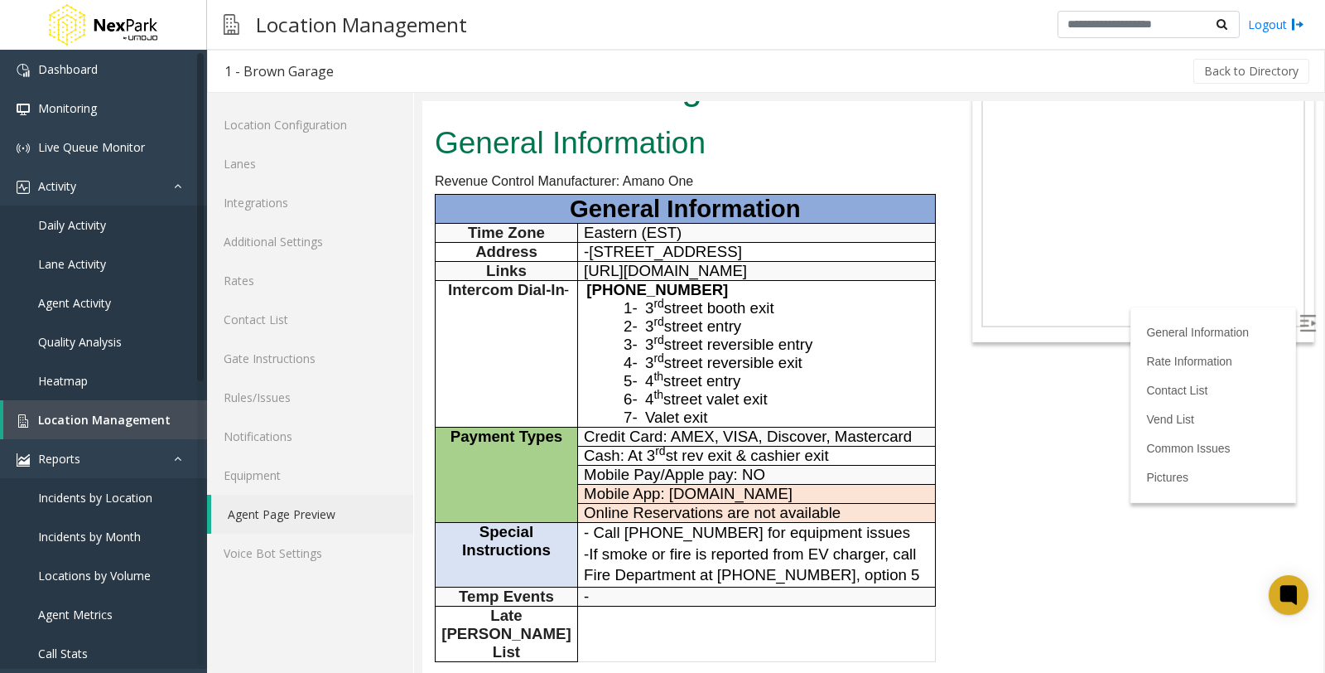
scroll to position [0, 0]
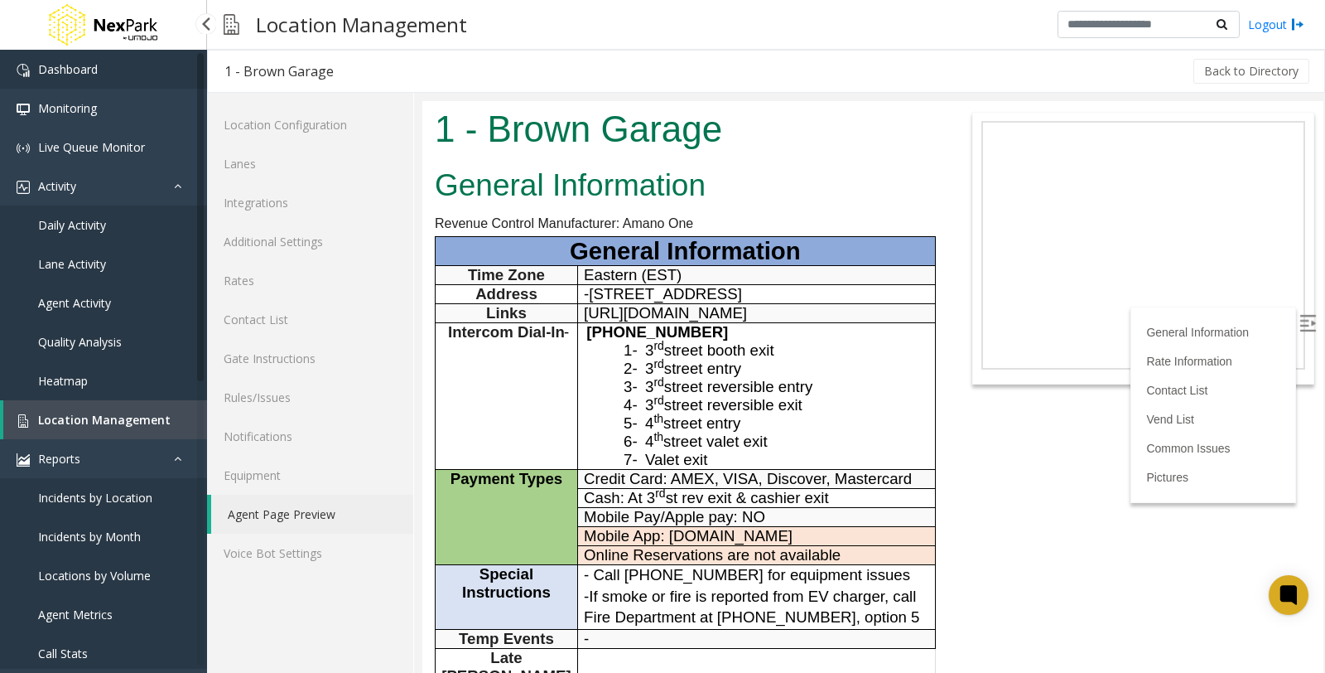
click at [152, 67] on link "Dashboard" at bounding box center [103, 69] width 207 height 39
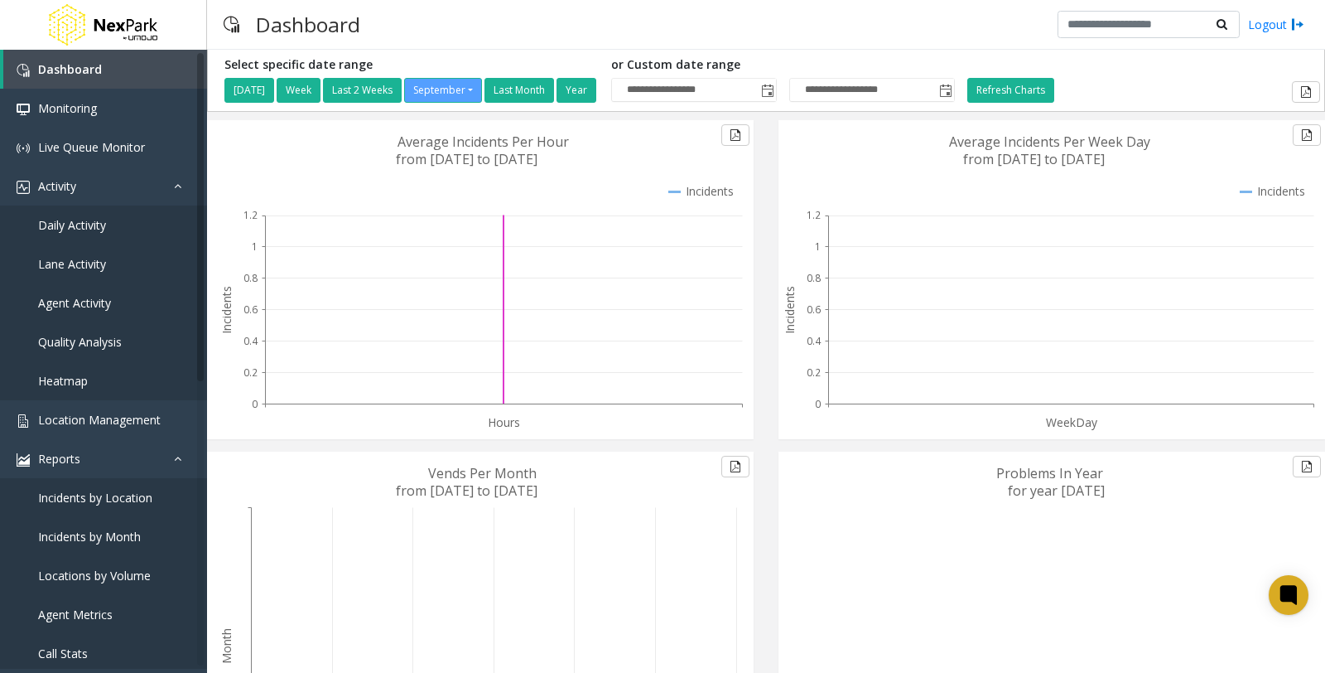
drag, startPoint x: 680, startPoint y: 327, endPoint x: 514, endPoint y: 359, distance: 169.6
click at [514, 359] on icon at bounding box center [503, 309] width 477 height 189
drag, startPoint x: 514, startPoint y: 356, endPoint x: 462, endPoint y: 336, distance: 55.1
click at [462, 336] on icon at bounding box center [503, 309] width 477 height 189
click at [79, 381] on span "Heatmap" at bounding box center [63, 381] width 50 height 16
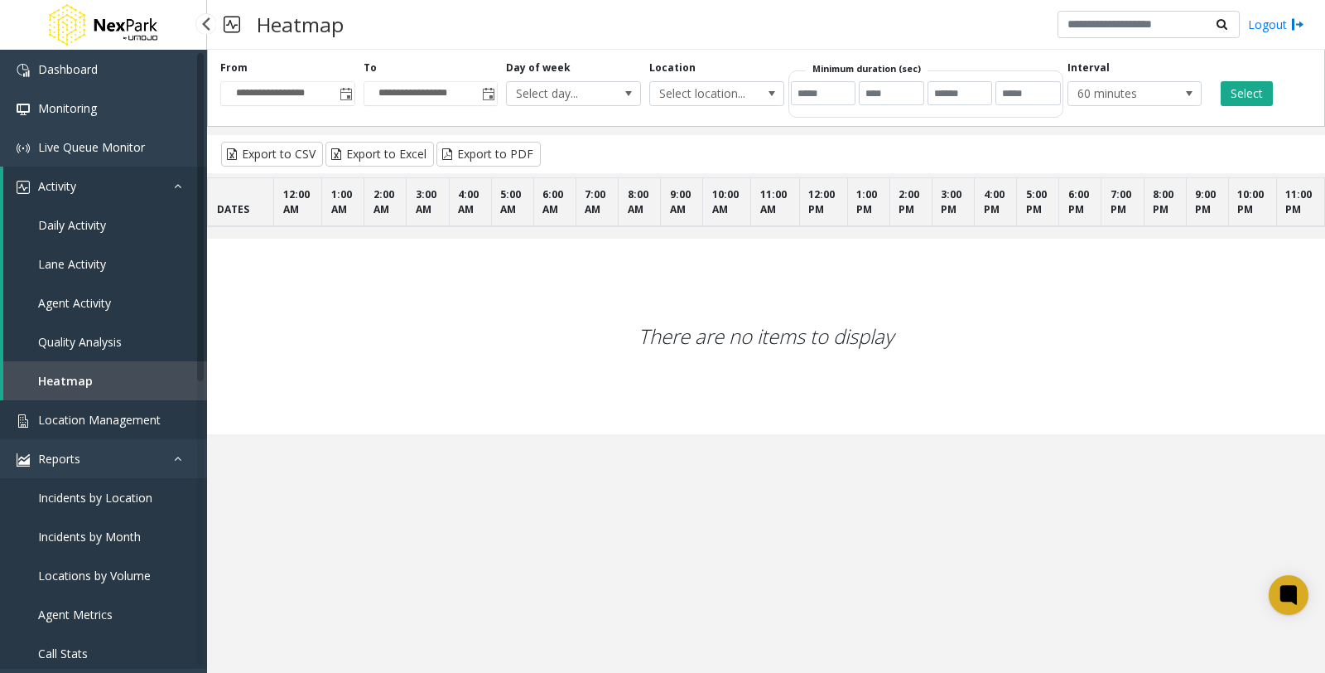
click at [80, 419] on span "Location Management" at bounding box center [99, 420] width 123 height 16
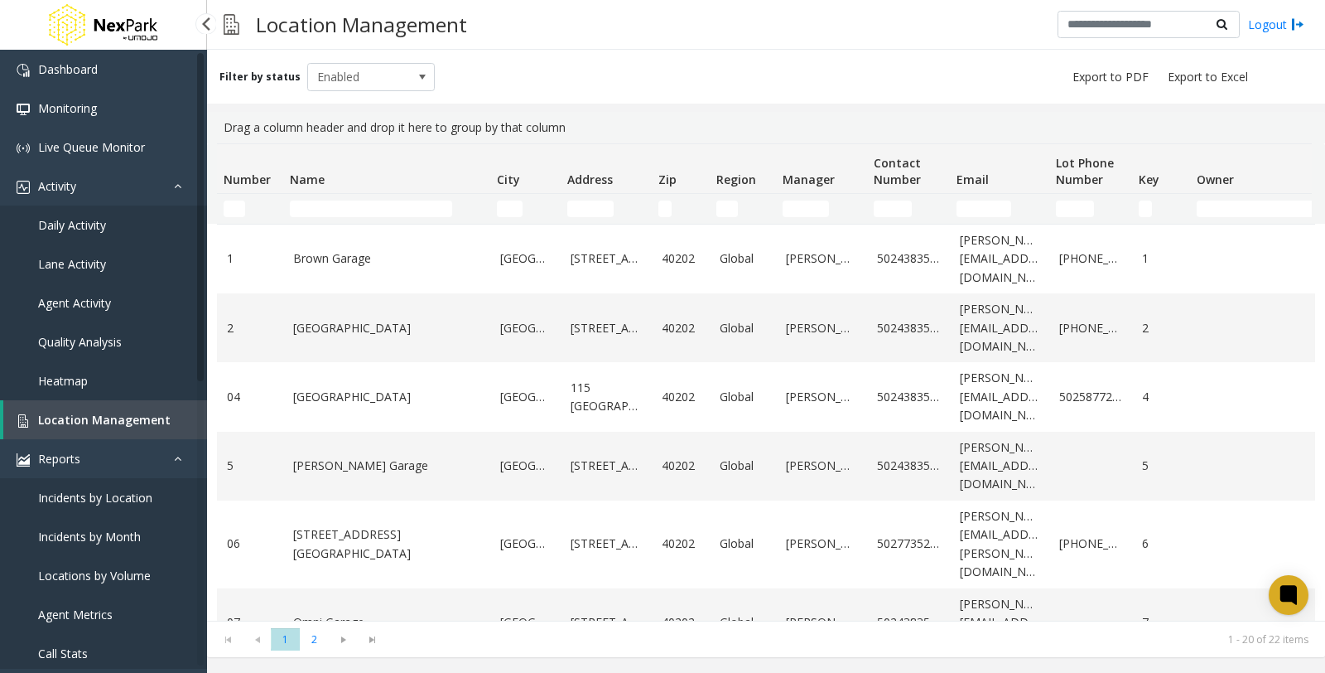
click at [123, 210] on link "Daily Activity" at bounding box center [103, 224] width 207 height 39
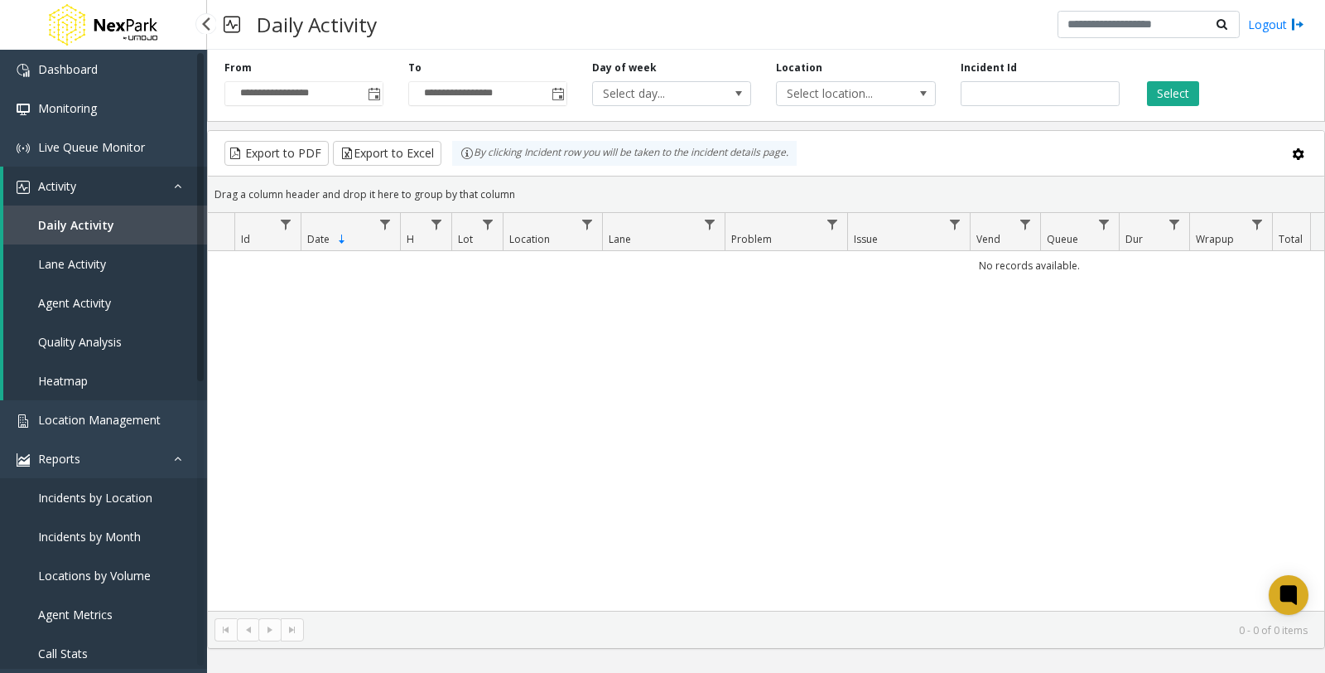
click at [122, 265] on link "Lane Activity" at bounding box center [105, 263] width 204 height 39
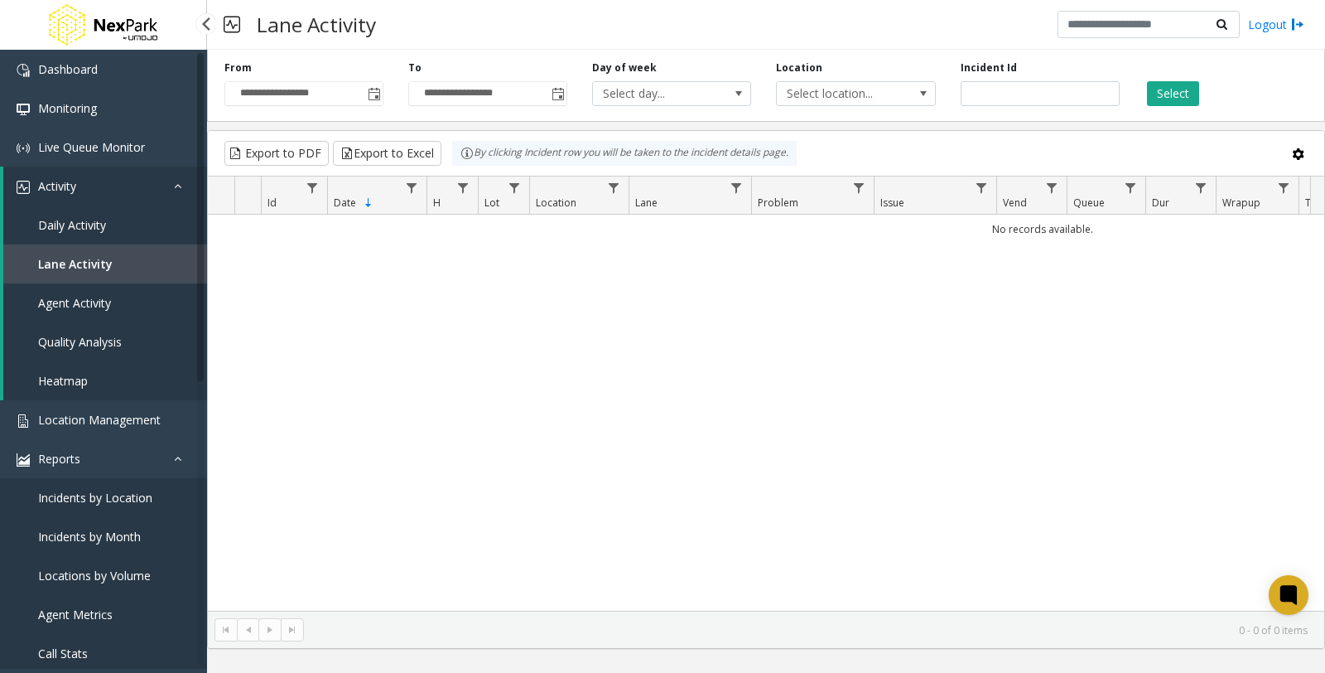
click at [114, 287] on link "Agent Activity" at bounding box center [105, 302] width 204 height 39
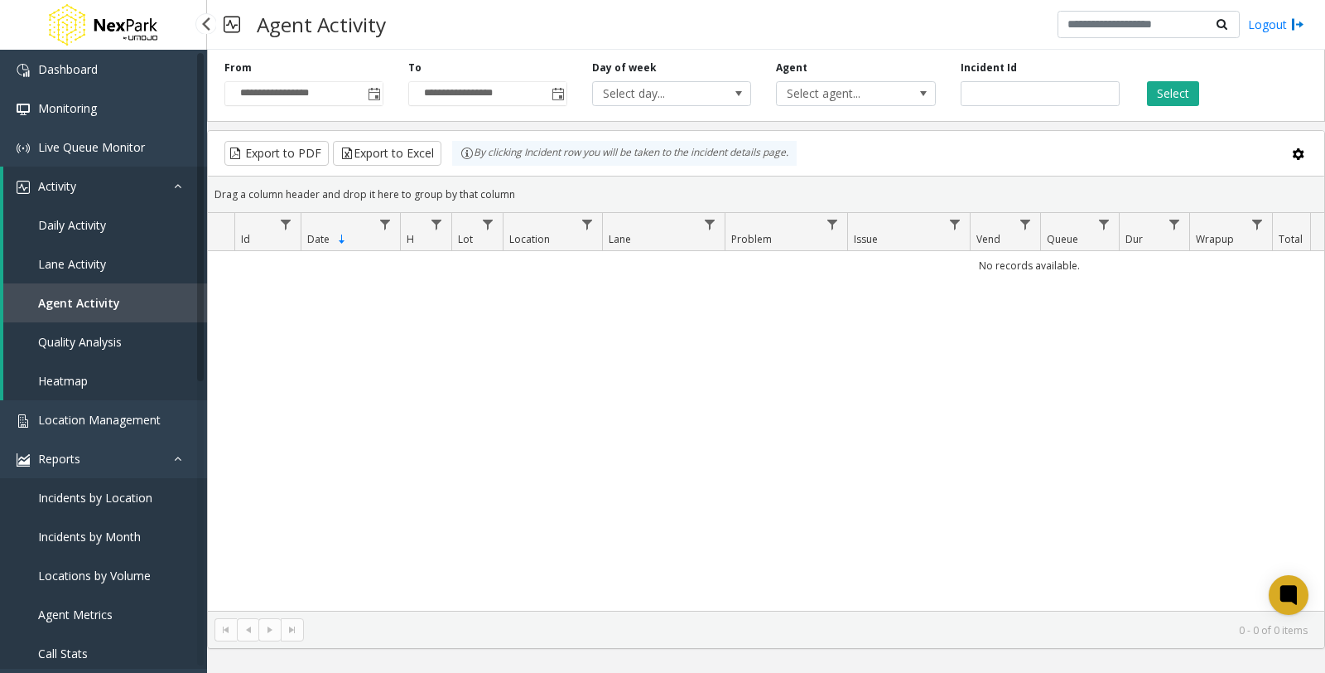
click at [92, 344] on span "Quality Analysis" at bounding box center [80, 342] width 84 height 16
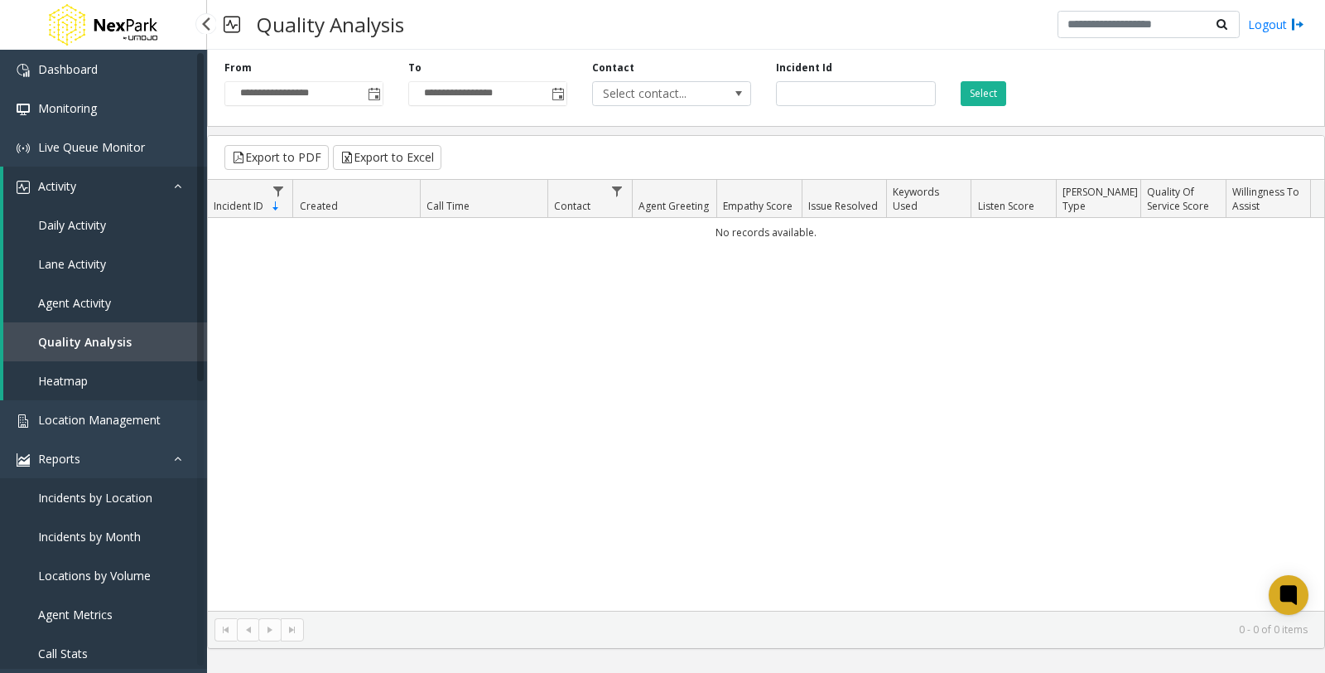
click at [61, 391] on link "Heatmap" at bounding box center [105, 380] width 204 height 39
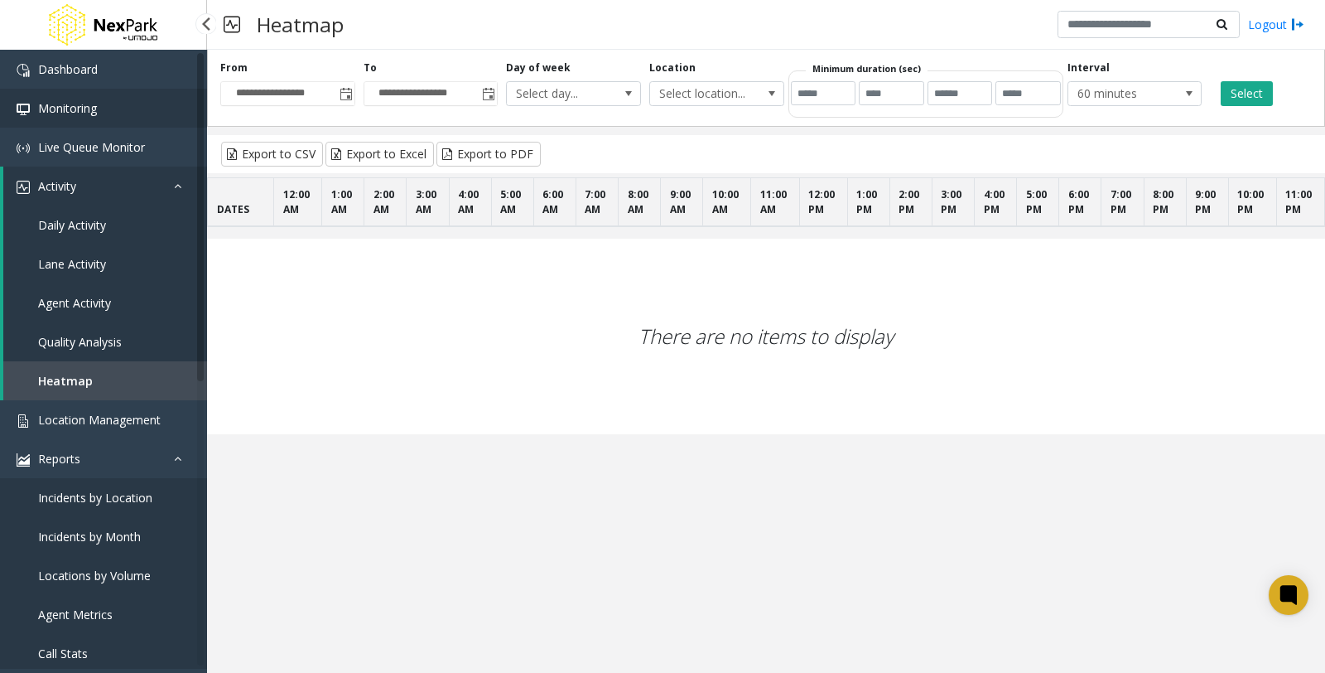
click at [83, 109] on span "Monitoring" at bounding box center [67, 108] width 59 height 16
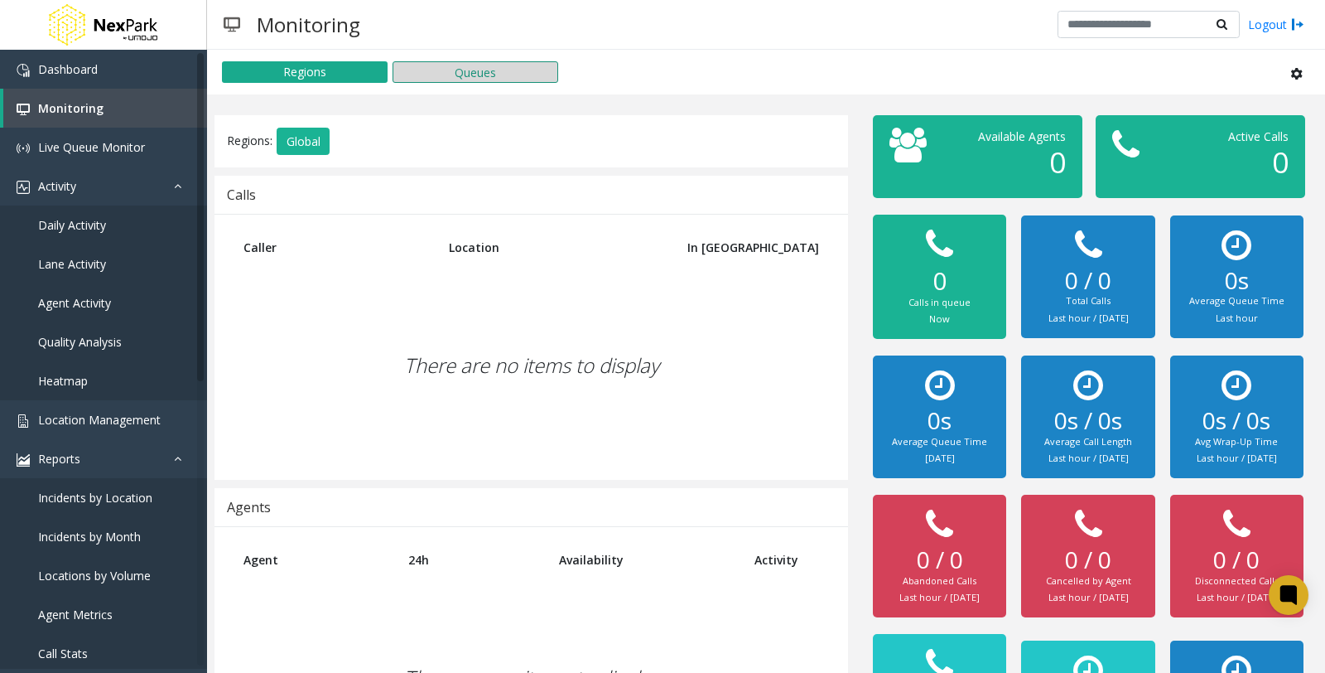
click at [478, 62] on button "Queues" at bounding box center [476, 72] width 166 height 22
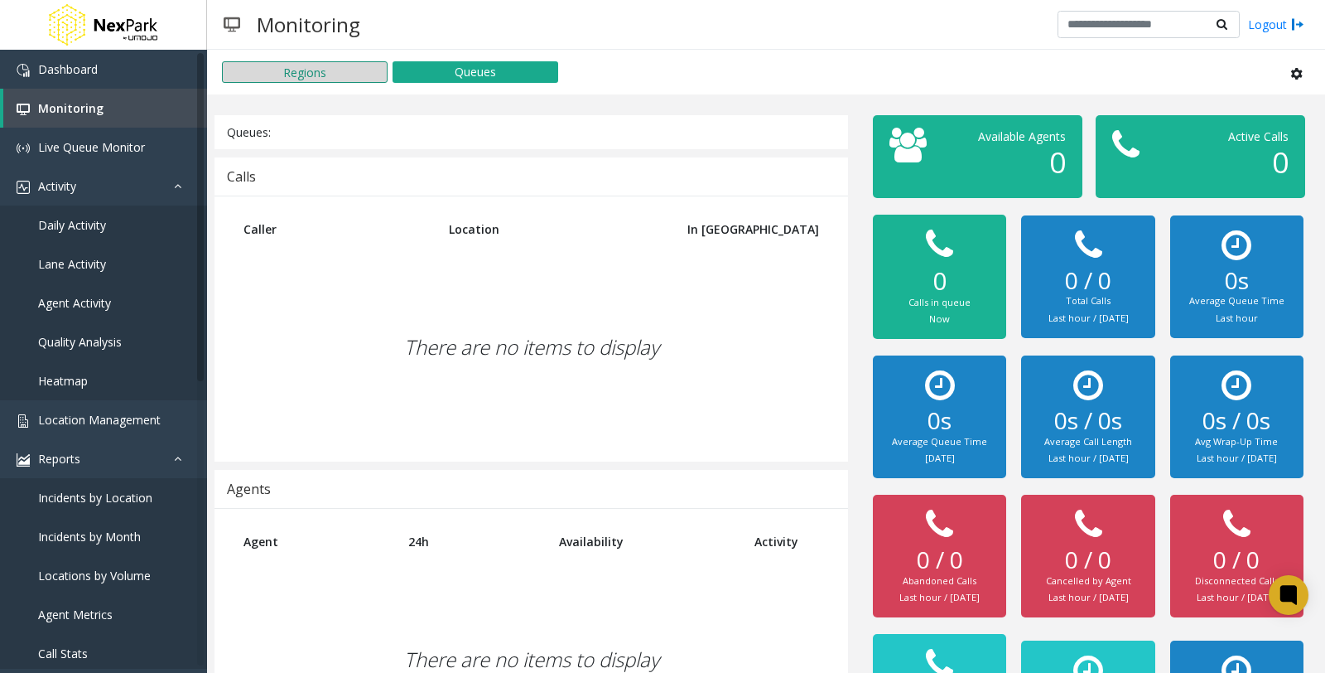
click at [309, 70] on button "Regions" at bounding box center [305, 72] width 166 height 22
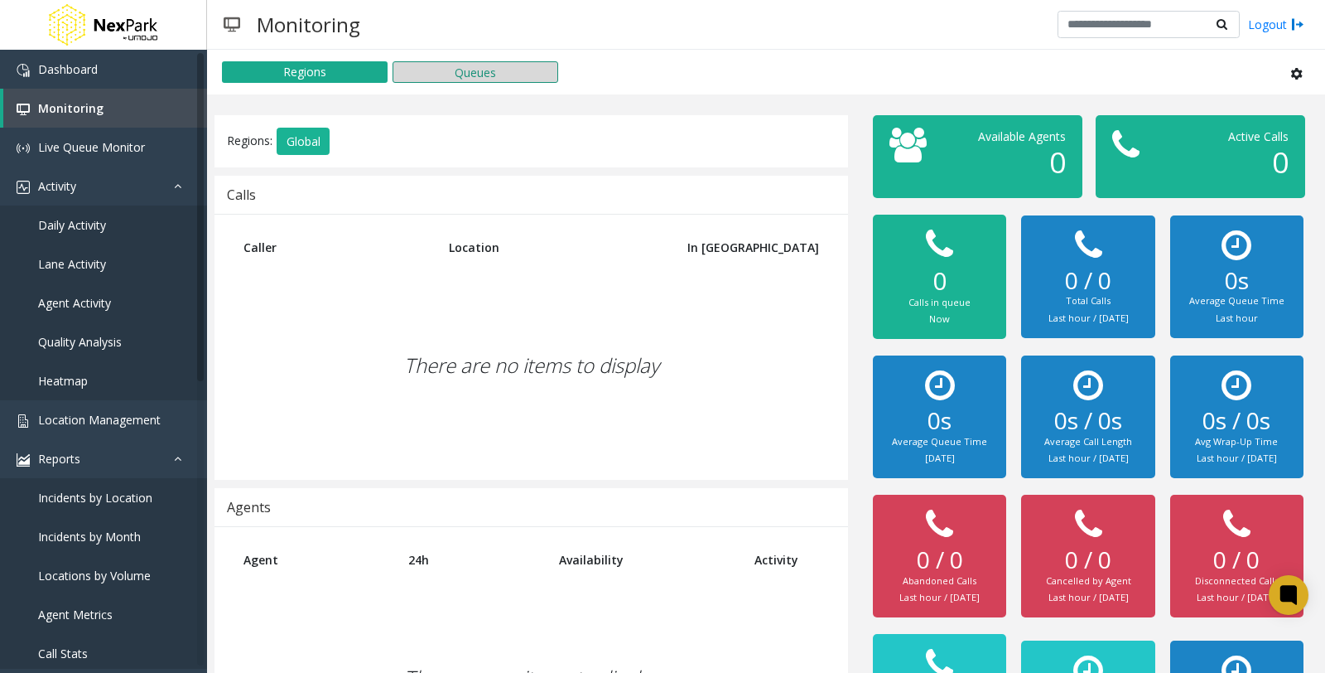
click at [485, 72] on button "Queues" at bounding box center [476, 72] width 166 height 22
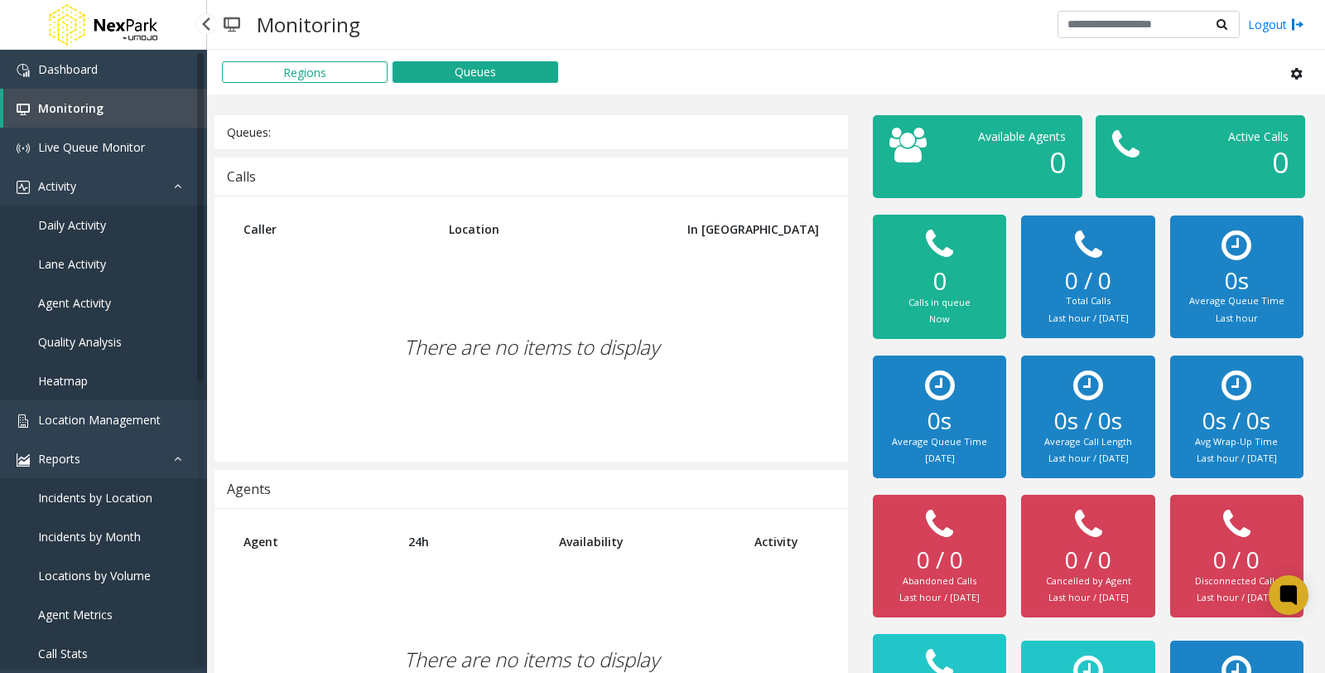
click at [66, 337] on span "Quality Analysis" at bounding box center [80, 342] width 84 height 16
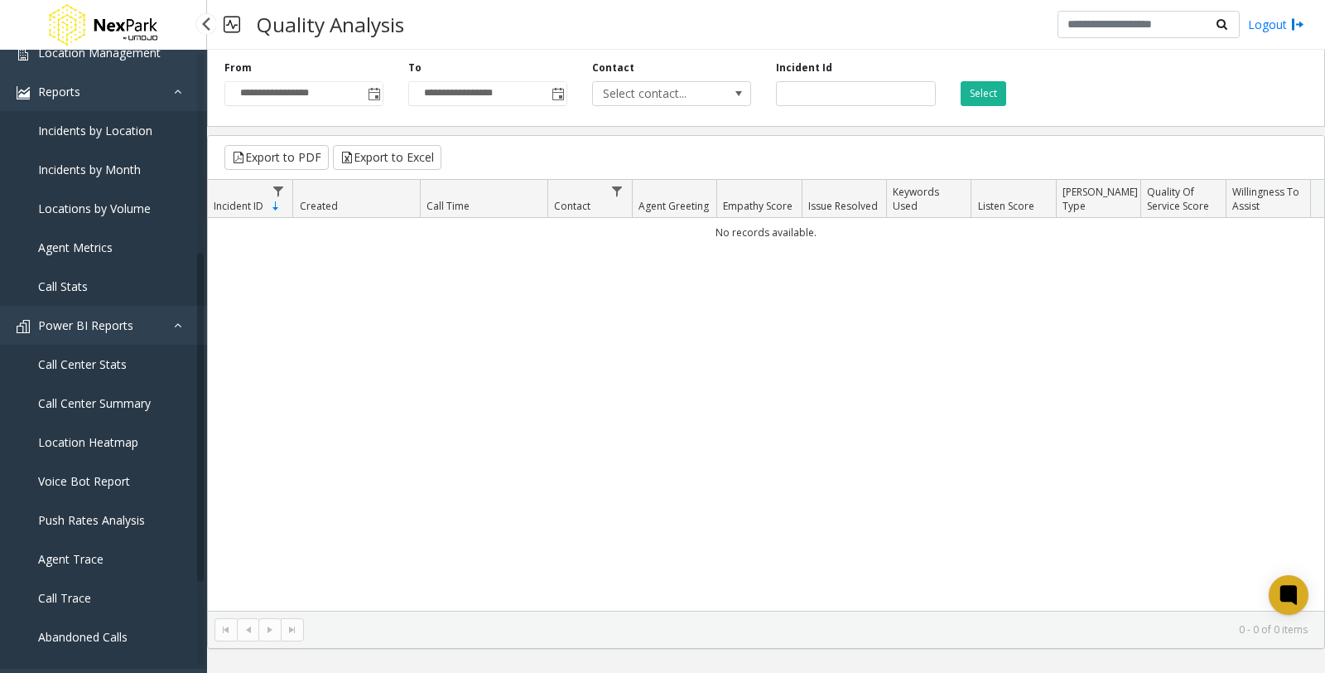
scroll to position [368, 0]
click at [121, 122] on span "Incidents by Location" at bounding box center [95, 130] width 114 height 16
click at [119, 129] on span "Incidents by Location" at bounding box center [95, 130] width 114 height 16
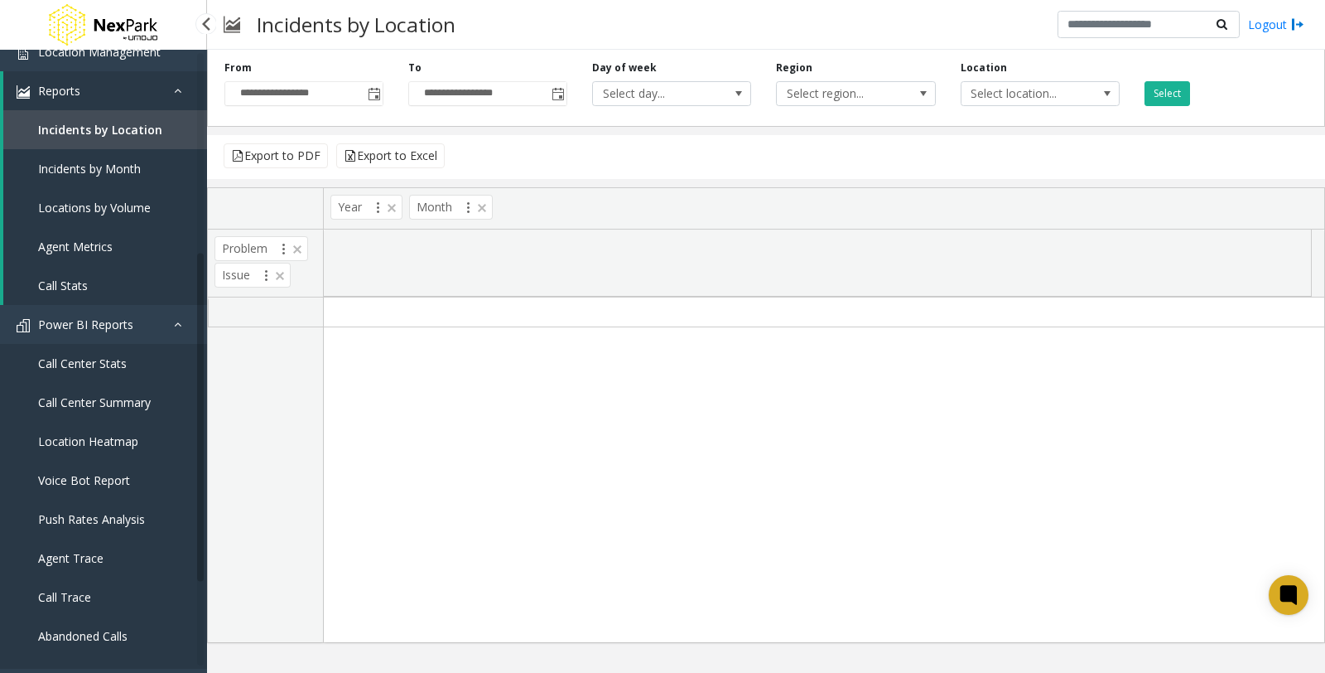
click at [144, 172] on link "Incidents by Month" at bounding box center [105, 168] width 204 height 39
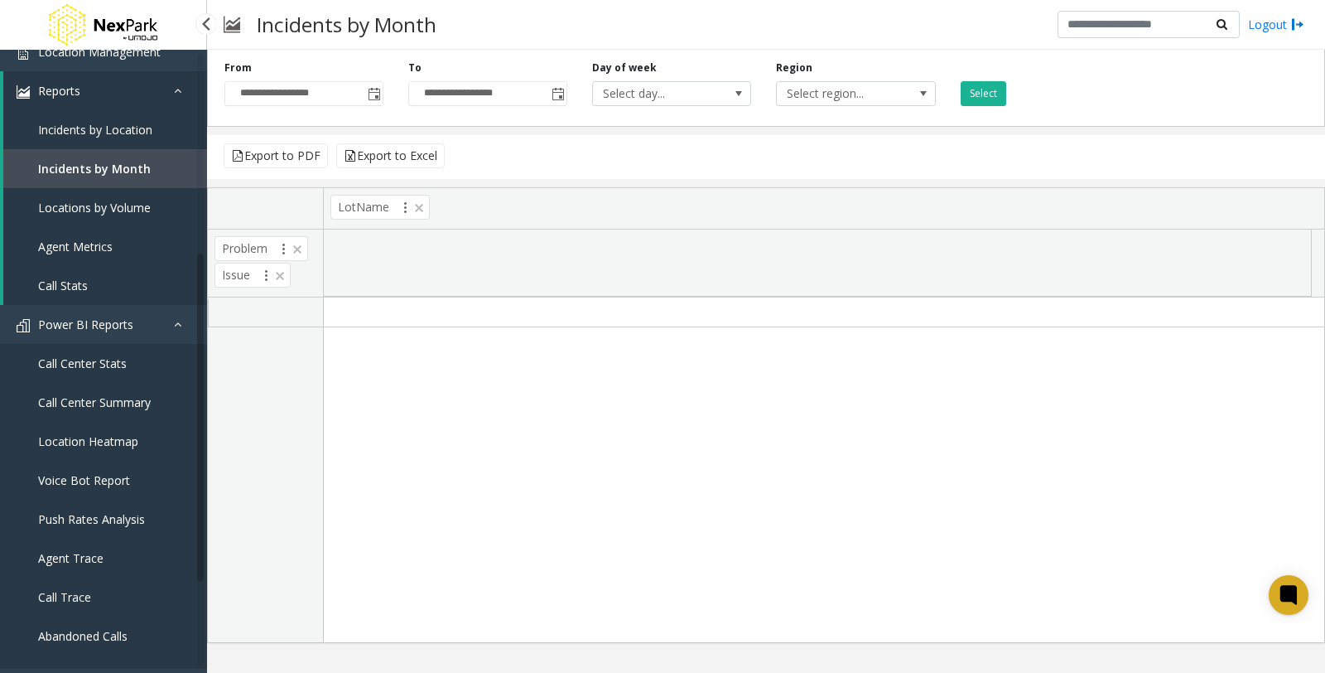
click at [127, 213] on link "Locations by Volume" at bounding box center [105, 207] width 204 height 39
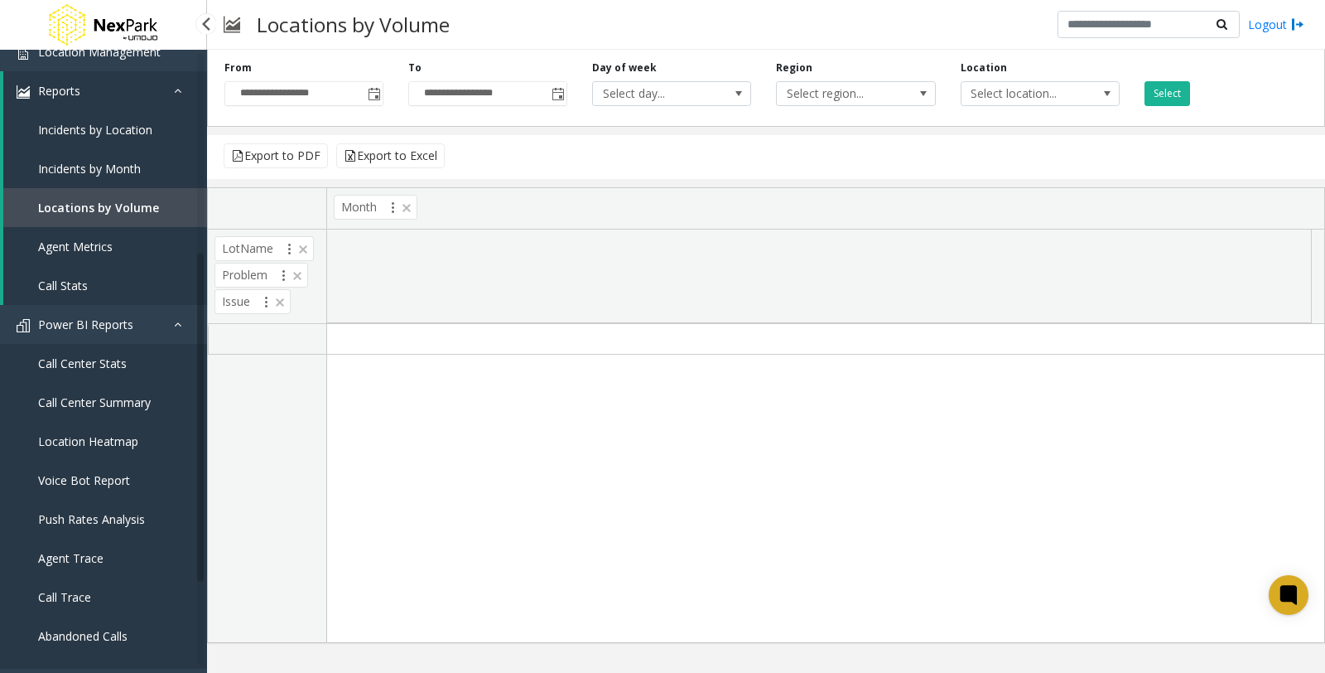
click at [122, 246] on link "Agent Metrics" at bounding box center [105, 246] width 204 height 39
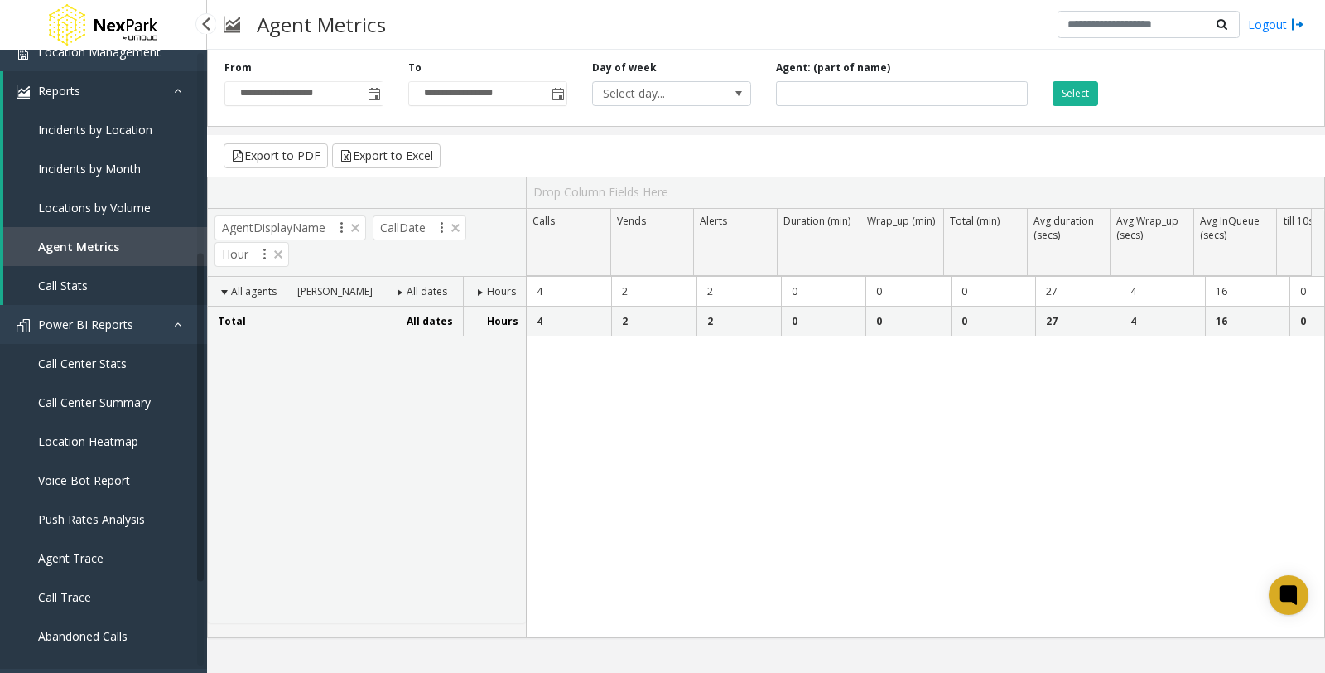
click at [103, 276] on link "Call Stats" at bounding box center [105, 285] width 204 height 39
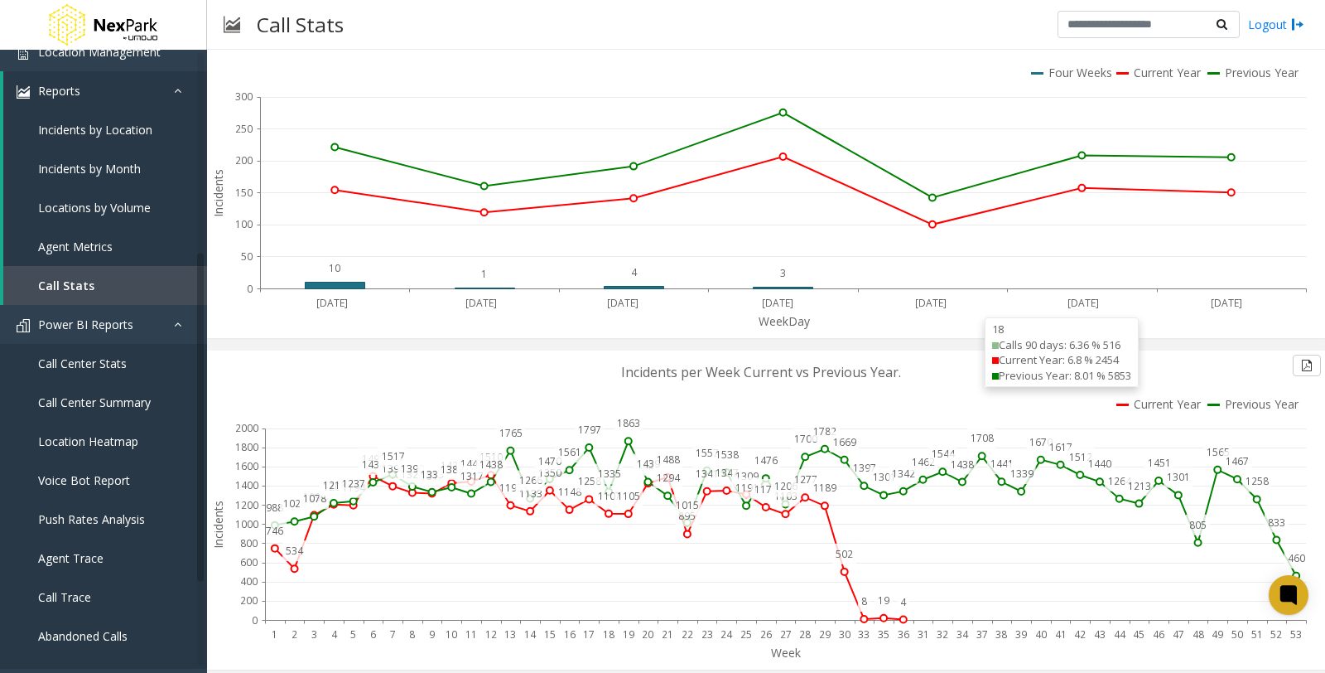
scroll to position [828, 0]
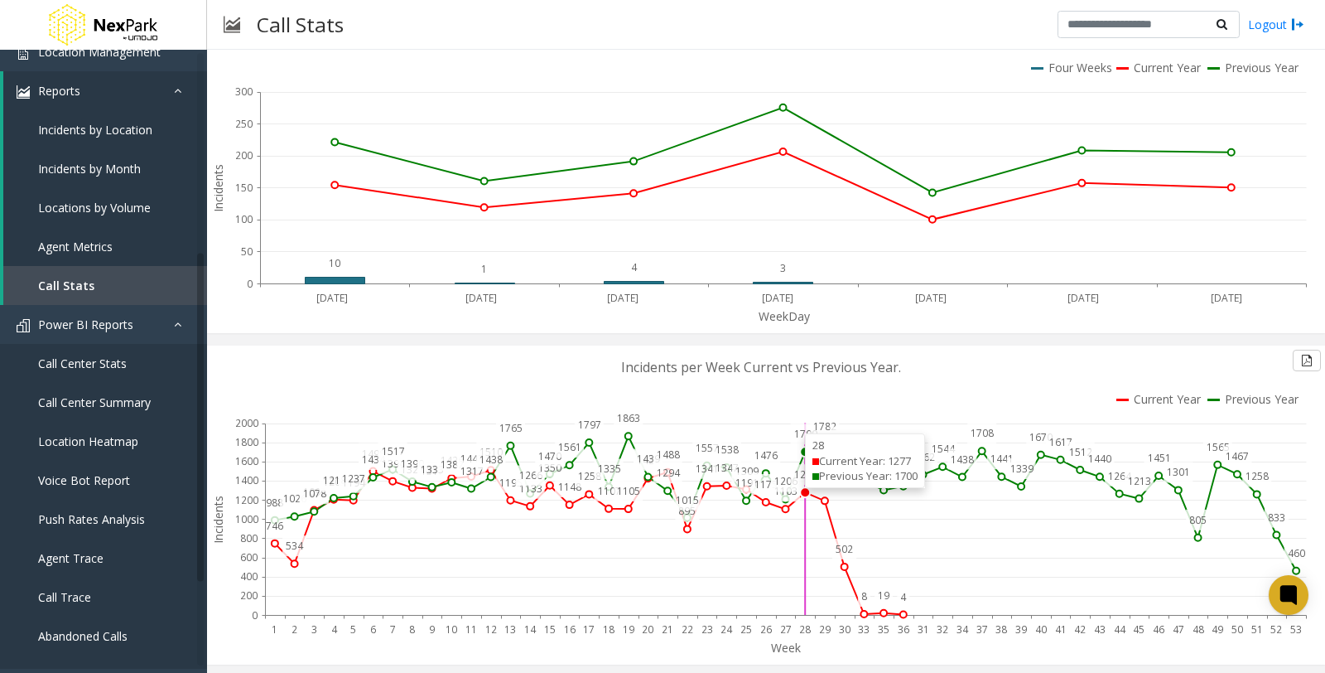
click at [802, 450] on body "**********" at bounding box center [662, 336] width 1325 height 673
click at [802, 450] on circle at bounding box center [805, 451] width 10 height 10
click at [766, 454] on div "26 Current Year: 1175 Previous Year: 1476" at bounding box center [826, 454] width 120 height 55
click at [715, 457] on span at bounding box center [718, 458] width 7 height 7
click at [693, 465] on div "22 Current Year: 895 Previous Year: 1015" at bounding box center [747, 463] width 120 height 55
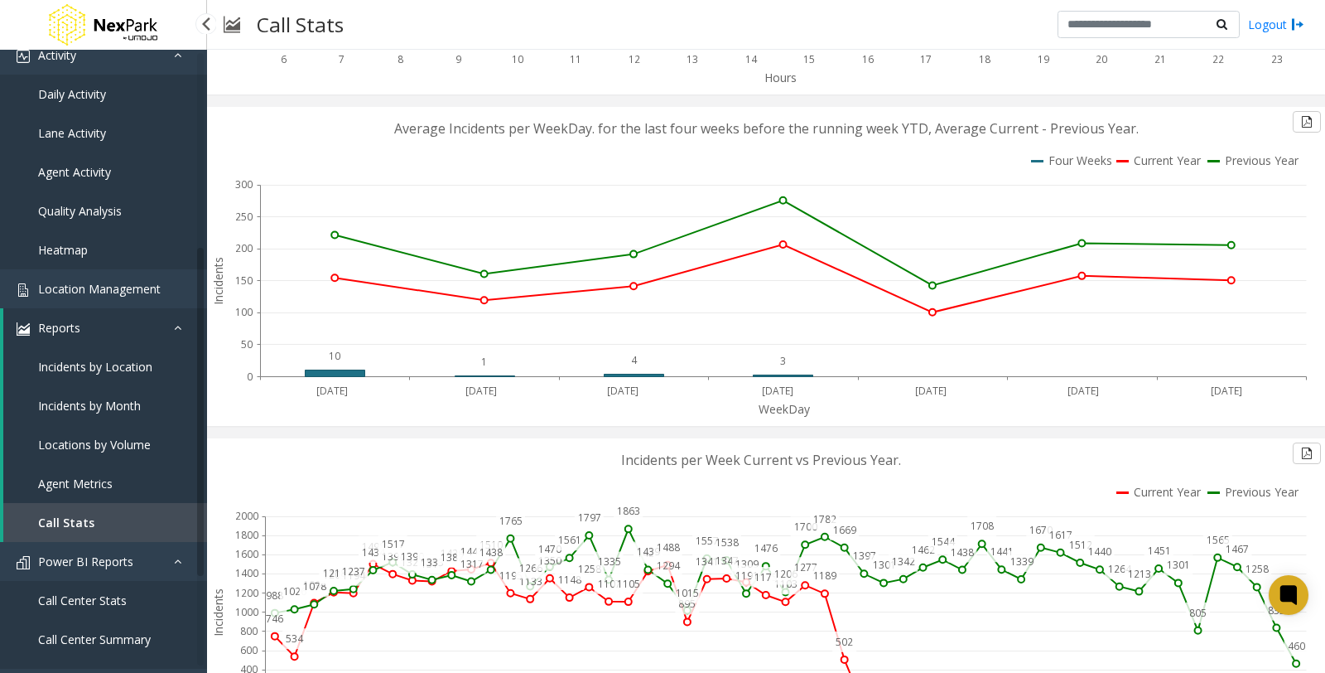
scroll to position [0, 0]
